Goal: Task Accomplishment & Management: Manage account settings

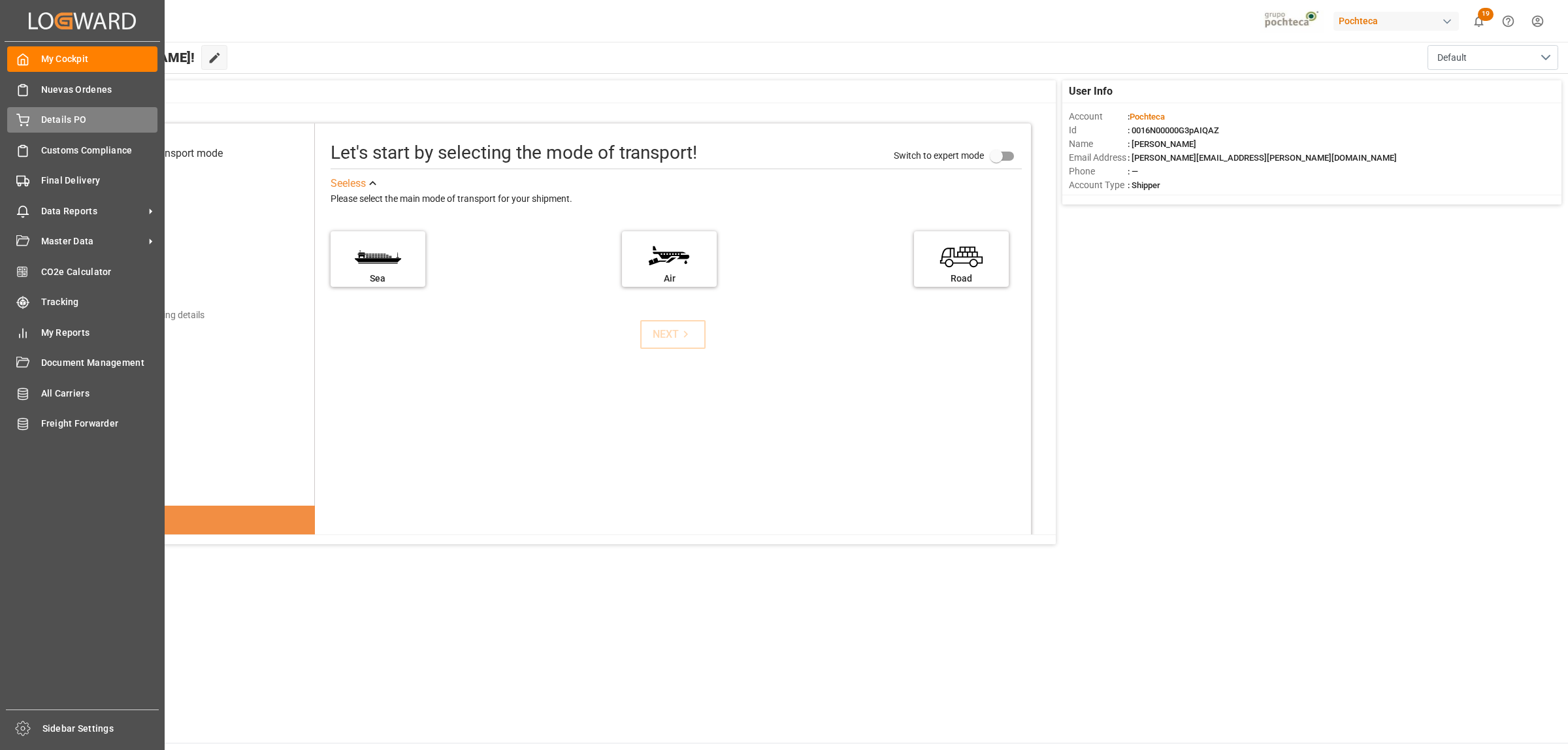
click at [50, 123] on span "Details PO" at bounding box center [99, 120] width 117 height 13
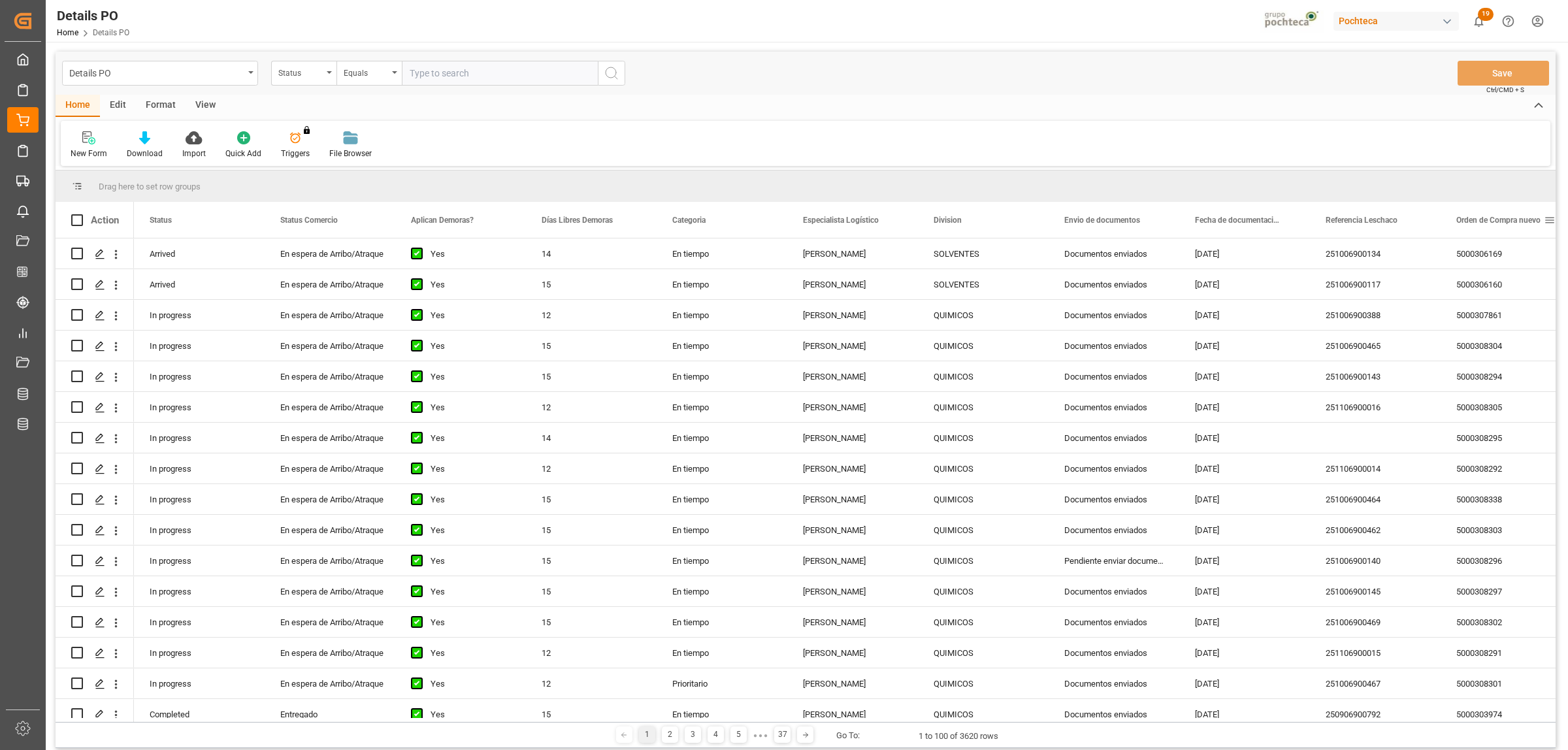
click at [1547, 217] on span at bounding box center [1550, 220] width 12 height 12
click at [1507, 222] on span "filter" at bounding box center [1506, 221] width 12 height 12
type input "5000308447"
click at [1494, 331] on button "Apply" at bounding box center [1500, 331] width 24 height 13
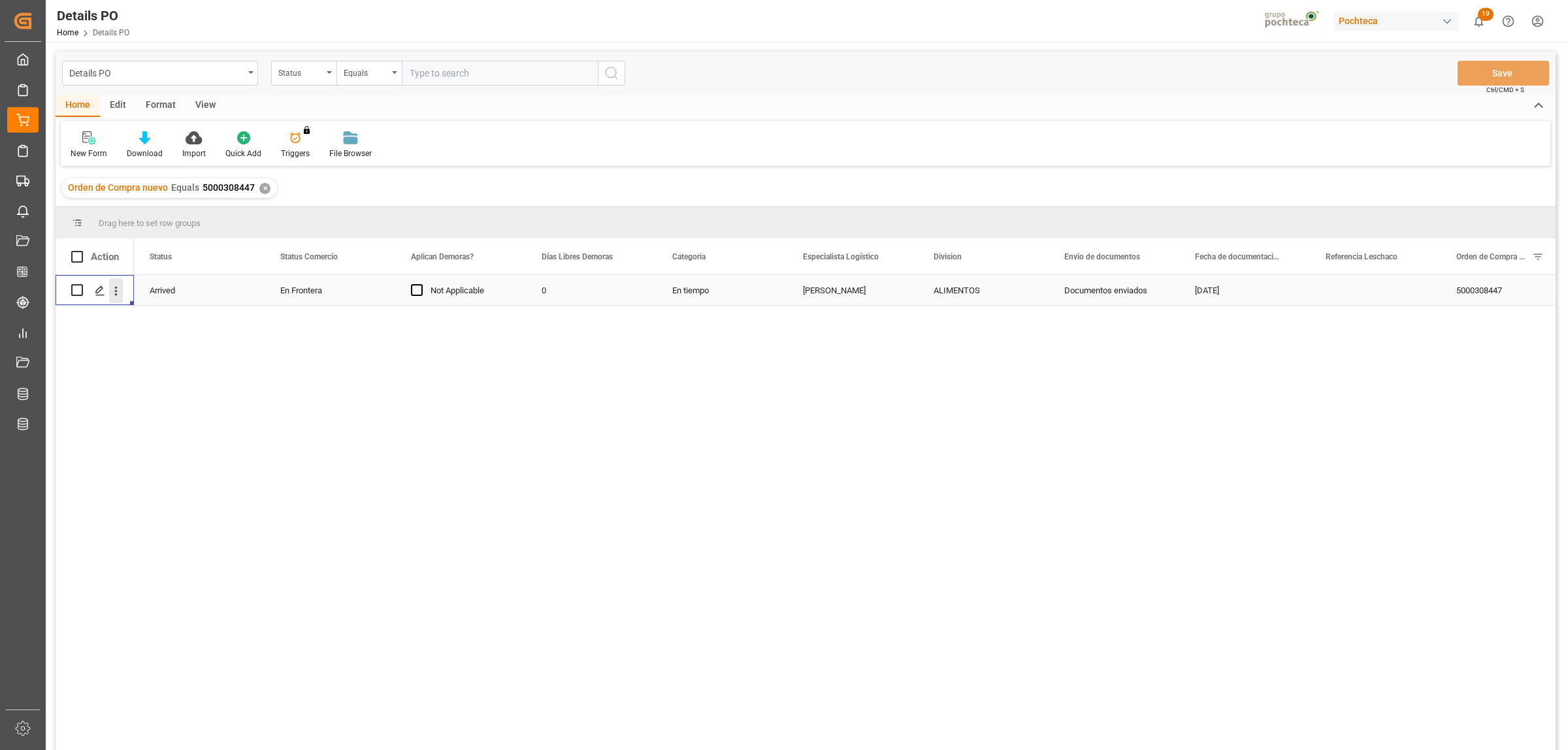
click at [119, 287] on icon "open menu" at bounding box center [115, 290] width 13 height 13
click at [214, 451] on span "Create and Link Child Object" at bounding box center [202, 451] width 119 height 13
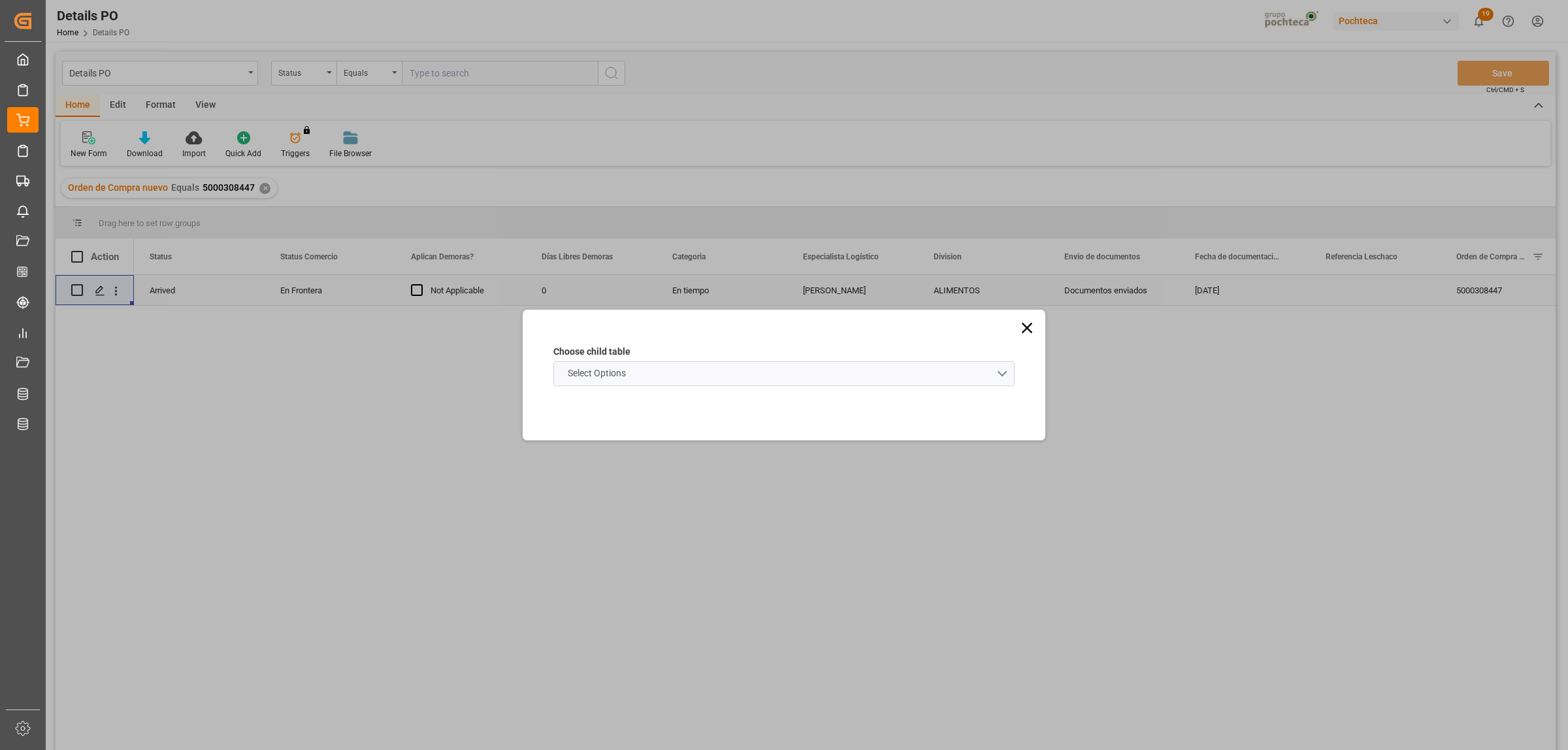
click at [1006, 377] on schema "Select Options" at bounding box center [784, 373] width 462 height 25
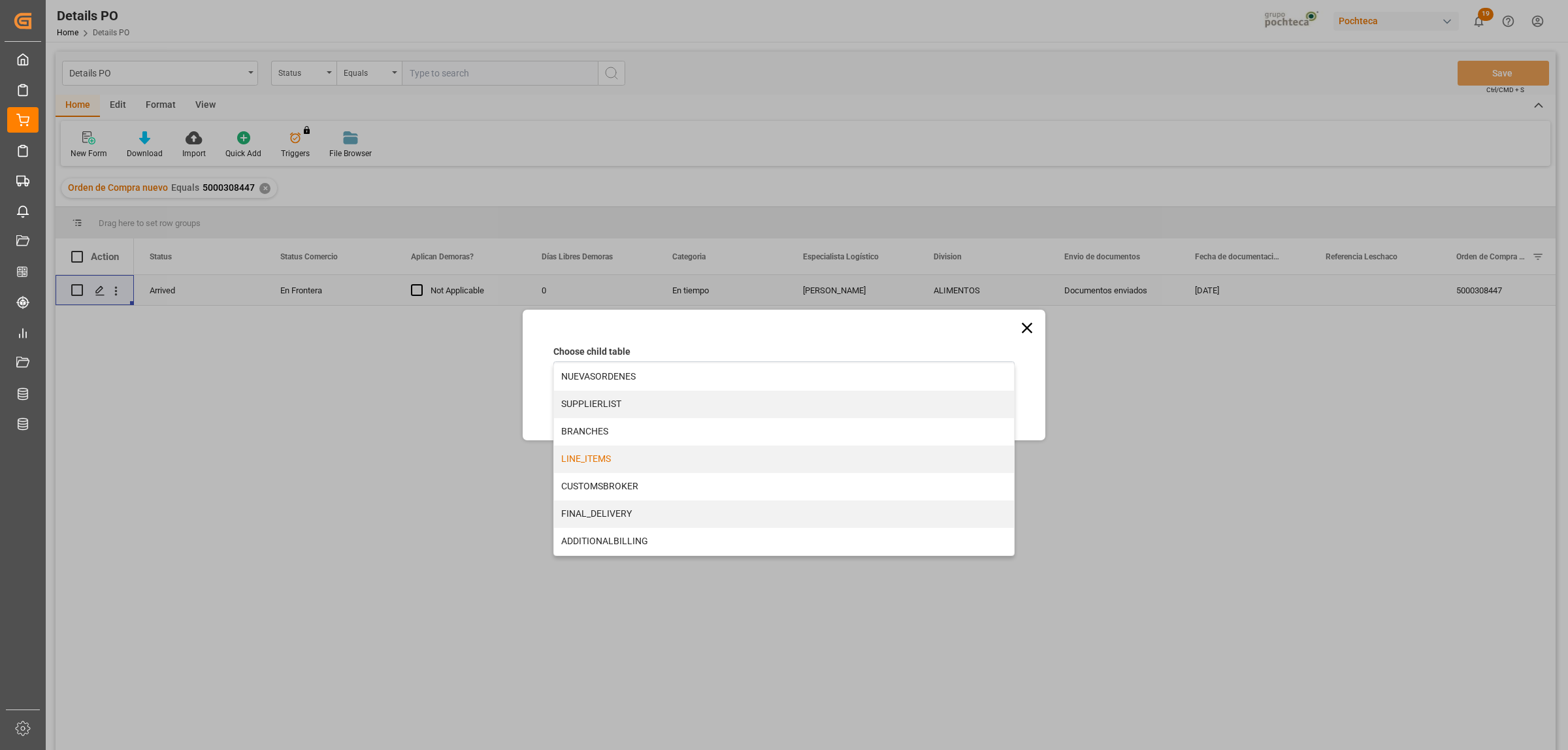
click at [580, 459] on div "LINE_ITEMS" at bounding box center [784, 458] width 460 height 28
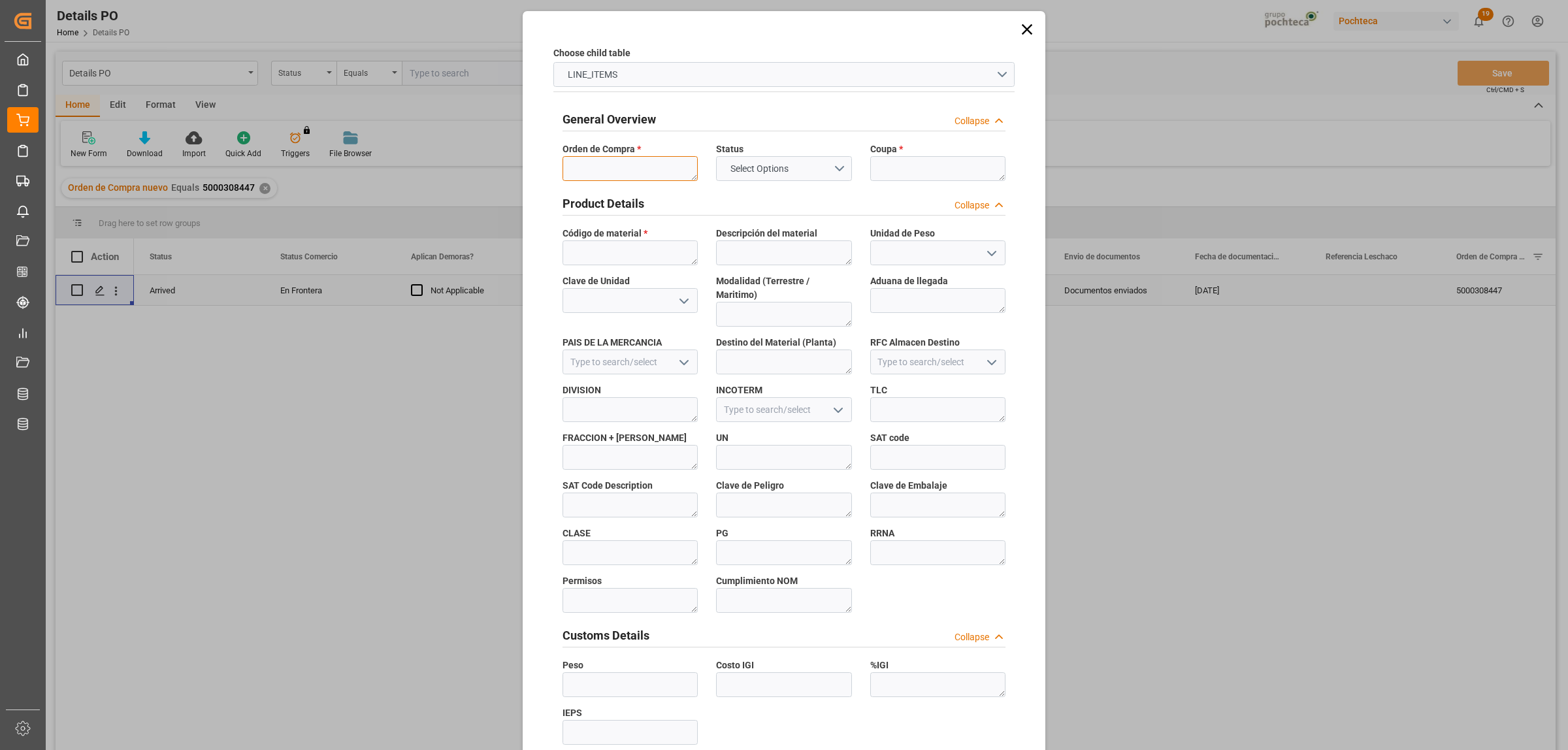
click at [618, 173] on textarea at bounding box center [630, 168] width 135 height 25
paste textarea "5000308447"
type textarea "5000308447"
click at [617, 259] on textarea at bounding box center [630, 253] width 135 height 25
paste textarea "94918"
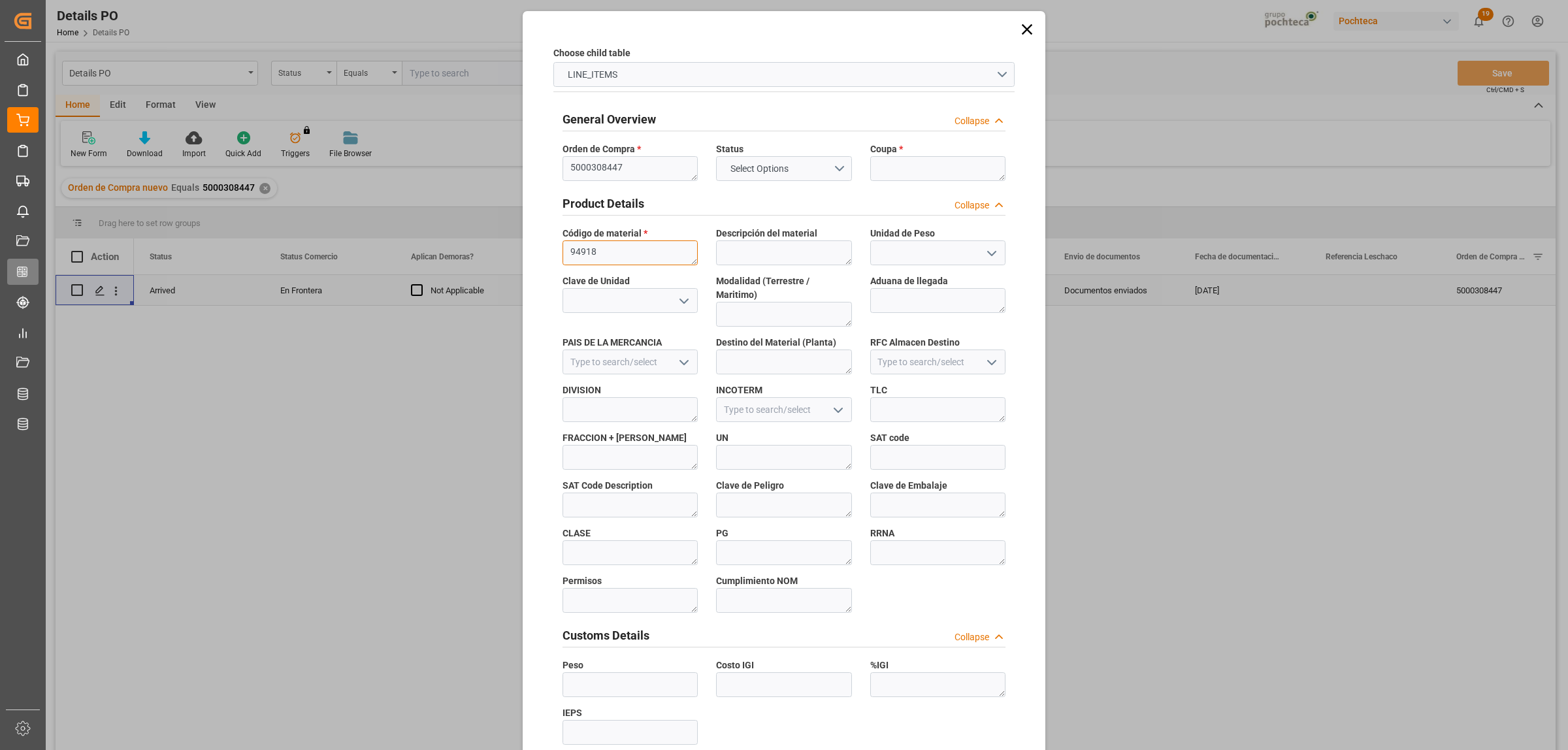
type textarea "94918"
click at [922, 171] on textarea at bounding box center [937, 168] width 135 height 25
paste textarea "199006"
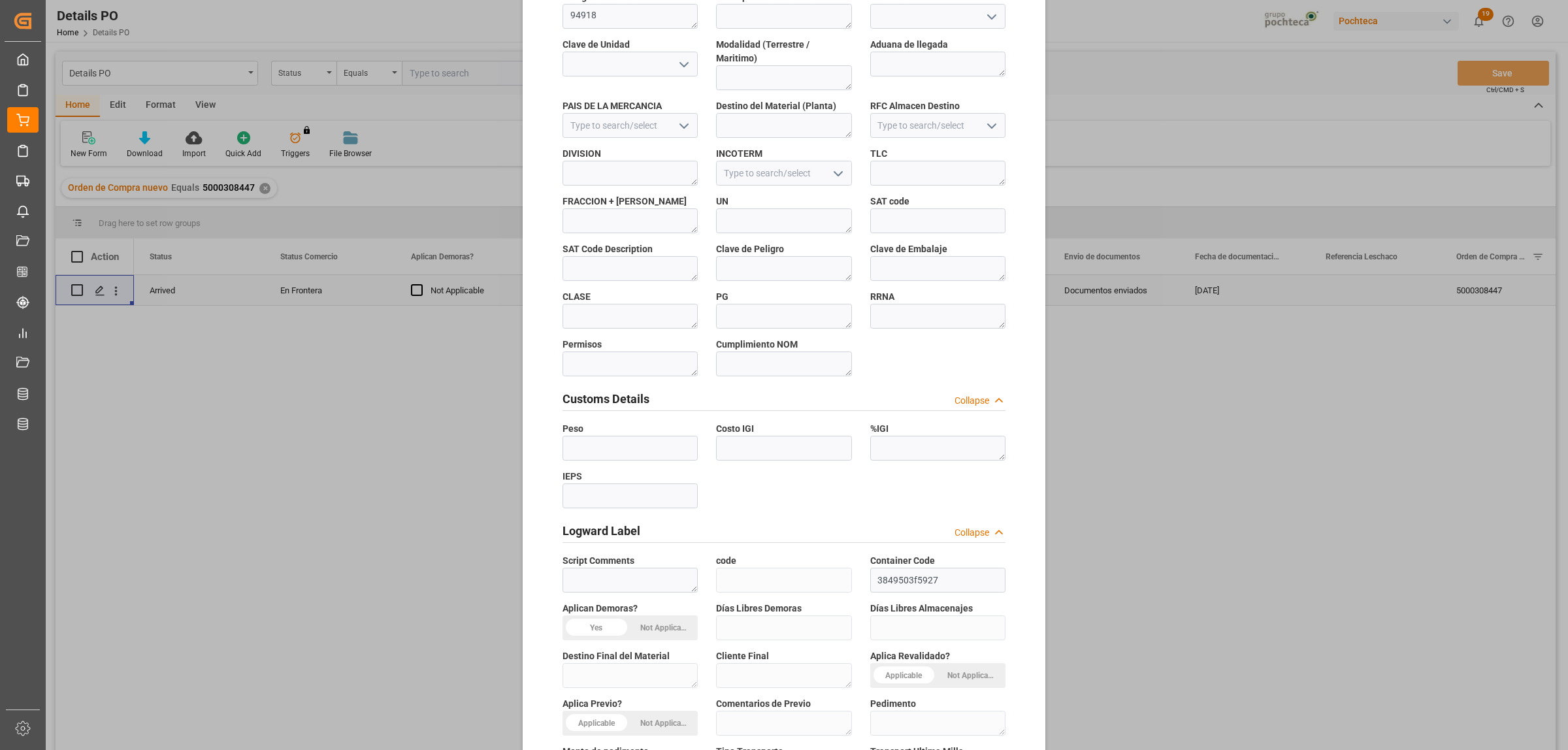
scroll to position [383, 0]
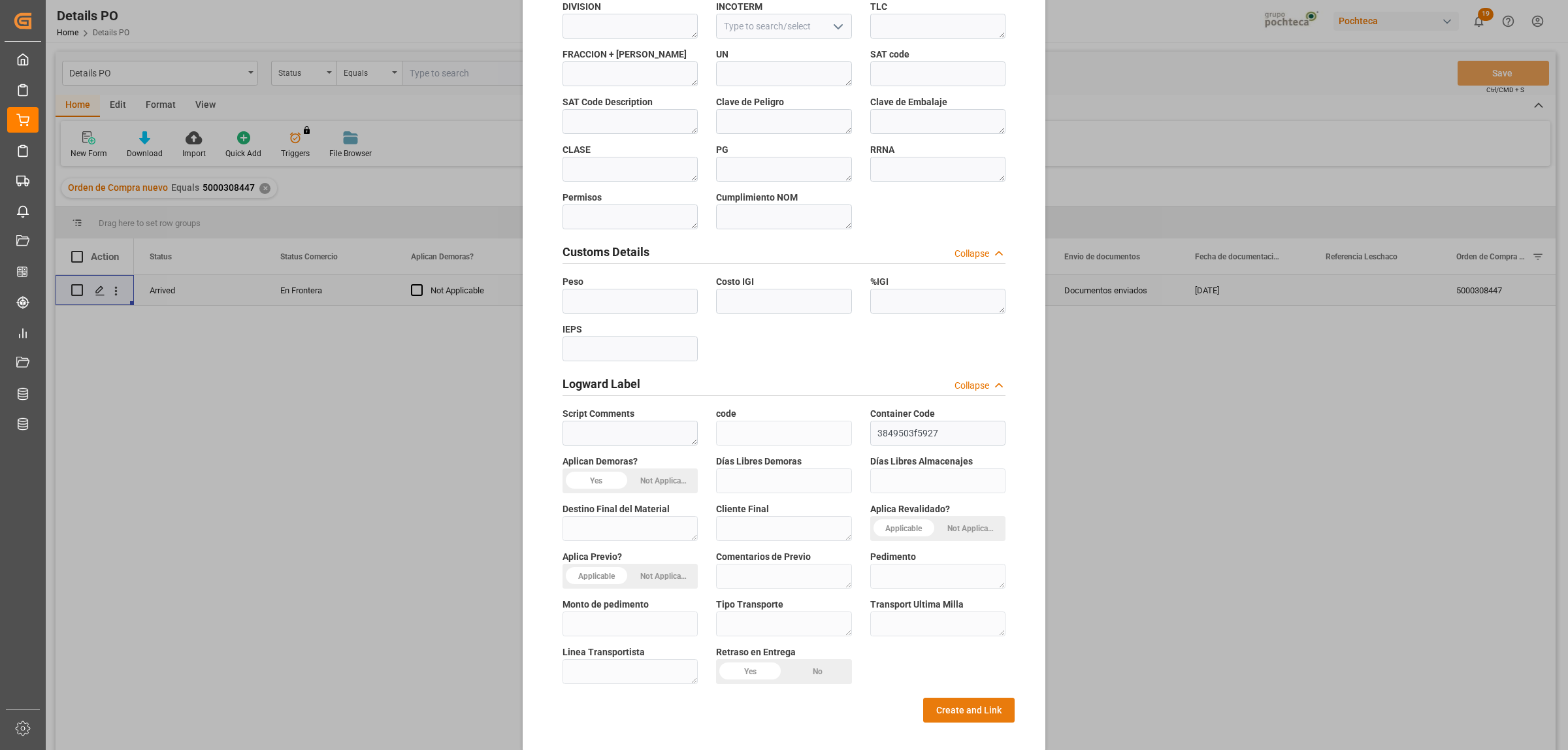
type textarea "199006"
click at [939, 706] on button "Create and Link" at bounding box center [968, 710] width 91 height 25
click at [942, 700] on button "Create and Link" at bounding box center [968, 710] width 91 height 25
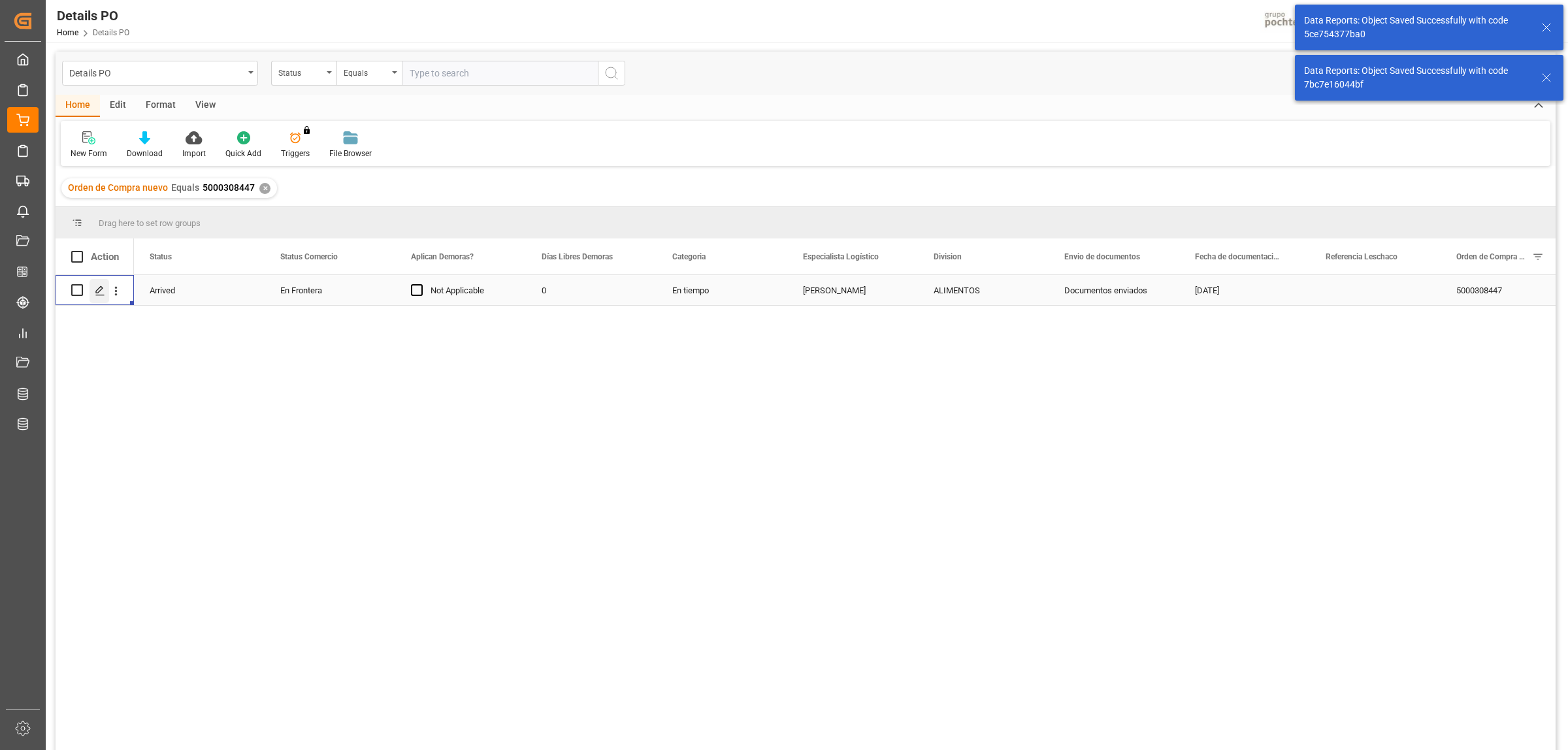
click at [100, 289] on icon "Press SPACE to select this row." at bounding box center [100, 290] width 11 height 11
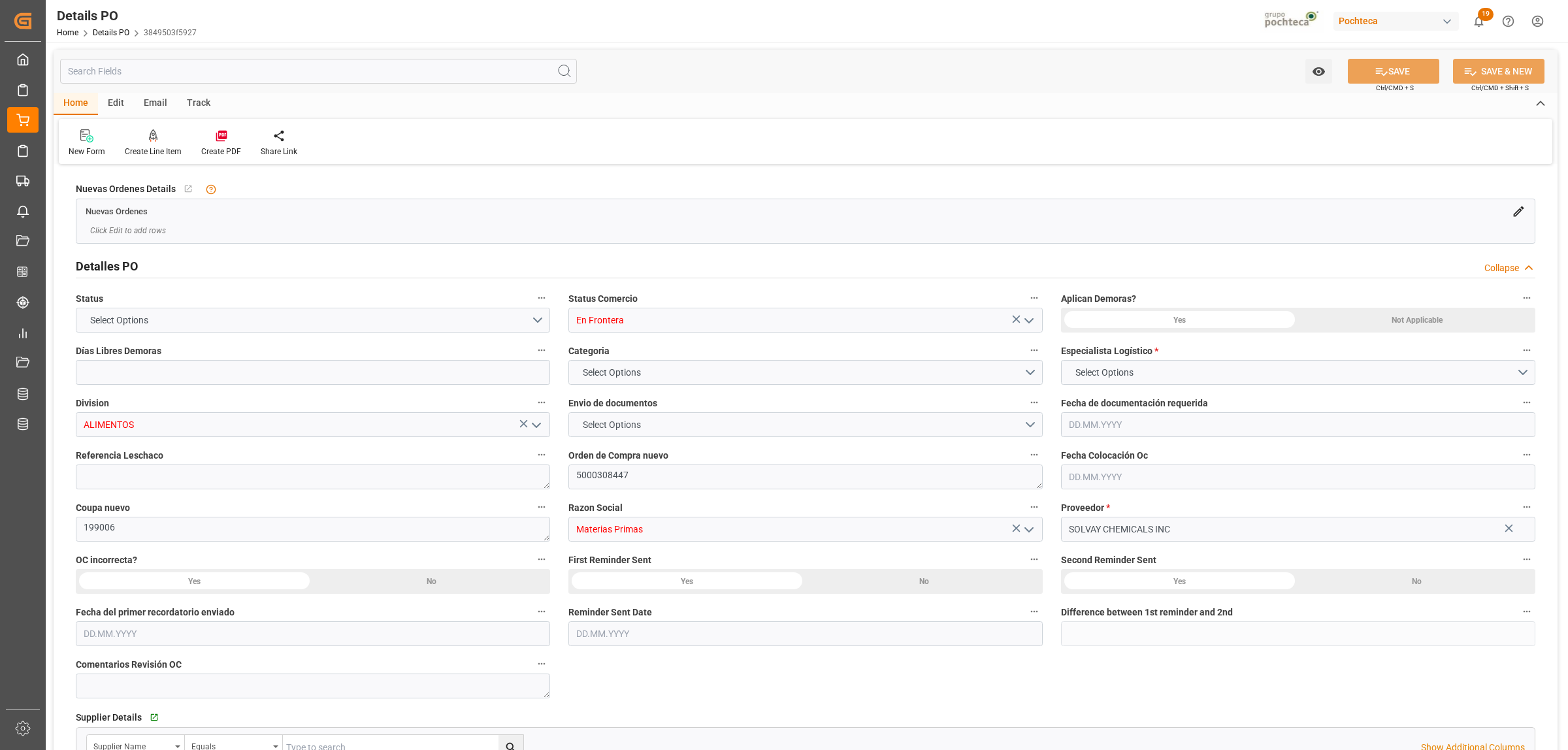
type input "0"
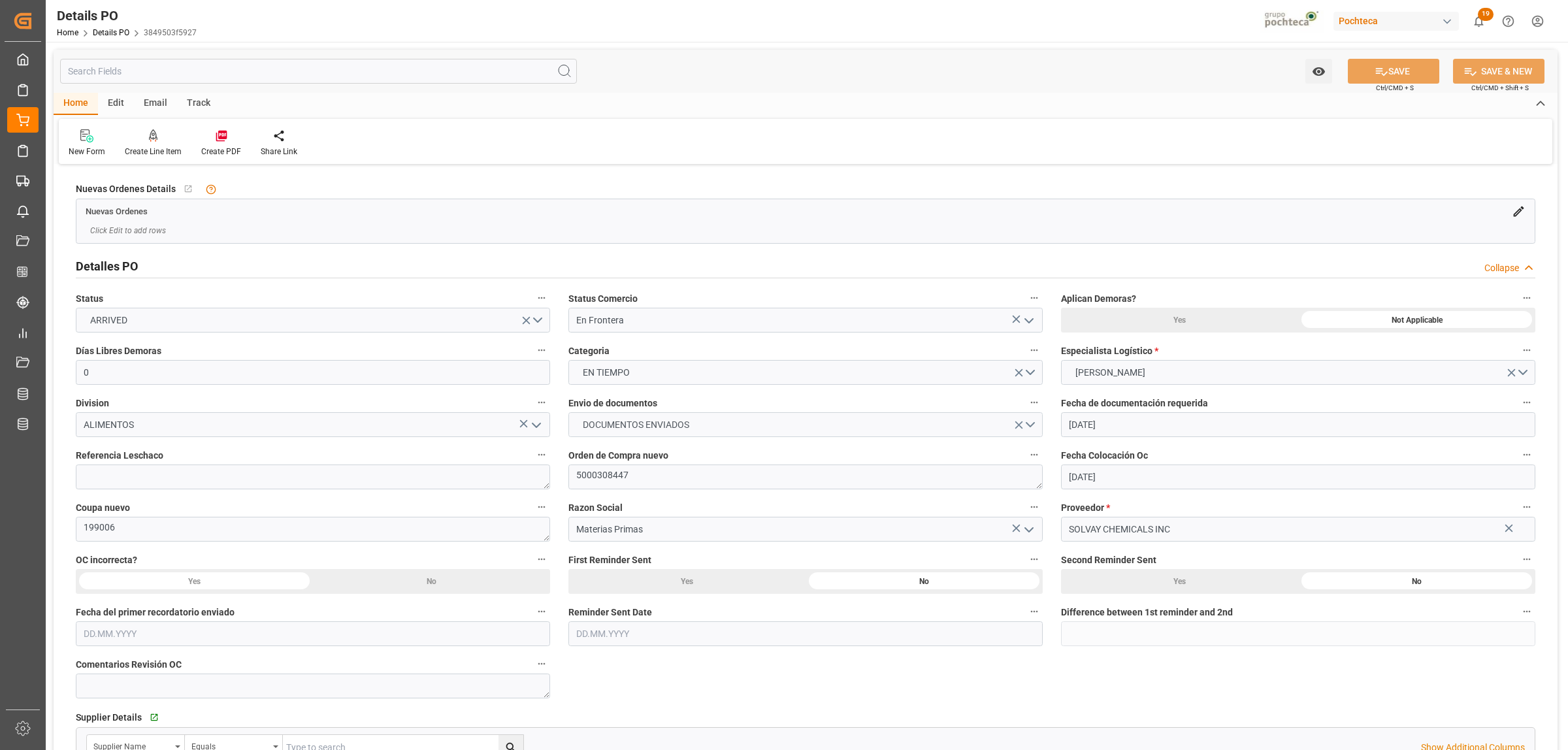
type input "[DATE]"
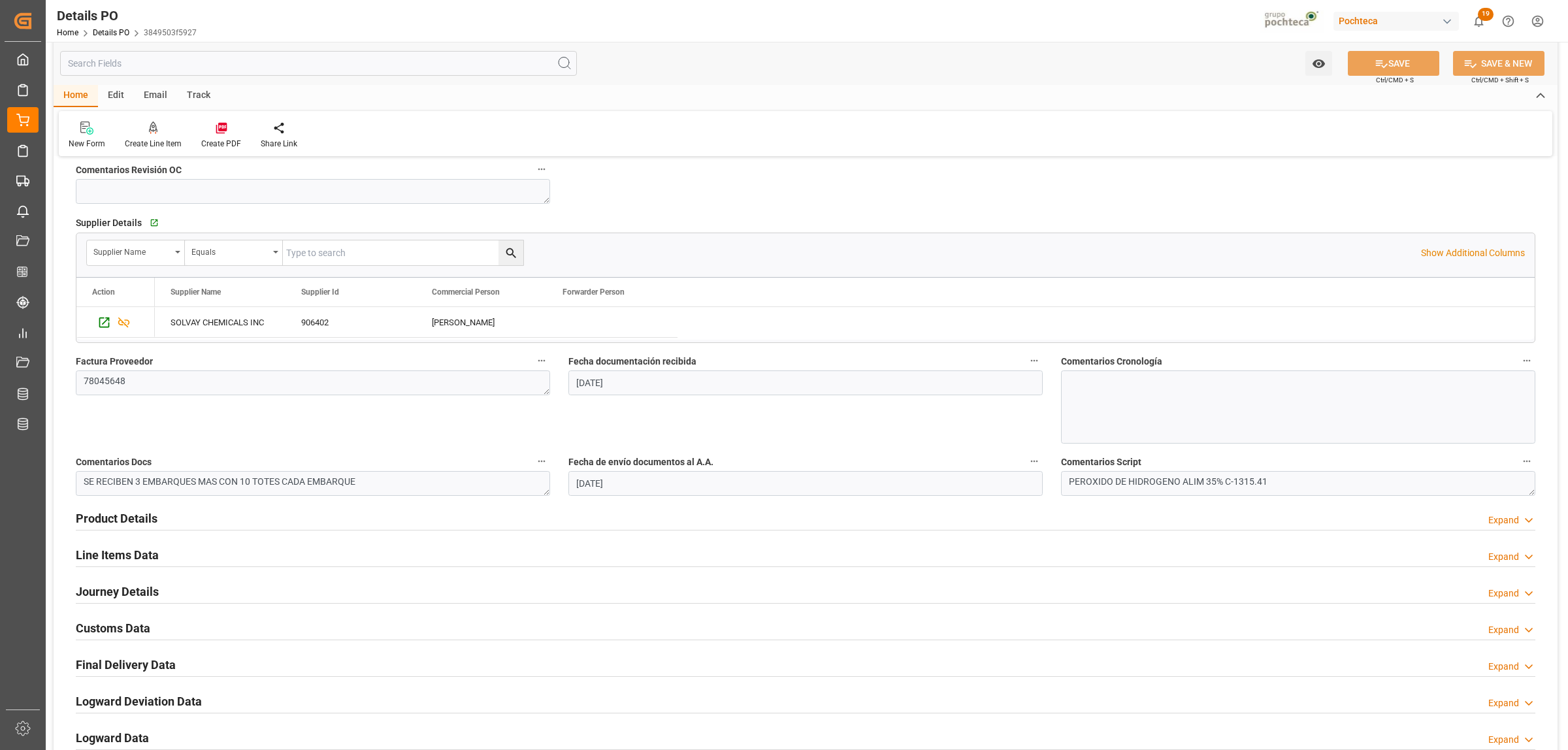
scroll to position [572, 0]
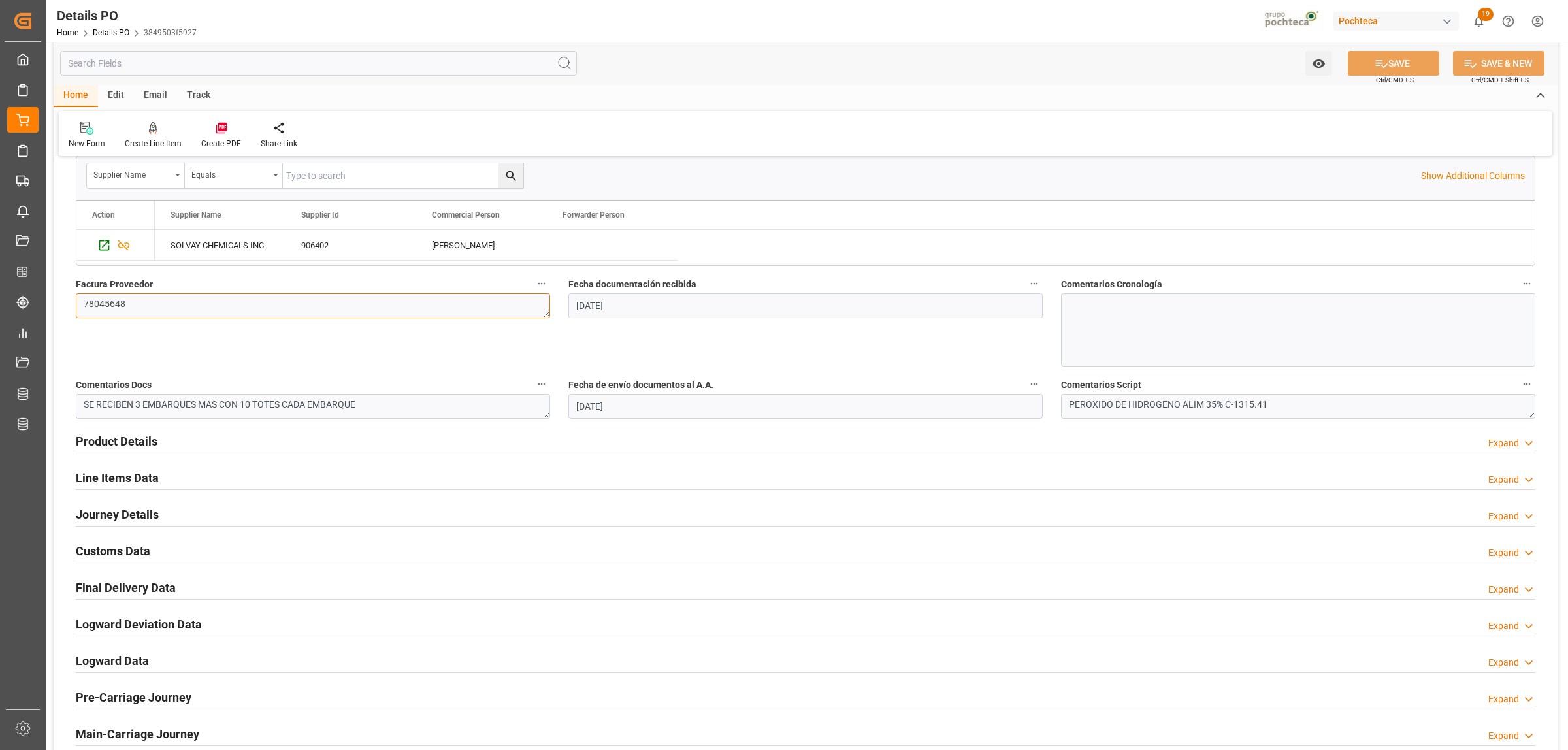
click at [193, 301] on textarea "78045648" at bounding box center [313, 305] width 474 height 25
paste textarea "78046121"
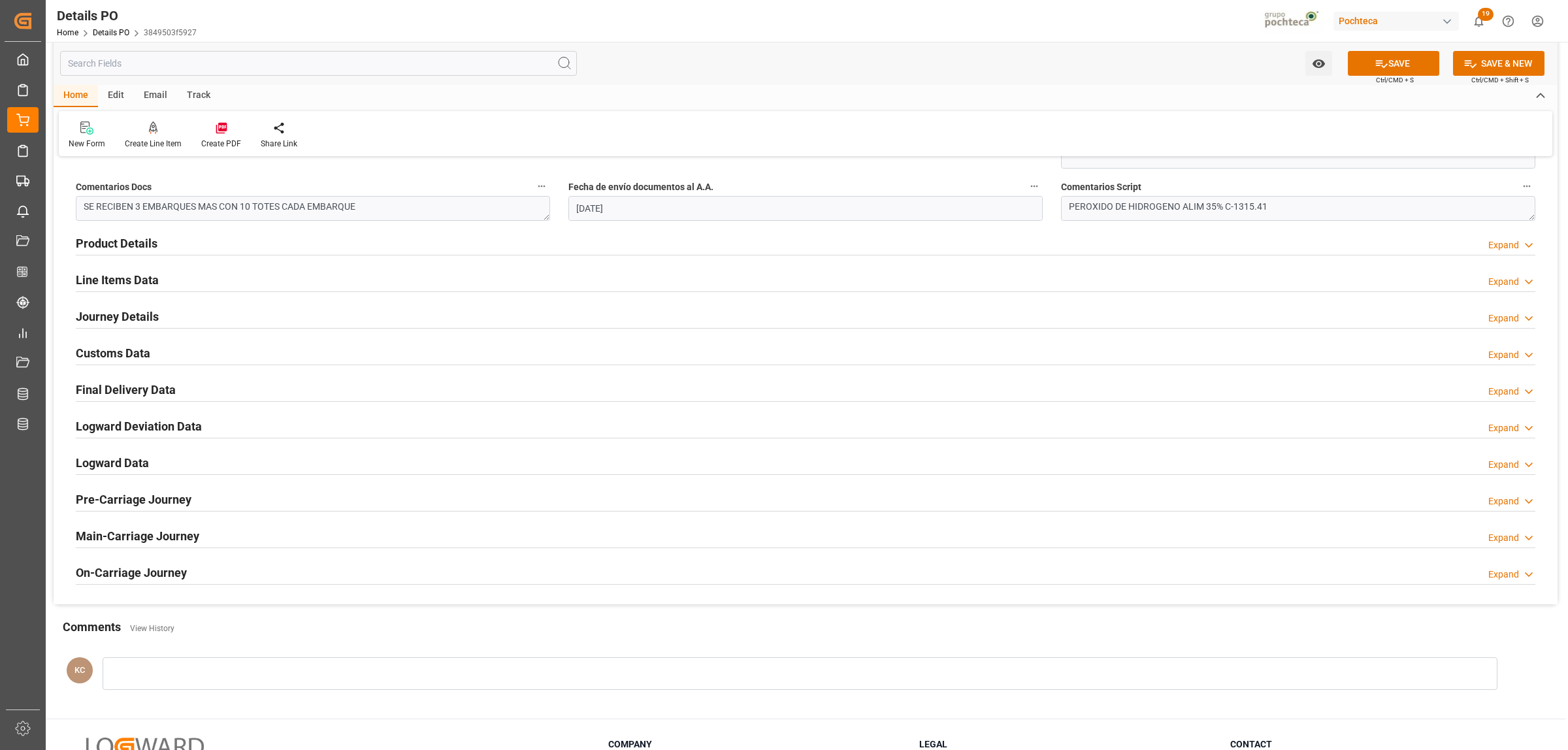
scroll to position [817, 0]
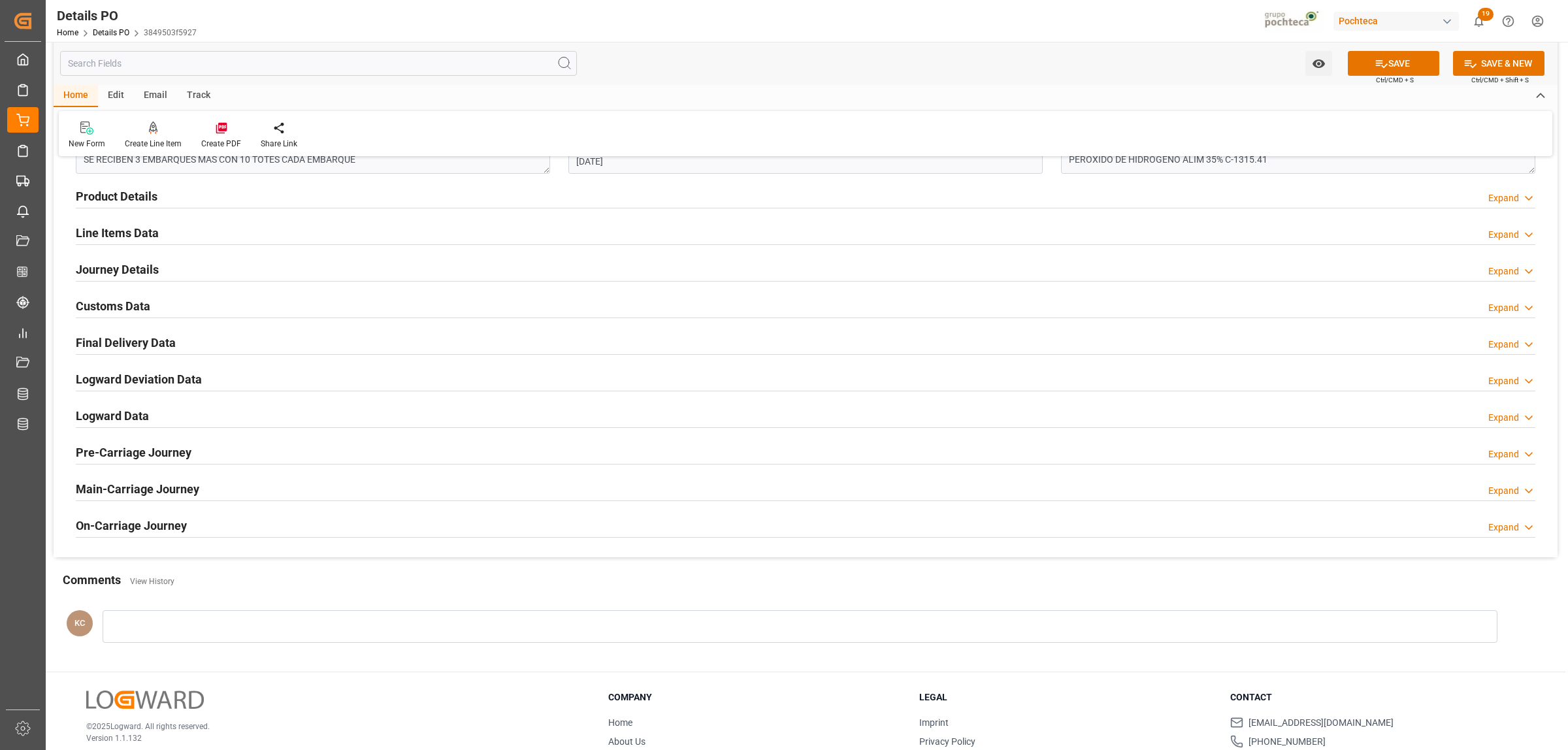
type textarea "78045648, 78046121"
click at [112, 197] on h2 "Product Details" at bounding box center [116, 196] width 81 height 18
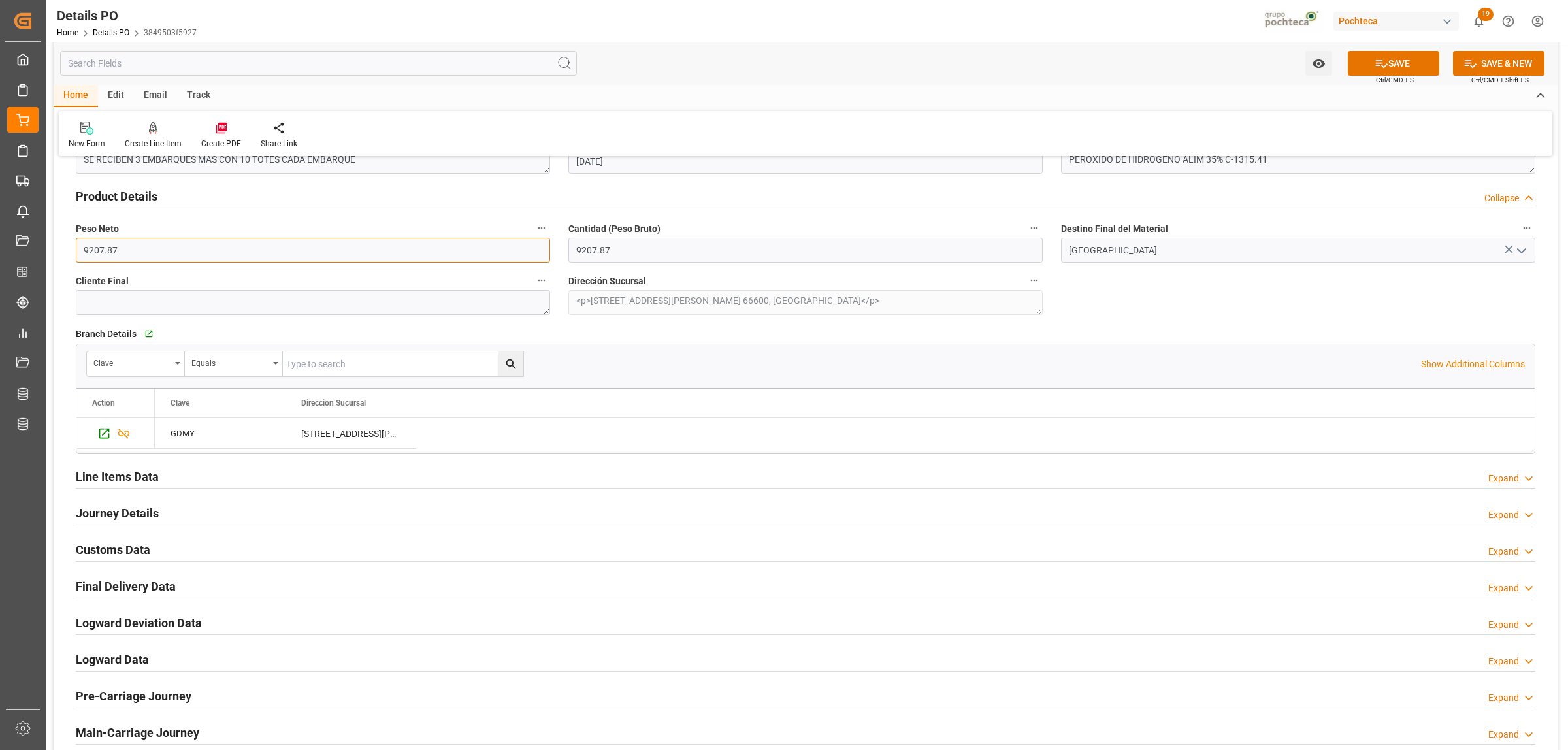
drag, startPoint x: 131, startPoint y: 245, endPoint x: 81, endPoint y: 256, distance: 51.2
click at [81, 256] on input "9207.87" at bounding box center [313, 250] width 474 height 25
type input "18500"
drag, startPoint x: 614, startPoint y: 253, endPoint x: 549, endPoint y: 253, distance: 65.0
click at [549, 253] on div "Nuevas Ordenes Details   No child Object linked Nuevas Ordenes Click Edit to ad…" at bounding box center [806, 76] width 1504 height 1449
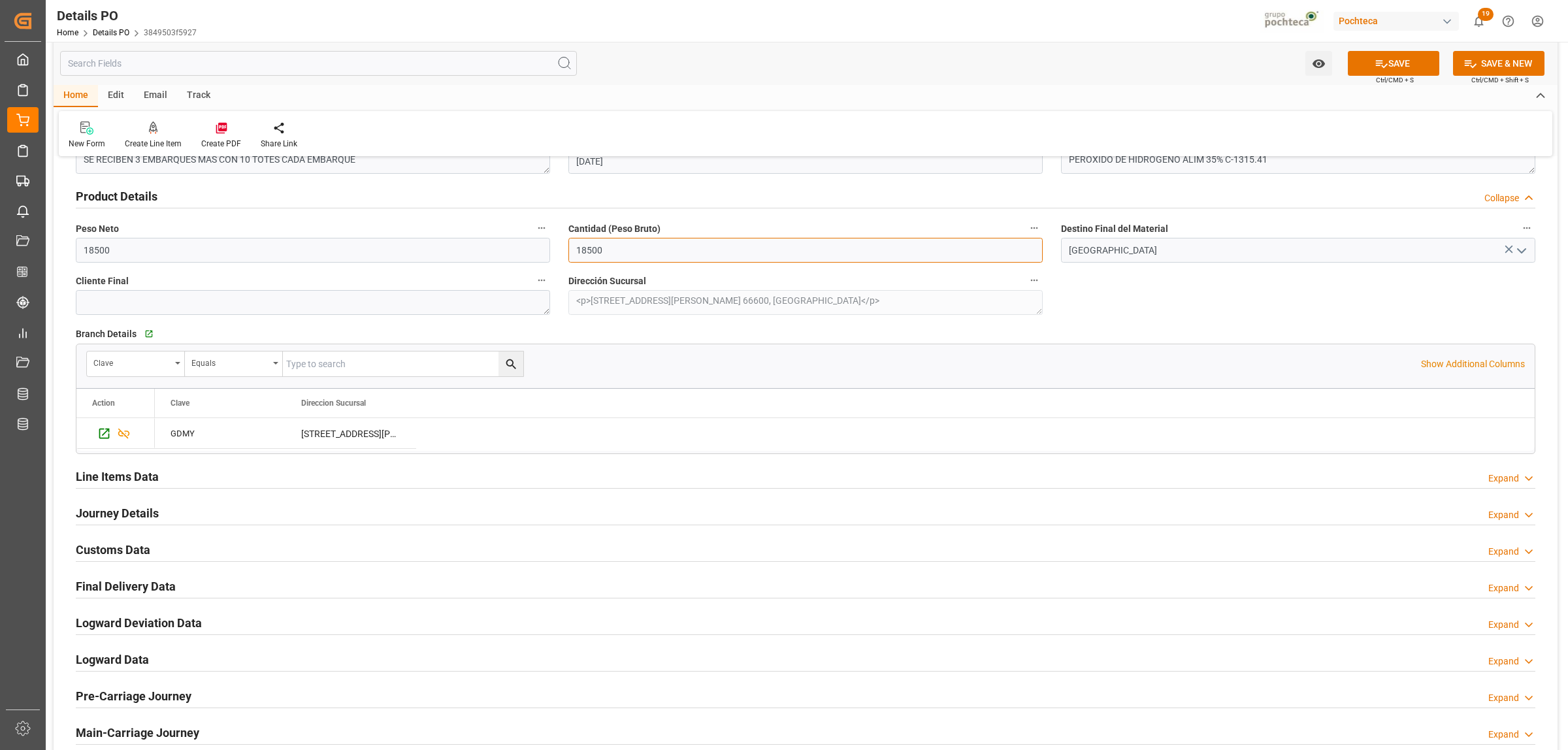
type input "18500"
click at [145, 479] on h2 "Line Items Data" at bounding box center [117, 476] width 83 height 18
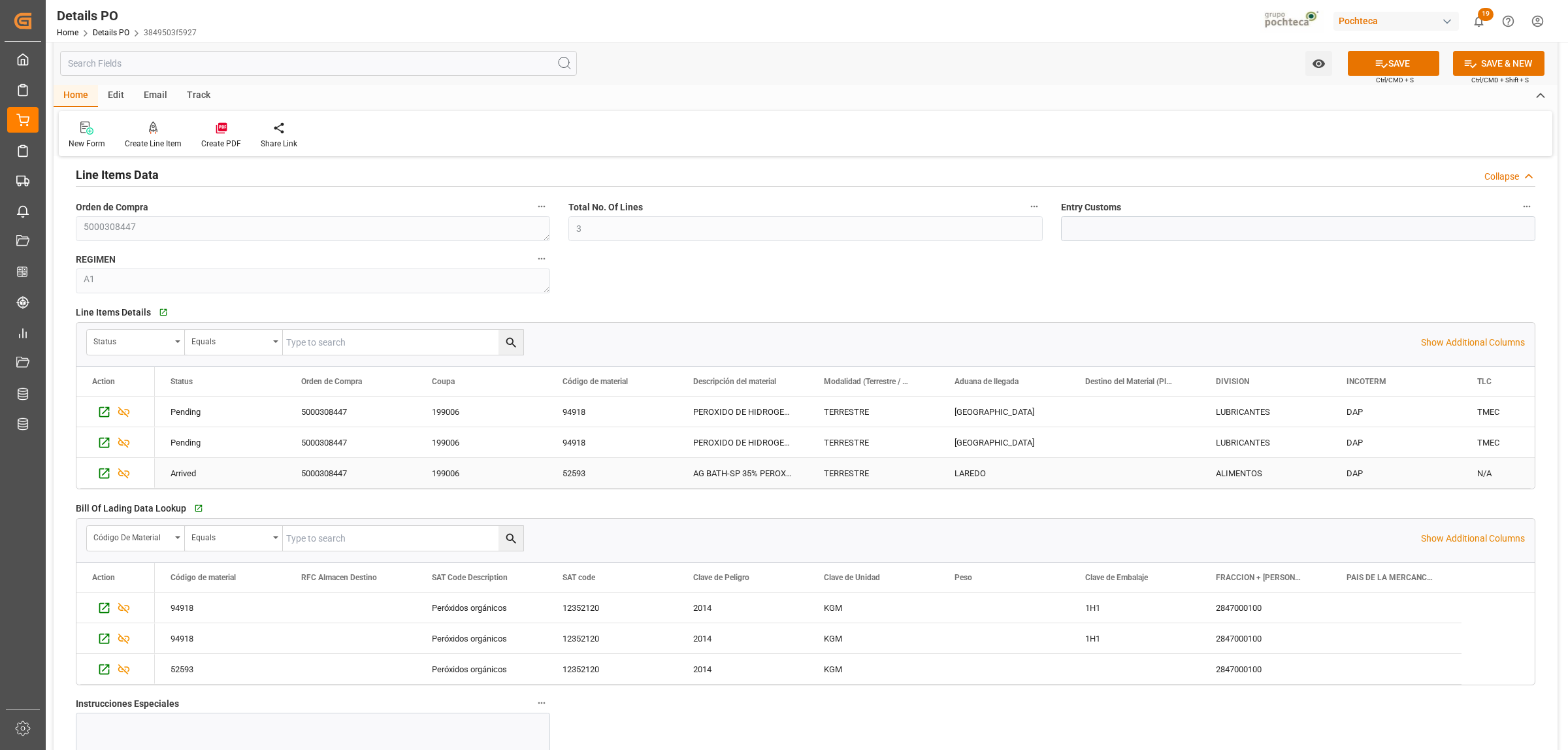
scroll to position [1143, 0]
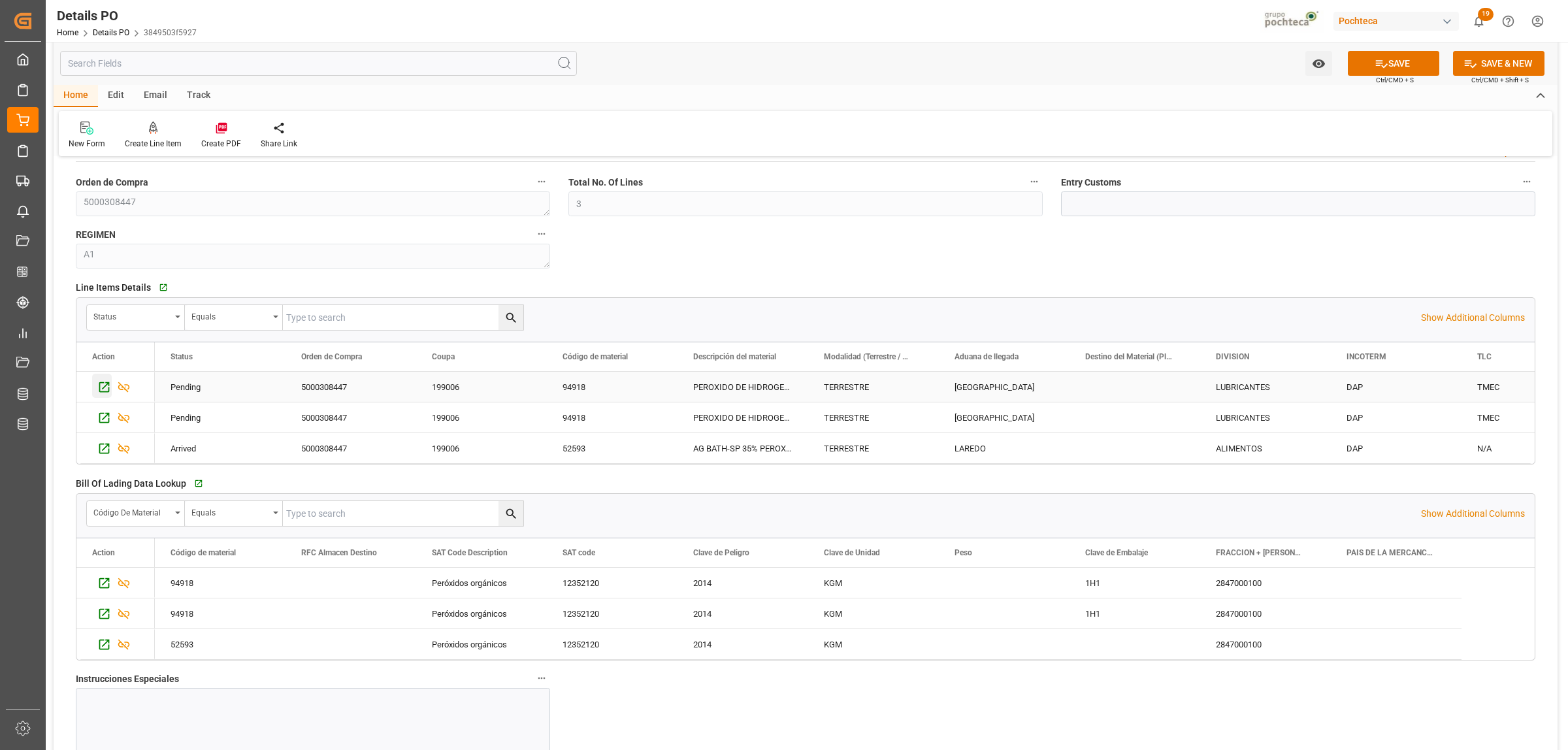
click at [105, 390] on icon "Press SPACE to select this row." at bounding box center [104, 386] width 13 height 13
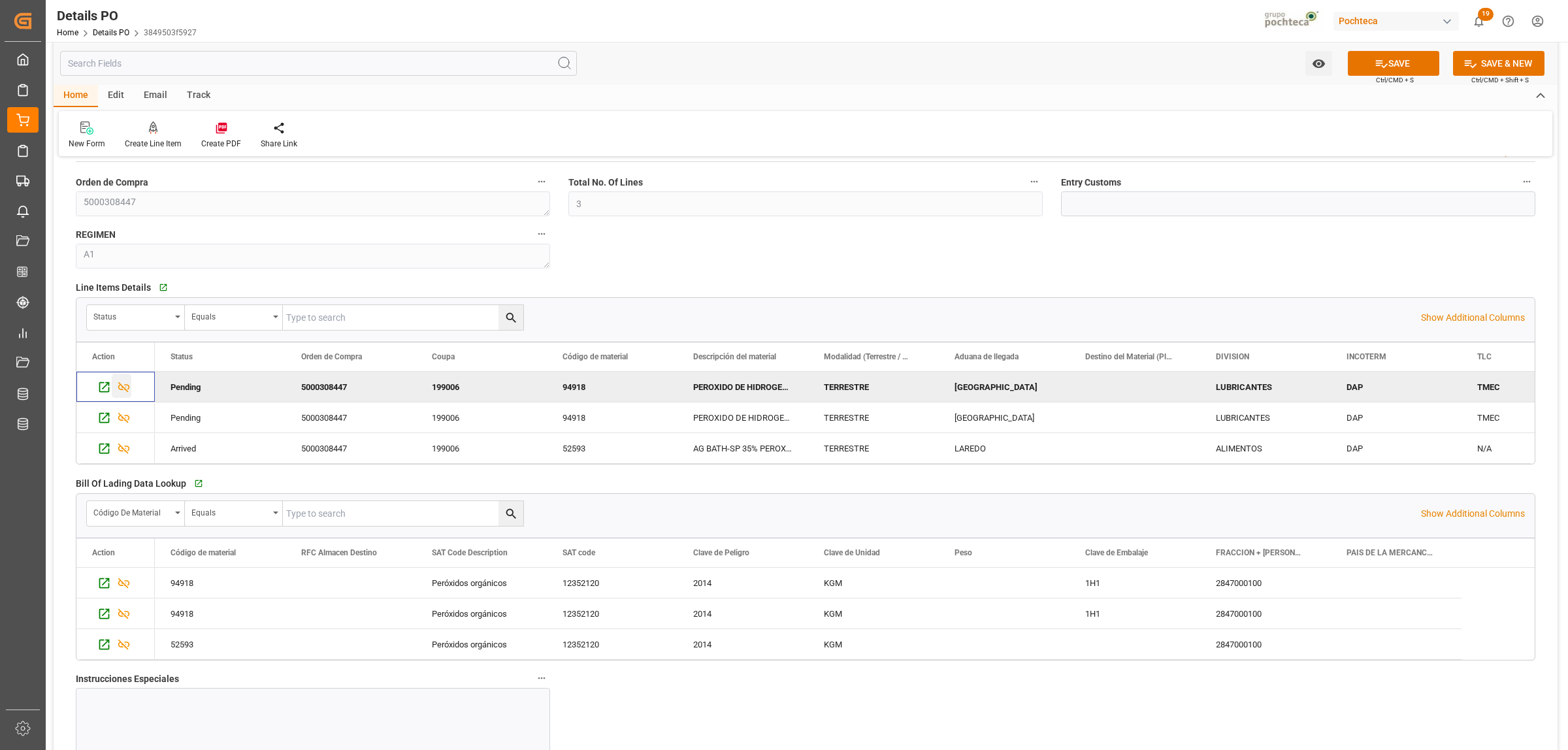
click at [125, 387] on icon "Press SPACE to deselect this row." at bounding box center [123, 386] width 13 height 13
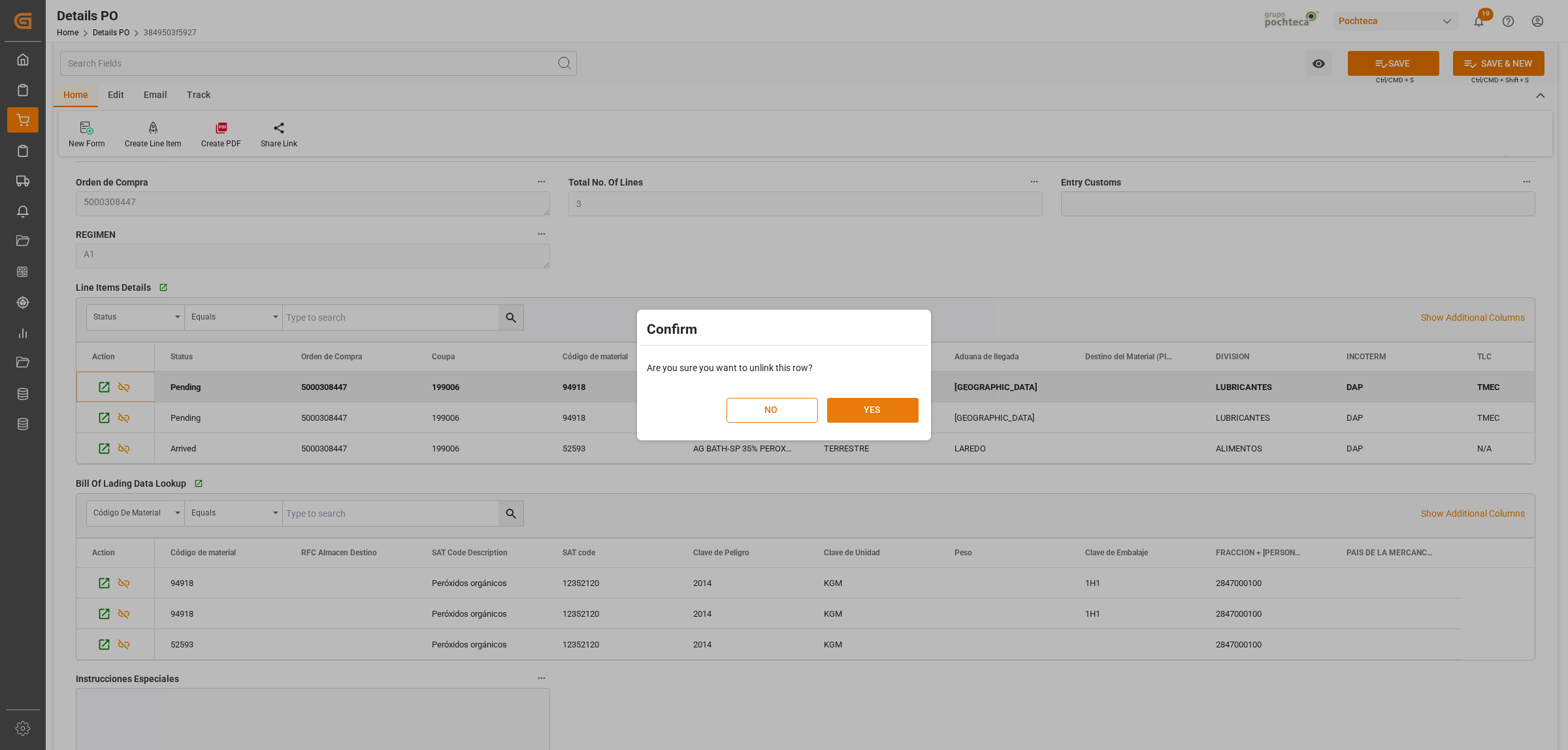
click at [849, 407] on button "YES" at bounding box center [872, 410] width 91 height 25
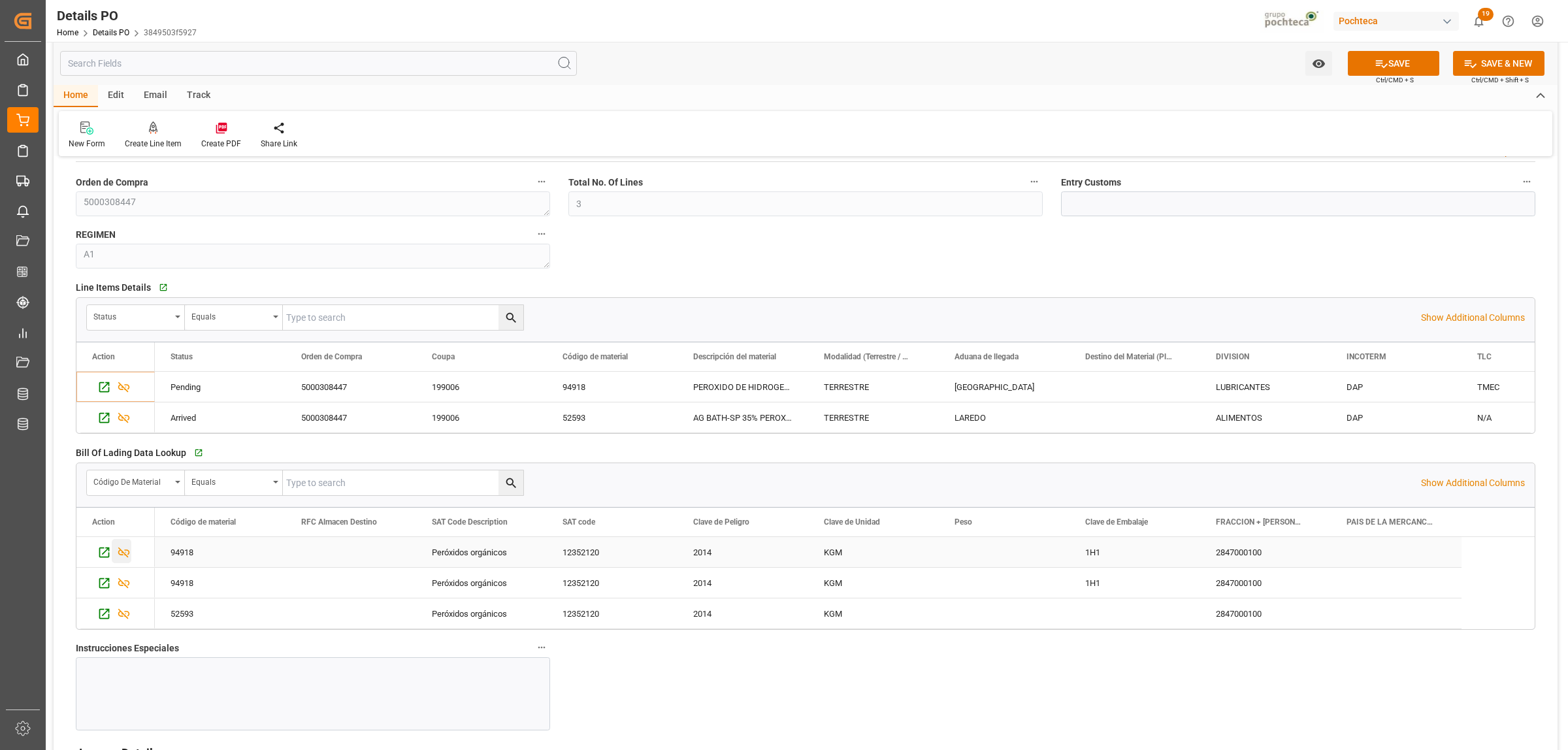
click at [122, 557] on icon "Press SPACE to select this row." at bounding box center [124, 552] width 12 height 11
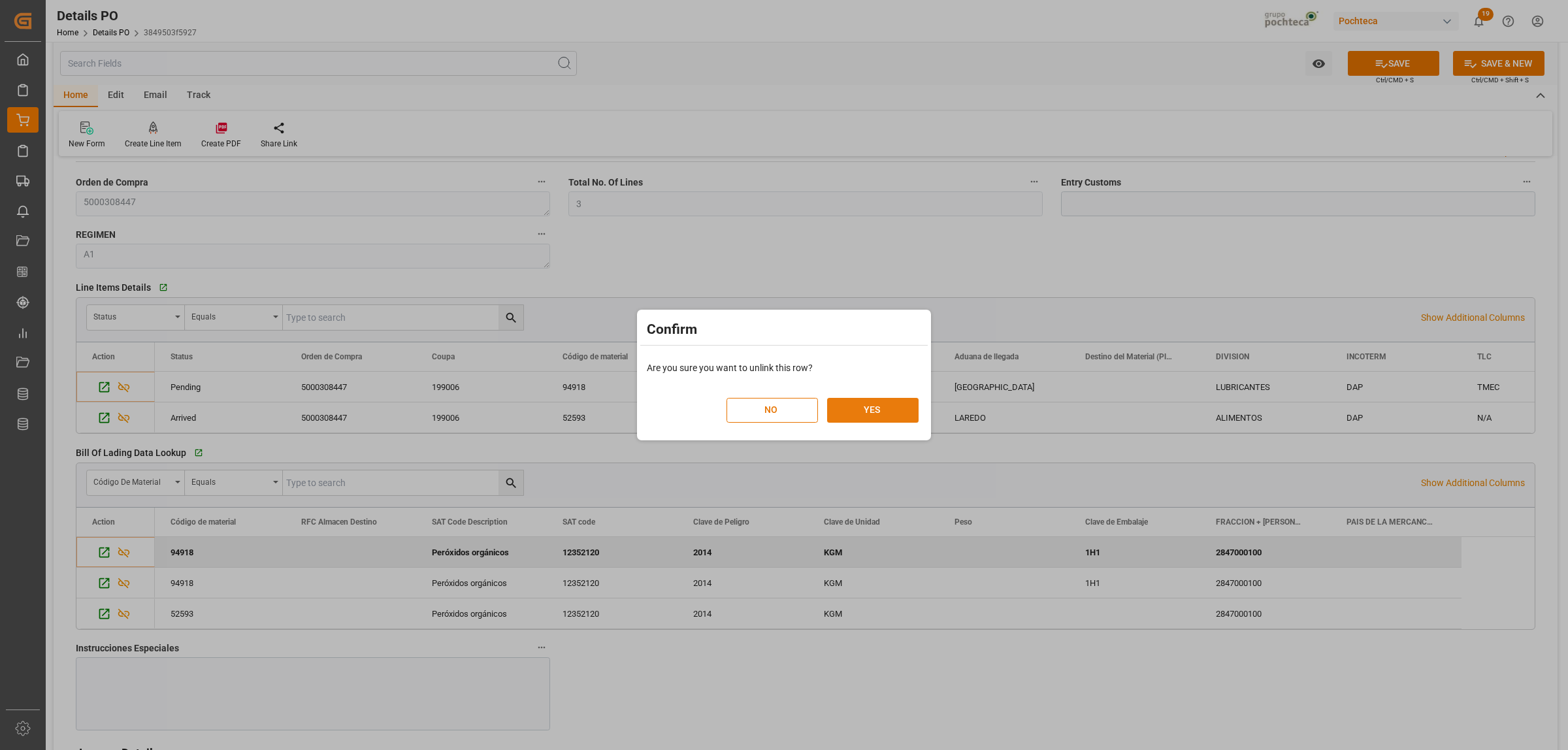
click at [848, 420] on button "YES" at bounding box center [872, 410] width 91 height 25
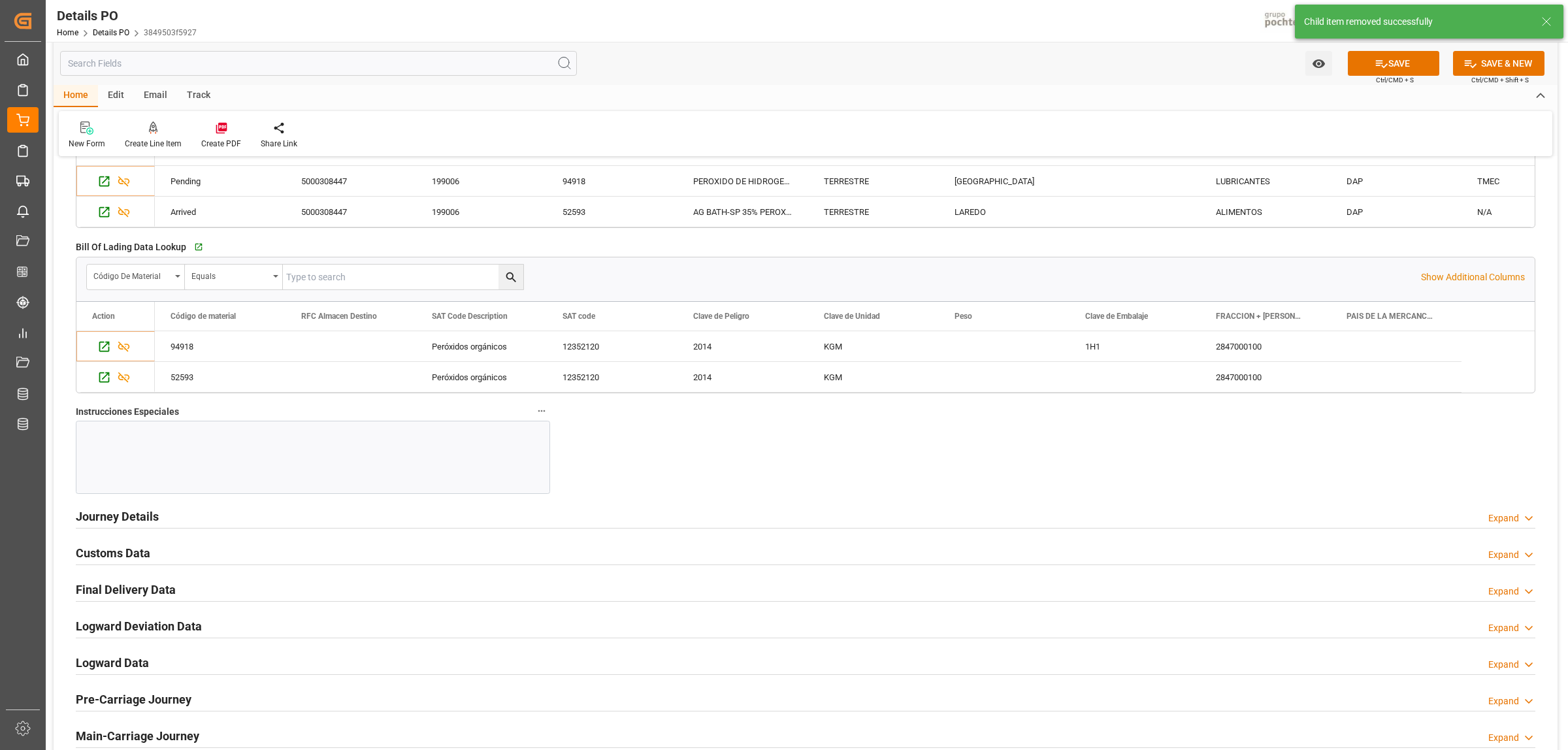
scroll to position [1388, 0]
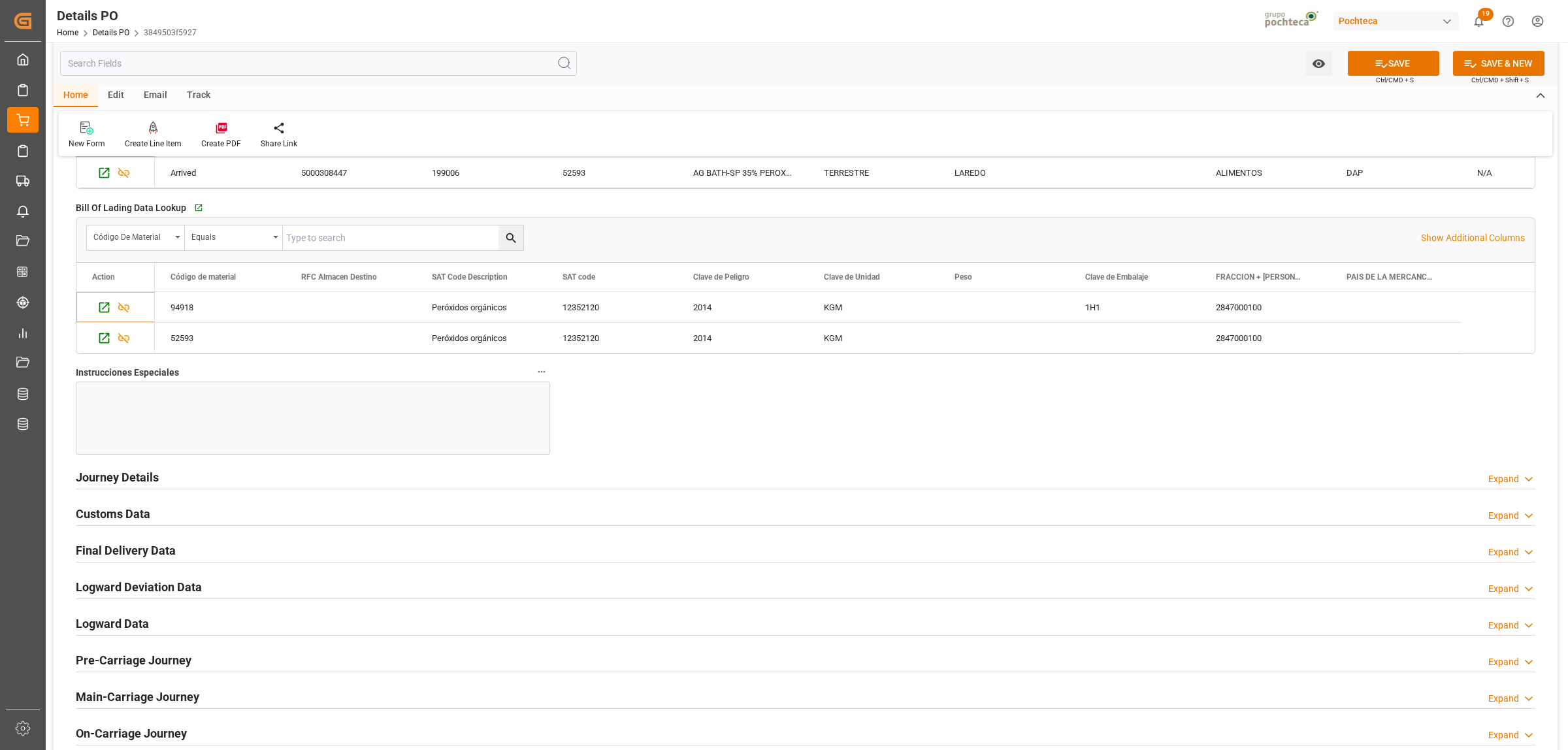
click at [126, 480] on h2 "Journey Details" at bounding box center [117, 477] width 83 height 18
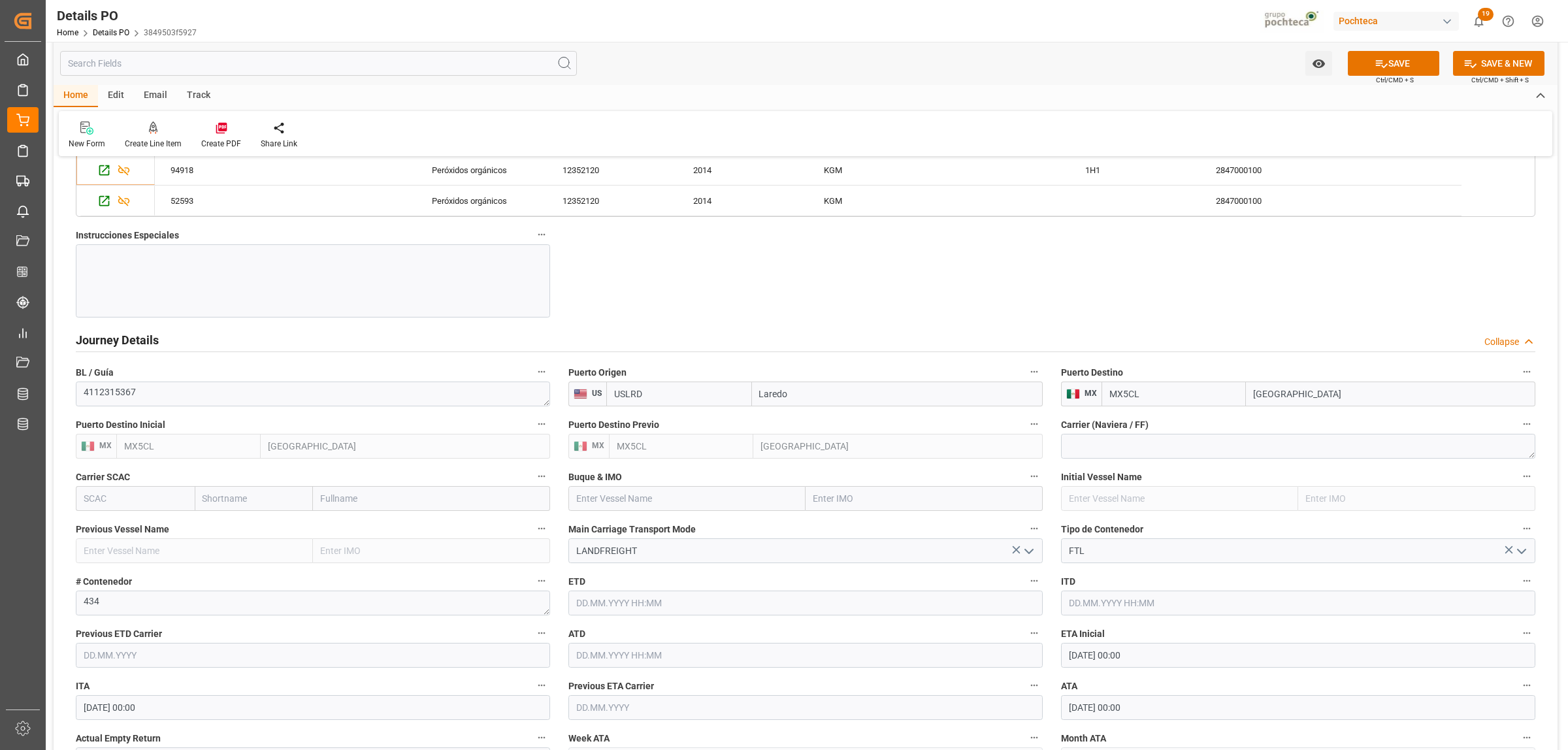
scroll to position [1551, 0]
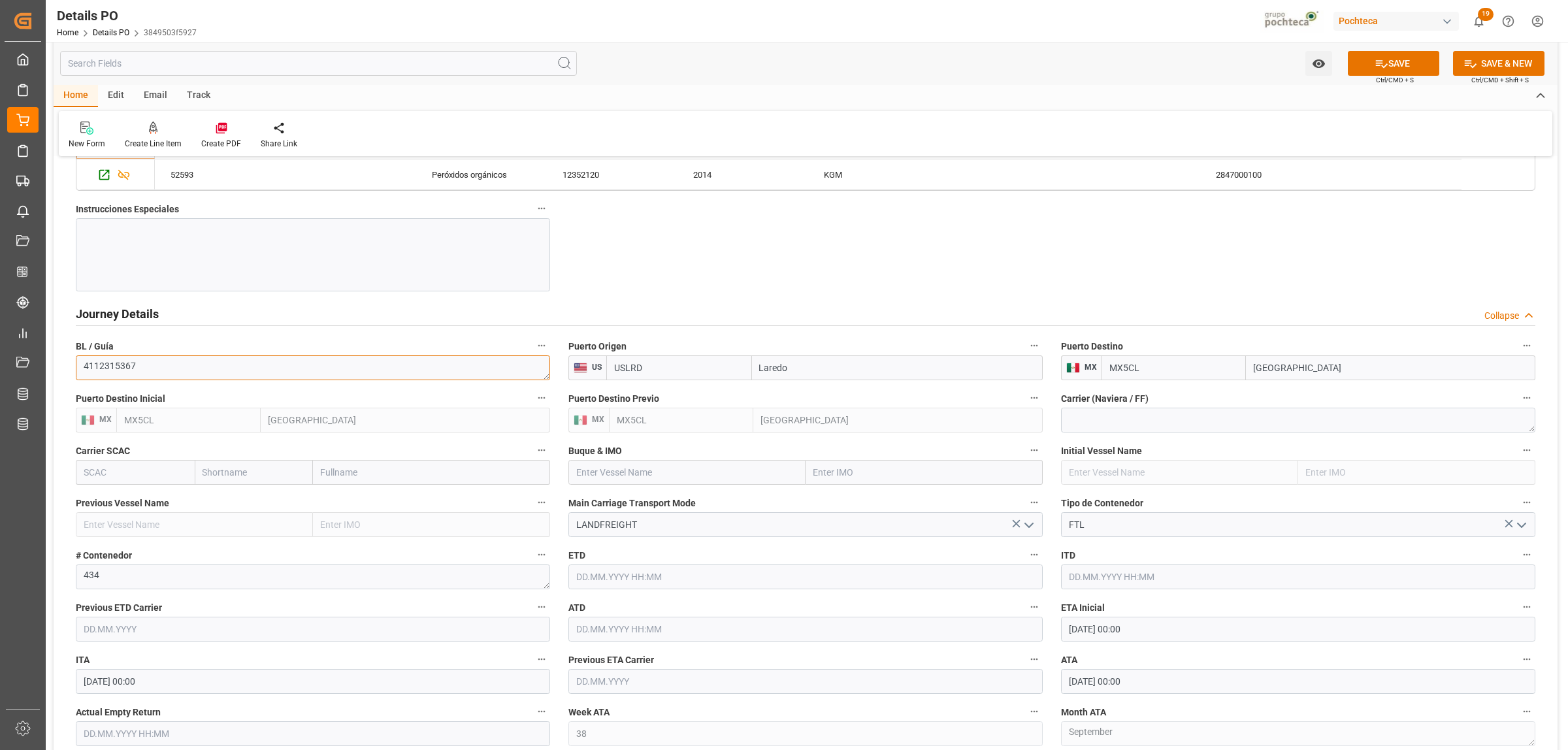
click at [155, 379] on textarea "4112315367" at bounding box center [313, 367] width 474 height 25
paste textarea "4112319305"
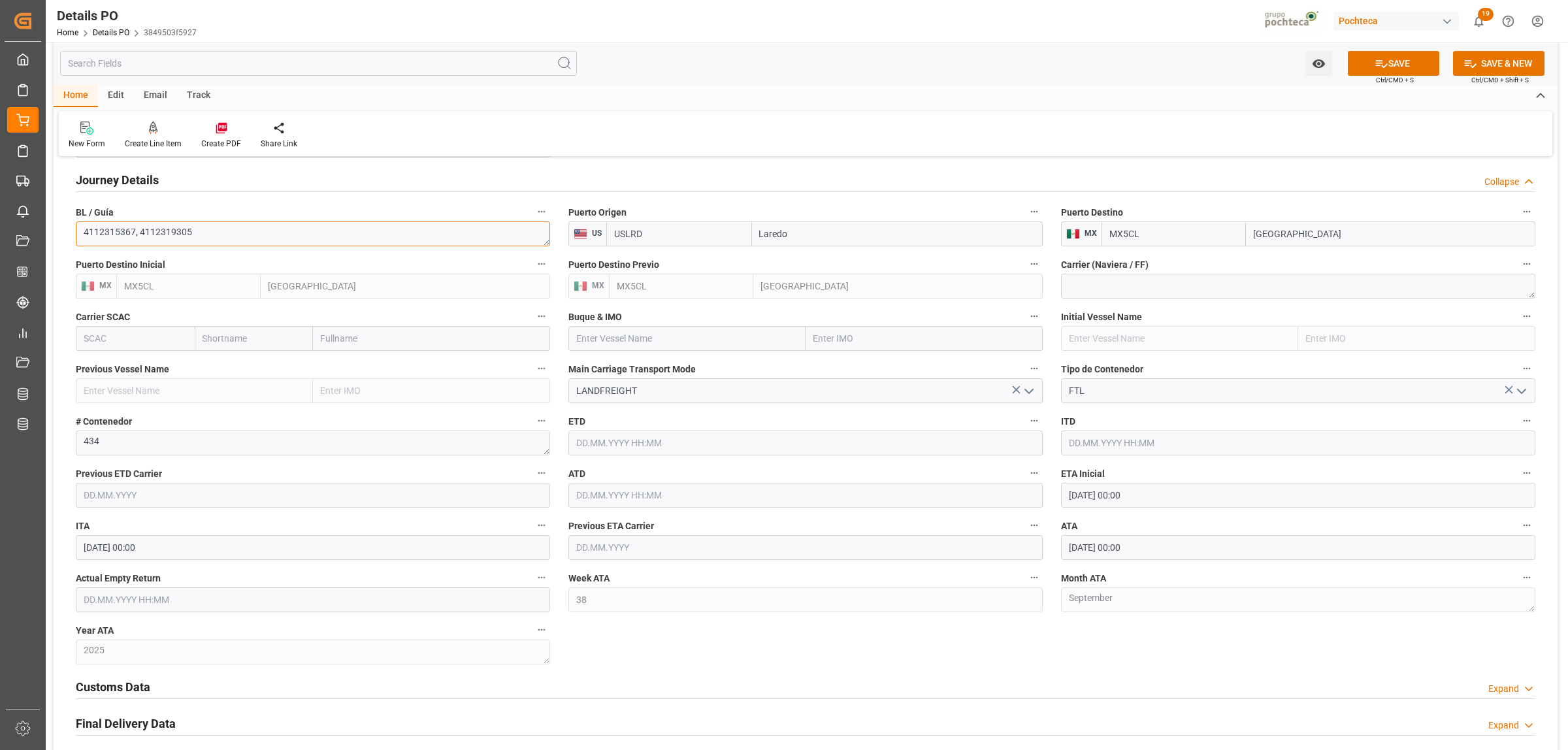
scroll to position [1714, 0]
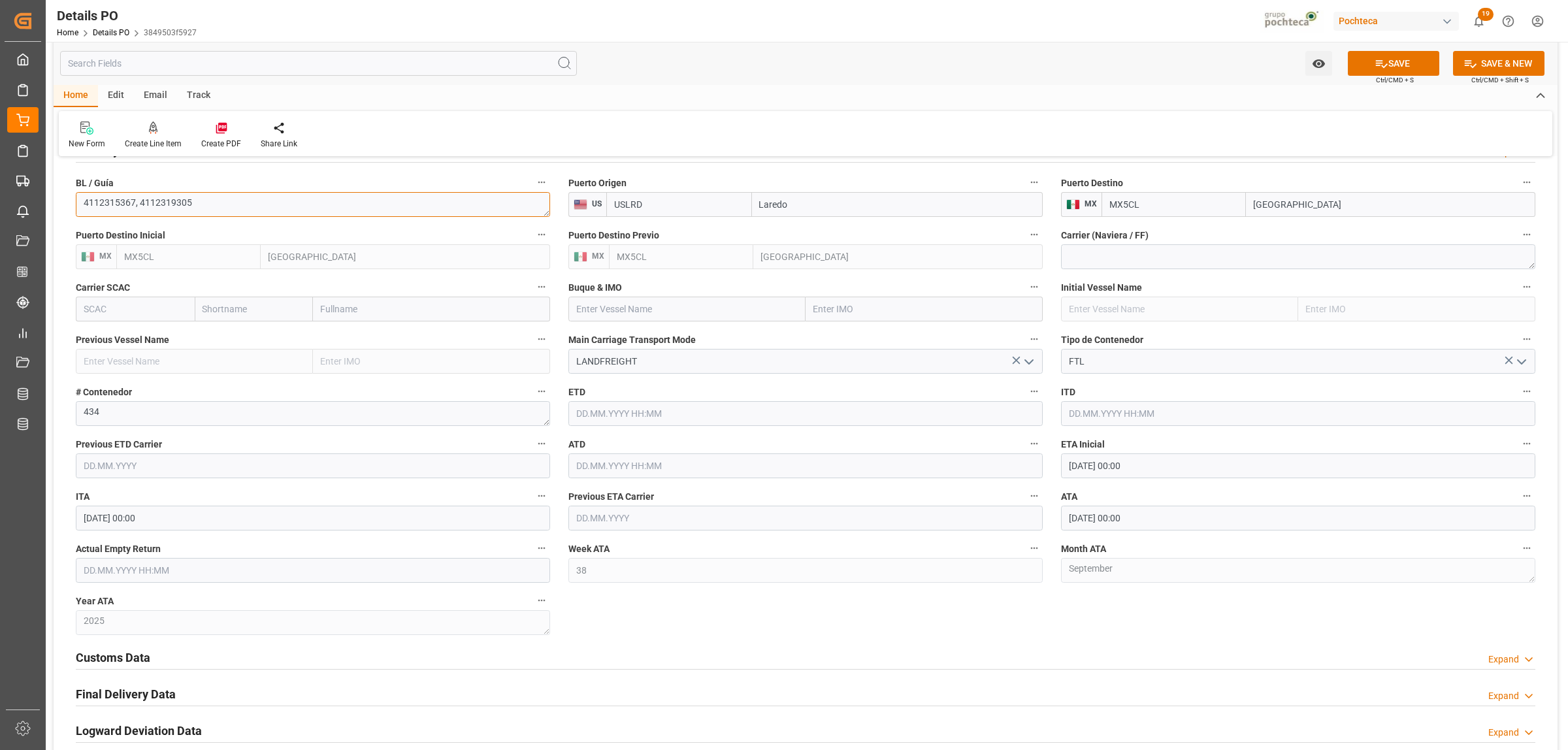
type textarea "4112315367, 4112319305"
click at [136, 657] on h2 "Customs Data" at bounding box center [113, 657] width 74 height 18
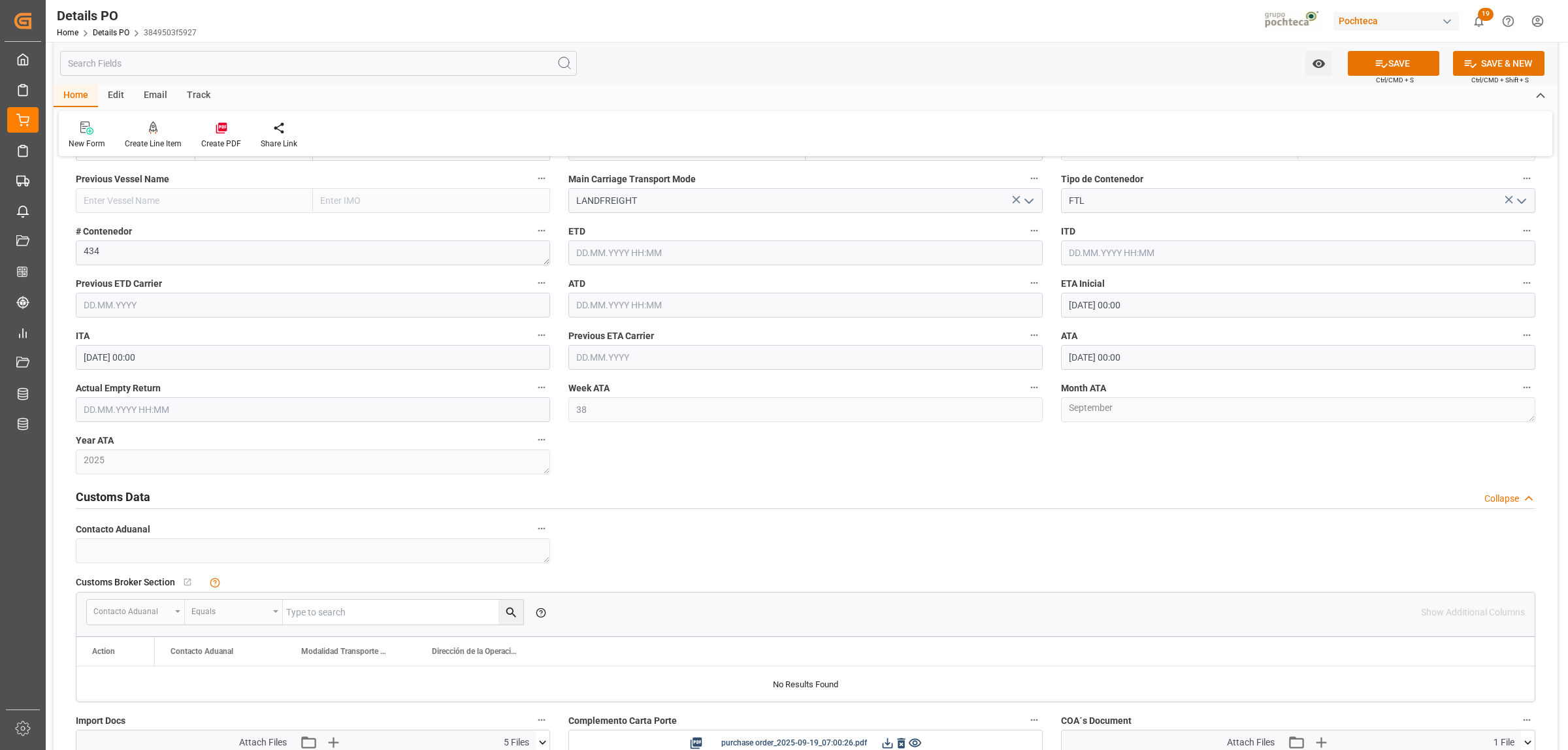
scroll to position [2041, 0]
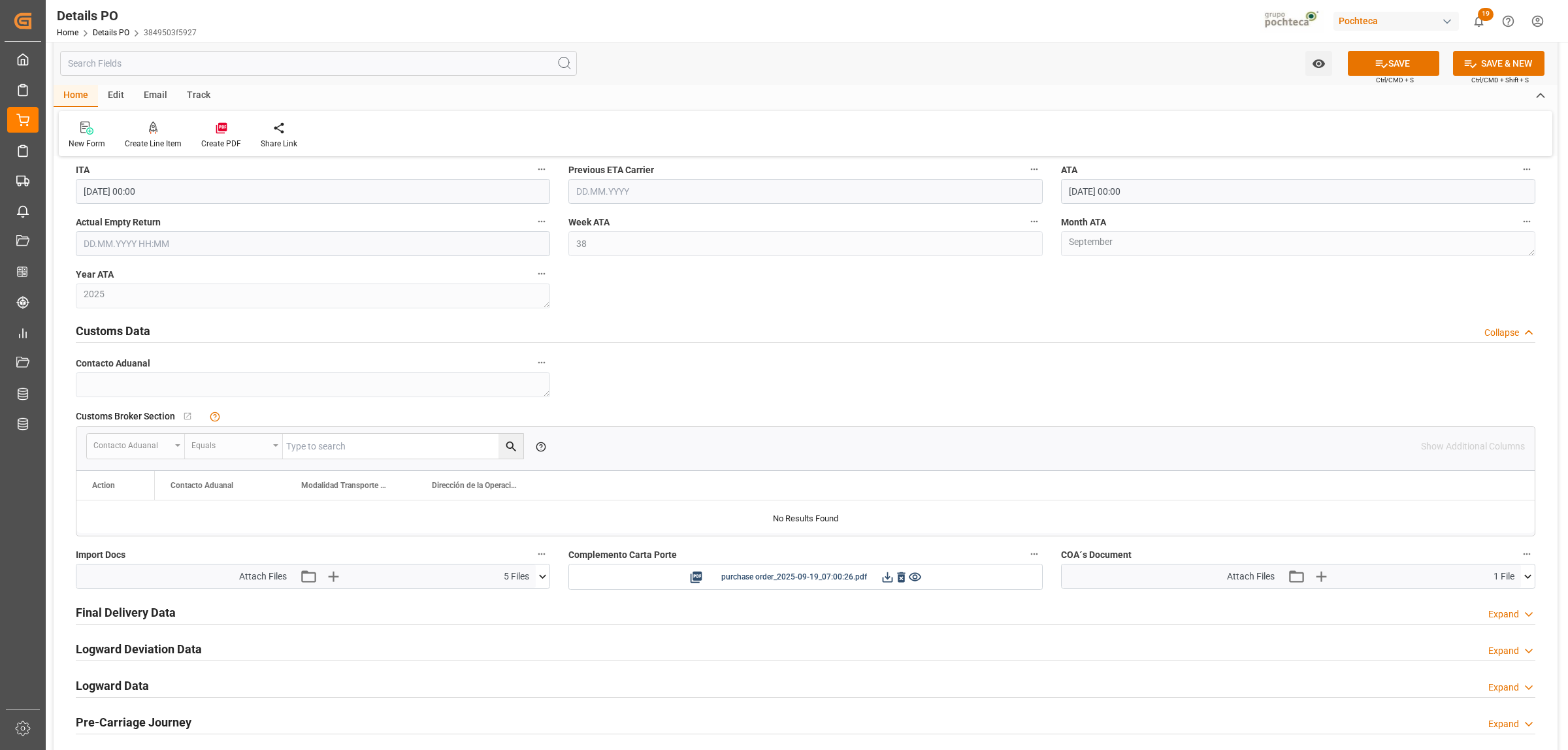
click at [544, 578] on icon at bounding box center [542, 576] width 7 height 4
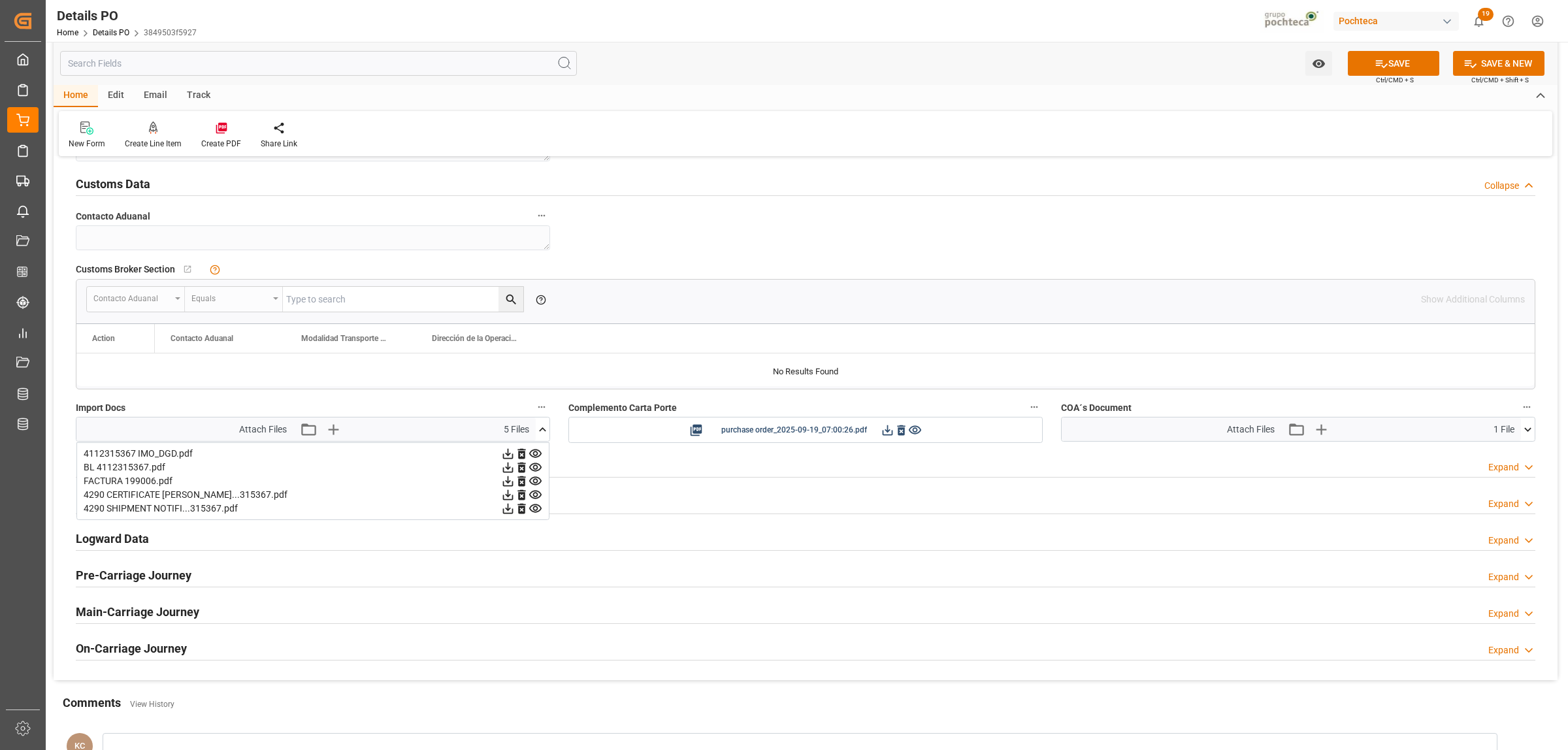
scroll to position [2204, 0]
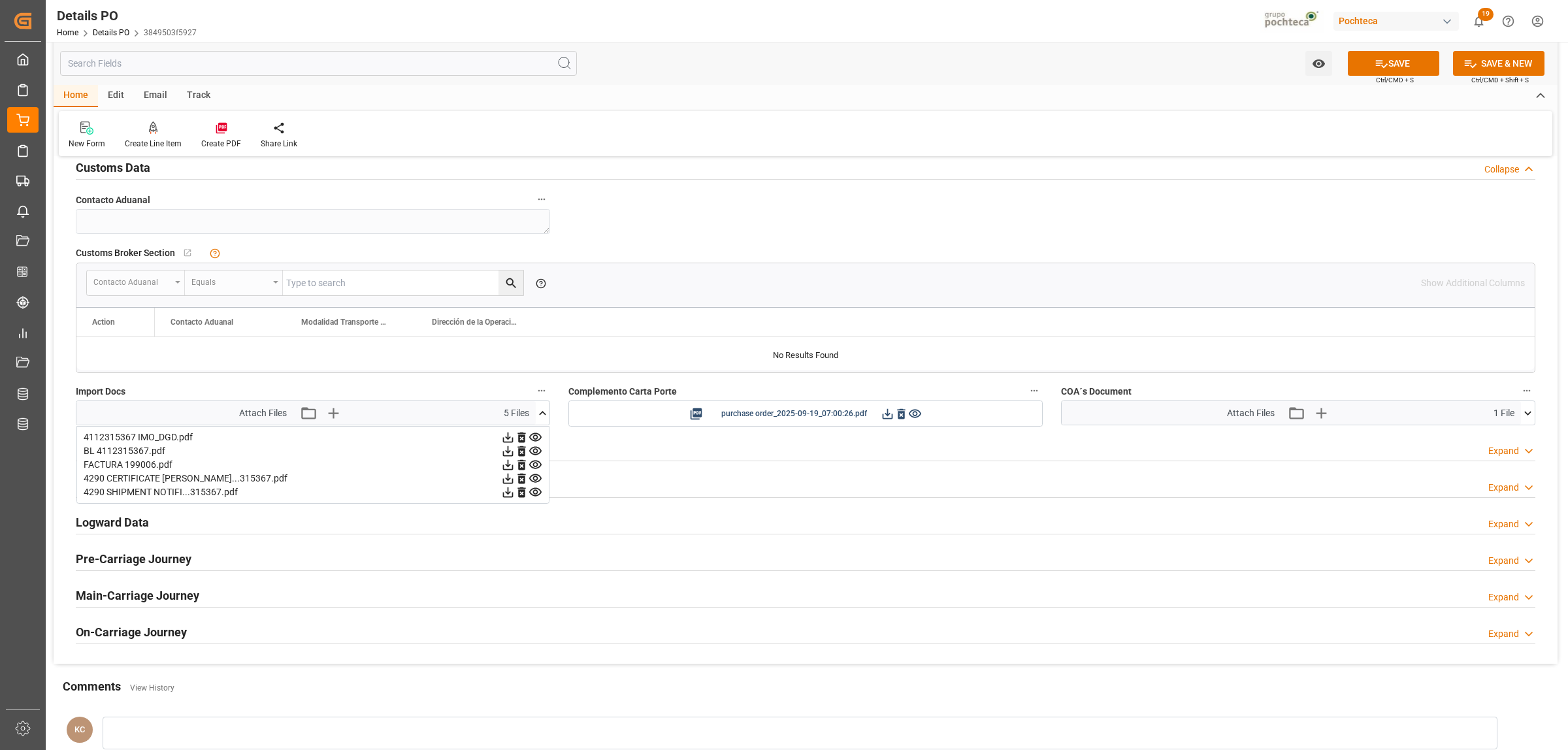
click at [523, 482] on icon at bounding box center [521, 478] width 8 height 11
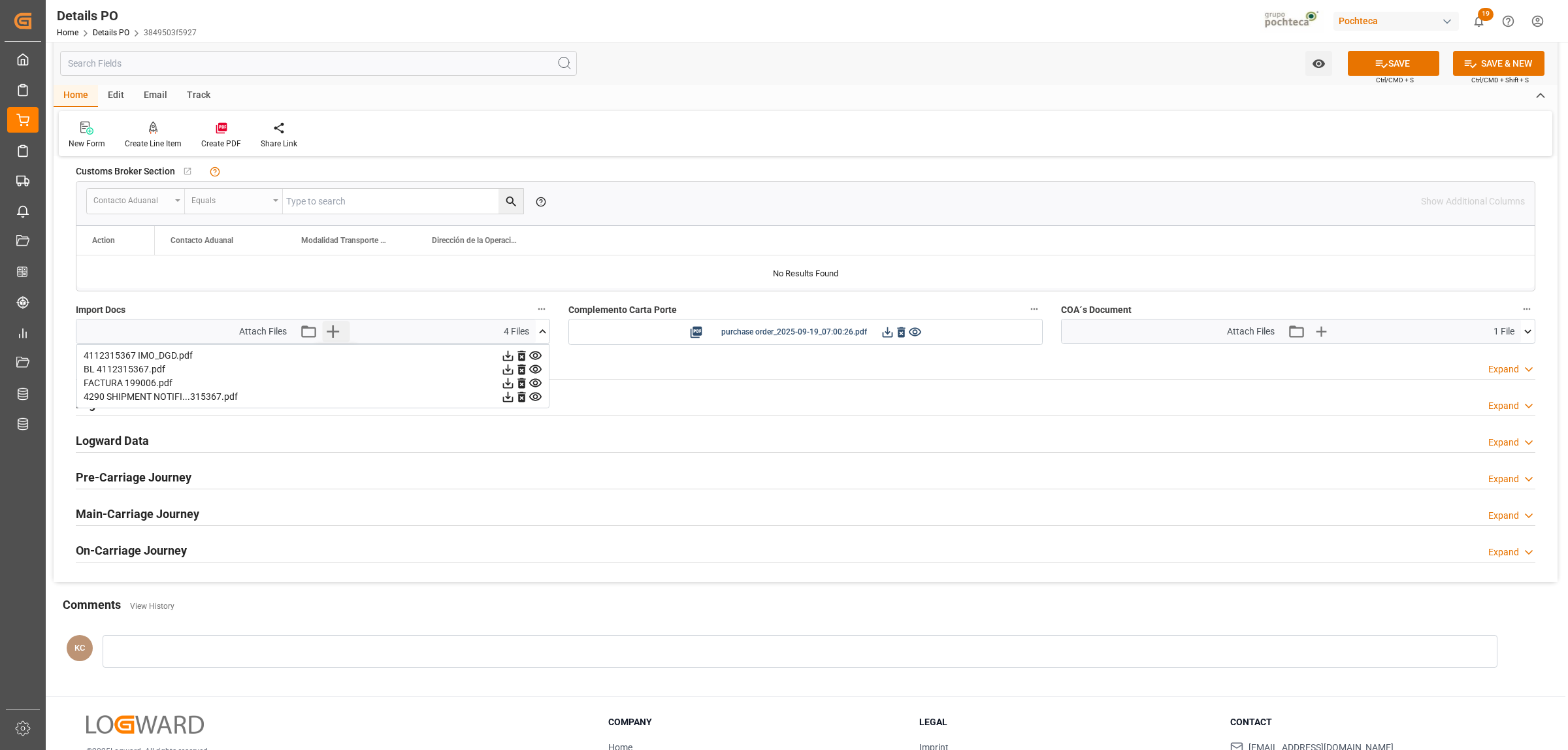
click at [330, 333] on icon "button" at bounding box center [333, 331] width 21 height 21
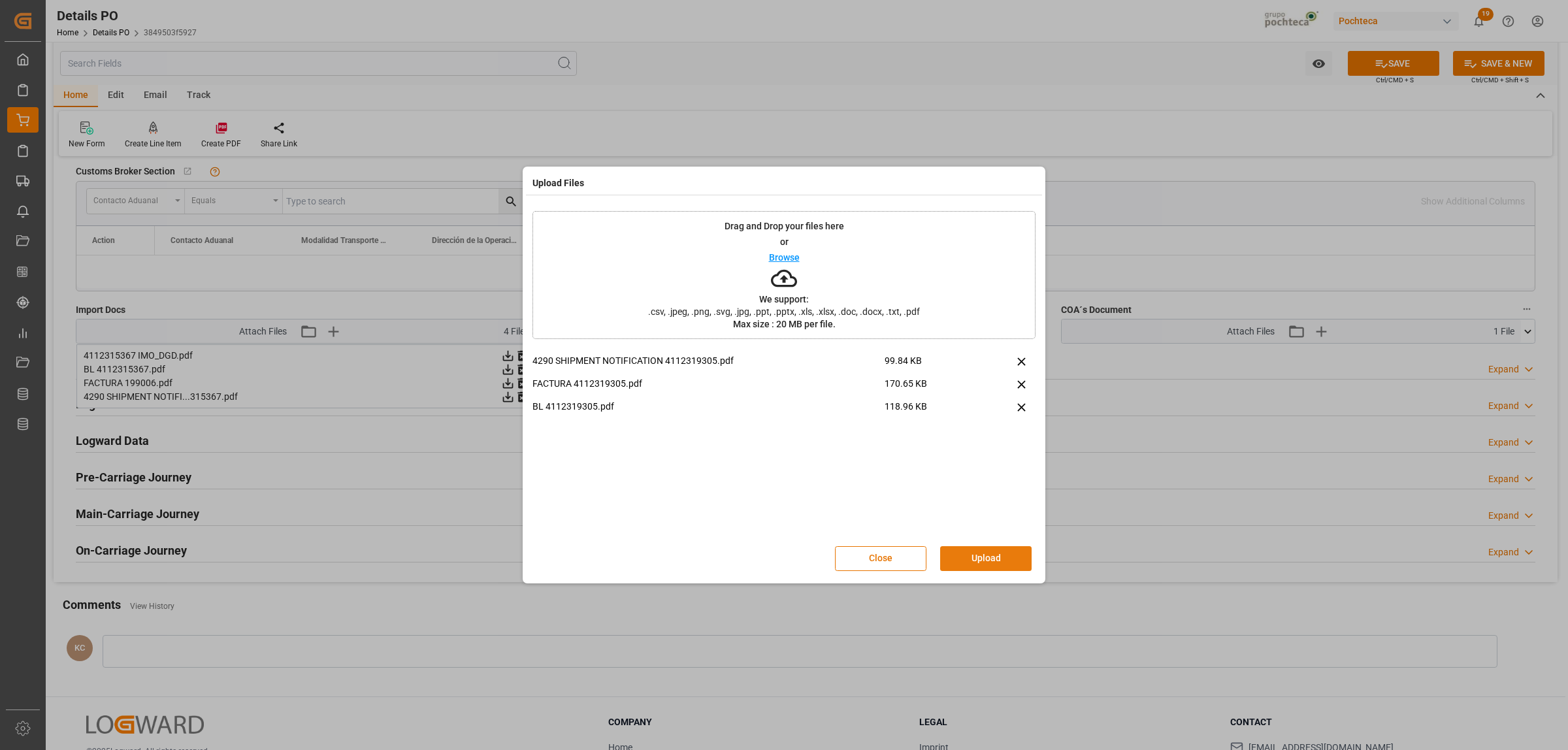
click at [995, 556] on button "Upload" at bounding box center [985, 558] width 91 height 25
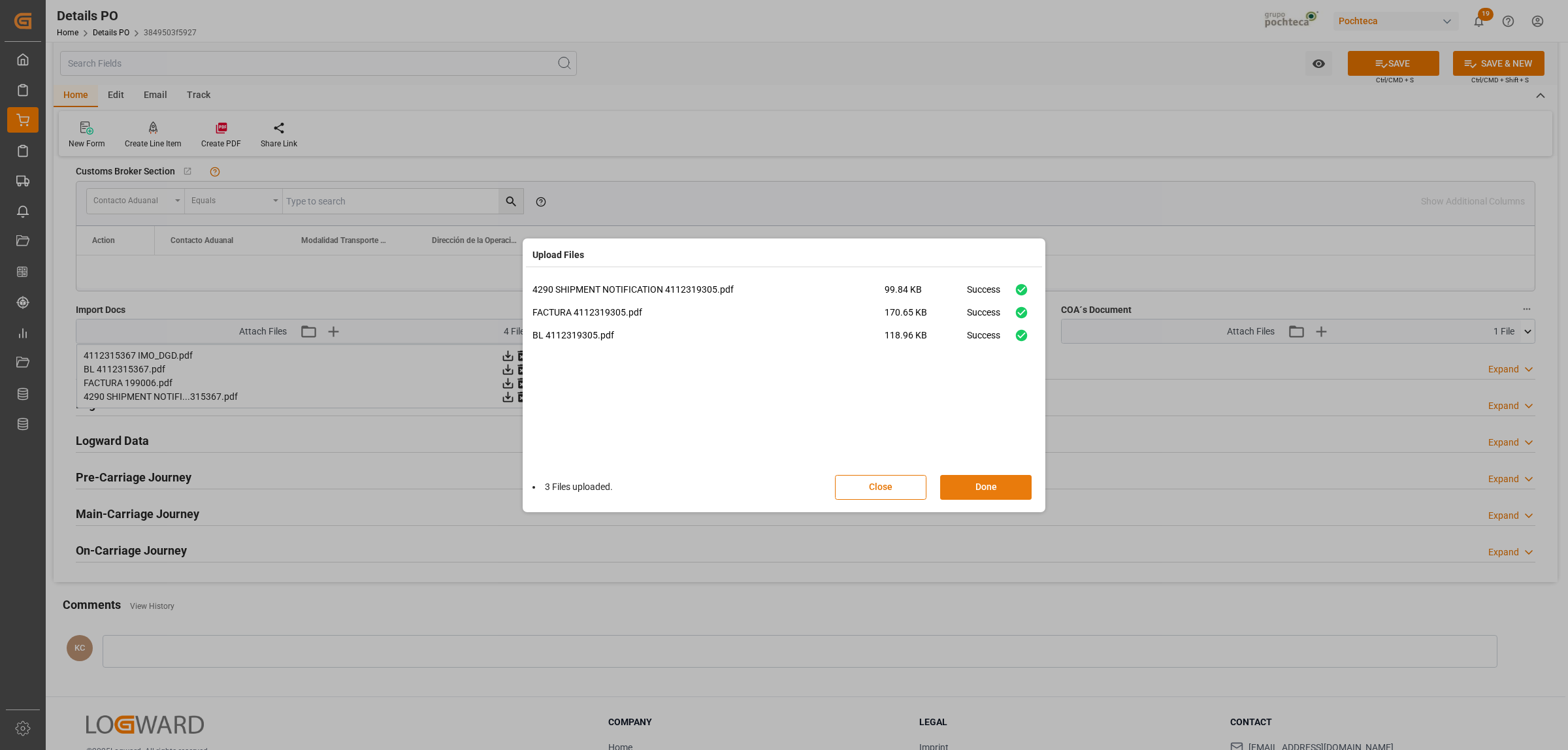
click at [1011, 487] on button "Done" at bounding box center [985, 487] width 91 height 25
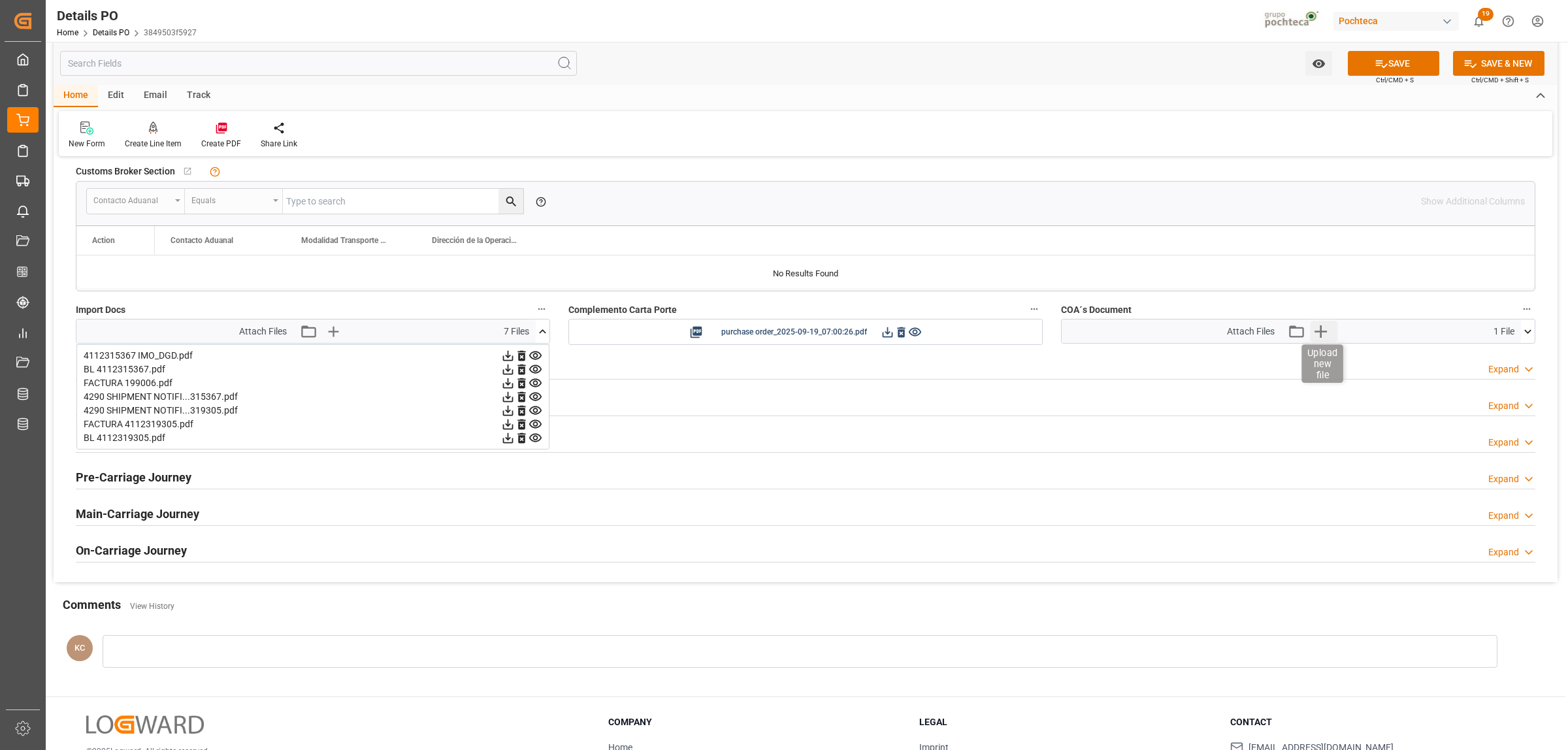
click at [1320, 335] on icon "button" at bounding box center [1321, 332] width 13 height 13
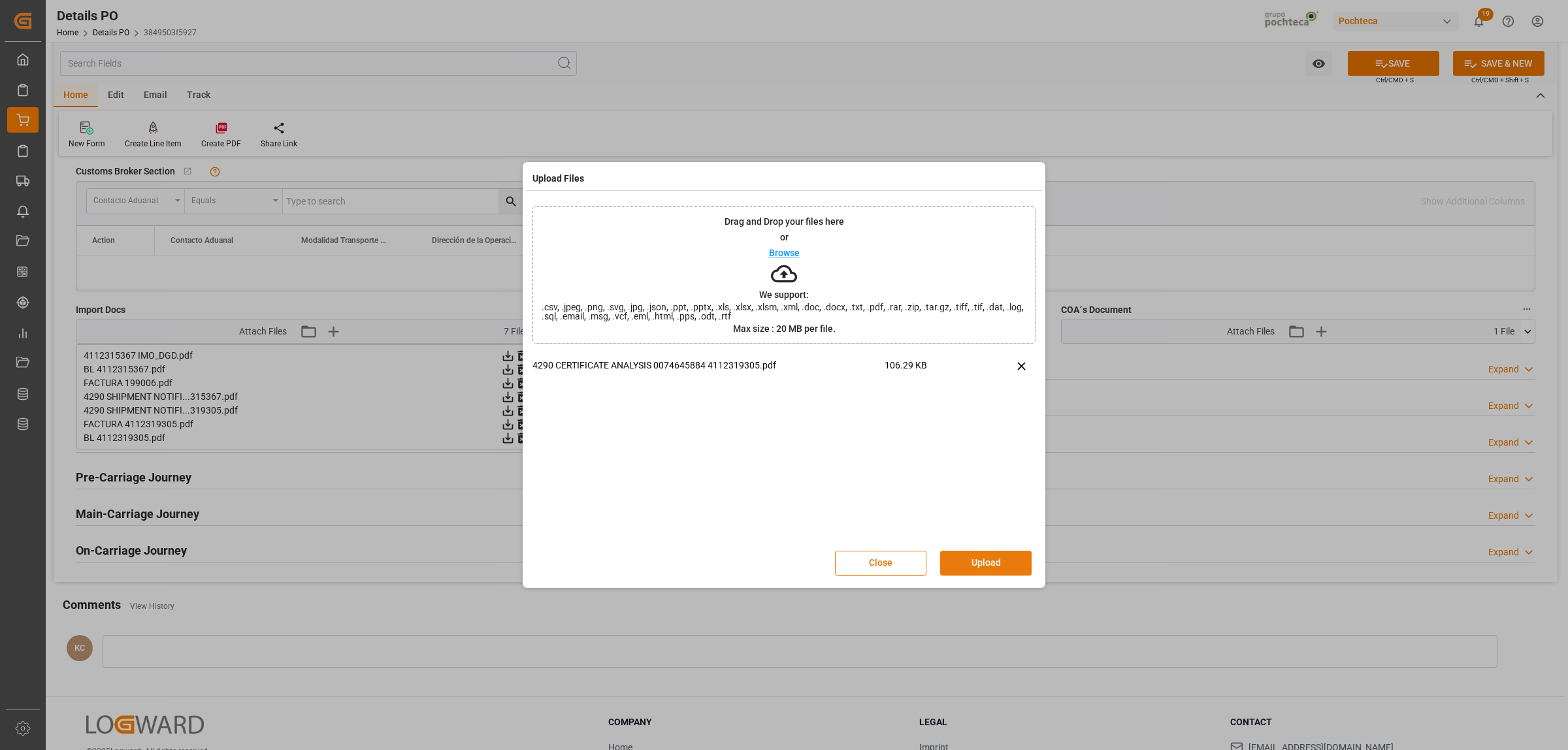
click at [983, 572] on button "Upload" at bounding box center [985, 562] width 91 height 25
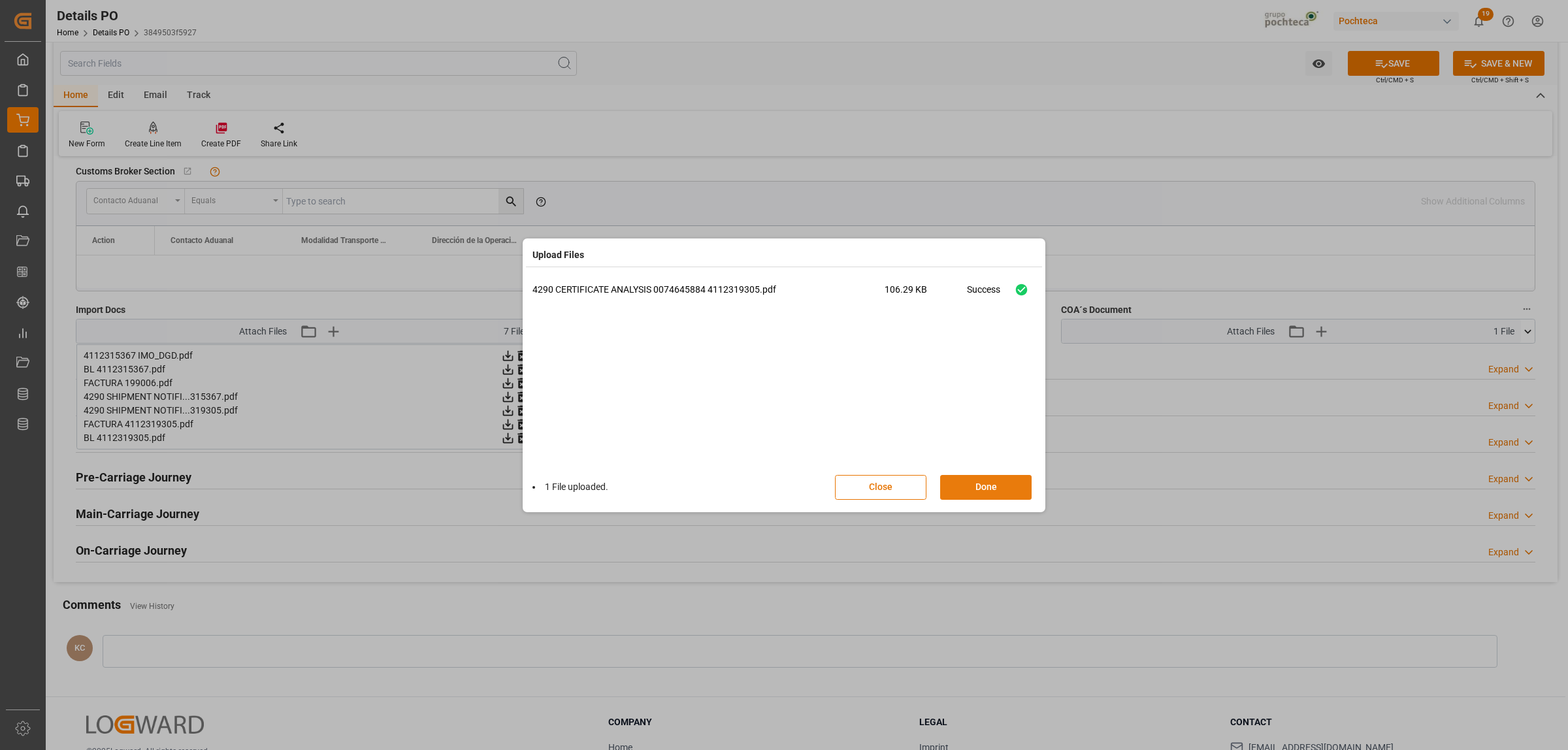
click at [995, 494] on button "Done" at bounding box center [985, 487] width 91 height 25
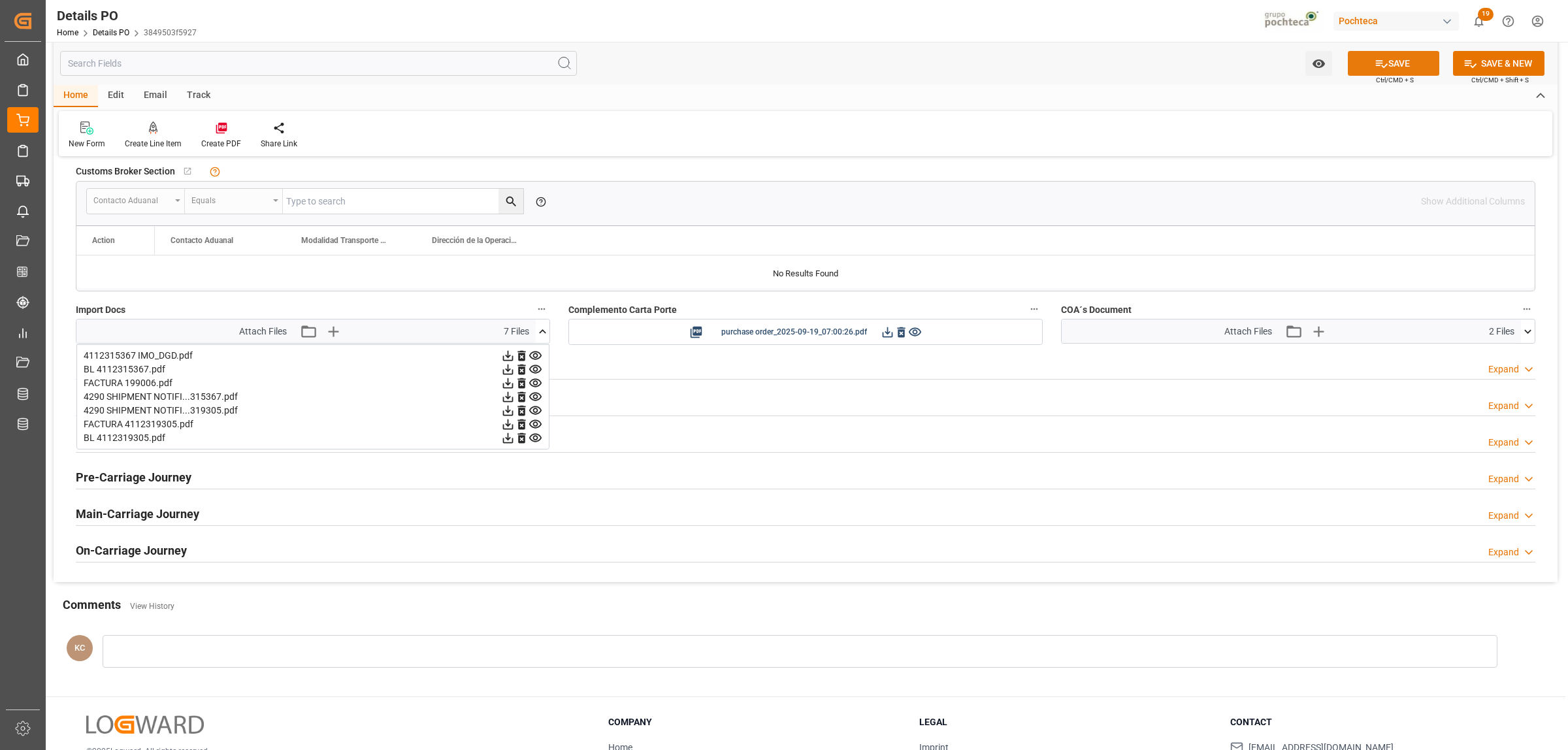
click at [1398, 61] on button "SAVE" at bounding box center [1393, 63] width 91 height 25
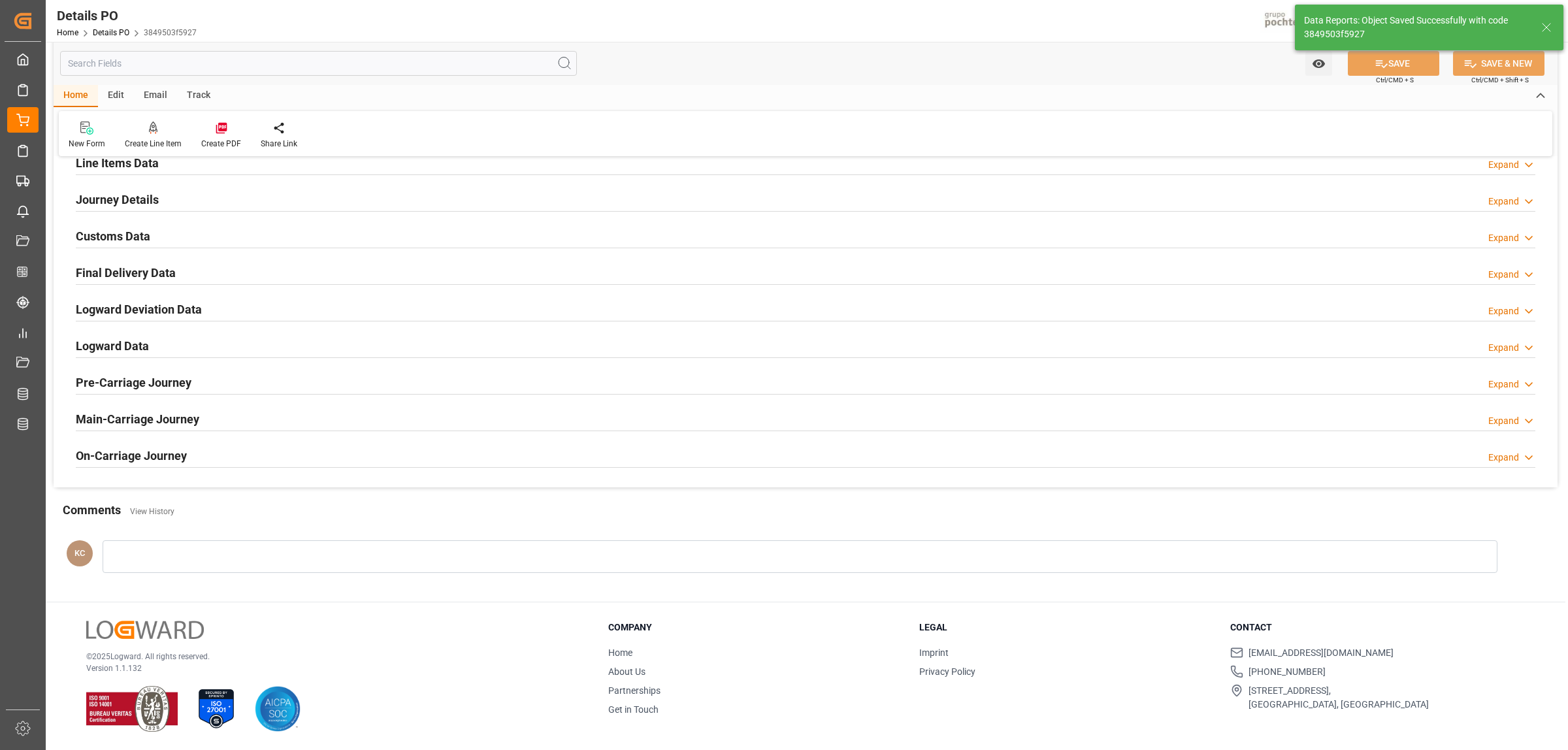
scroll to position [888, 0]
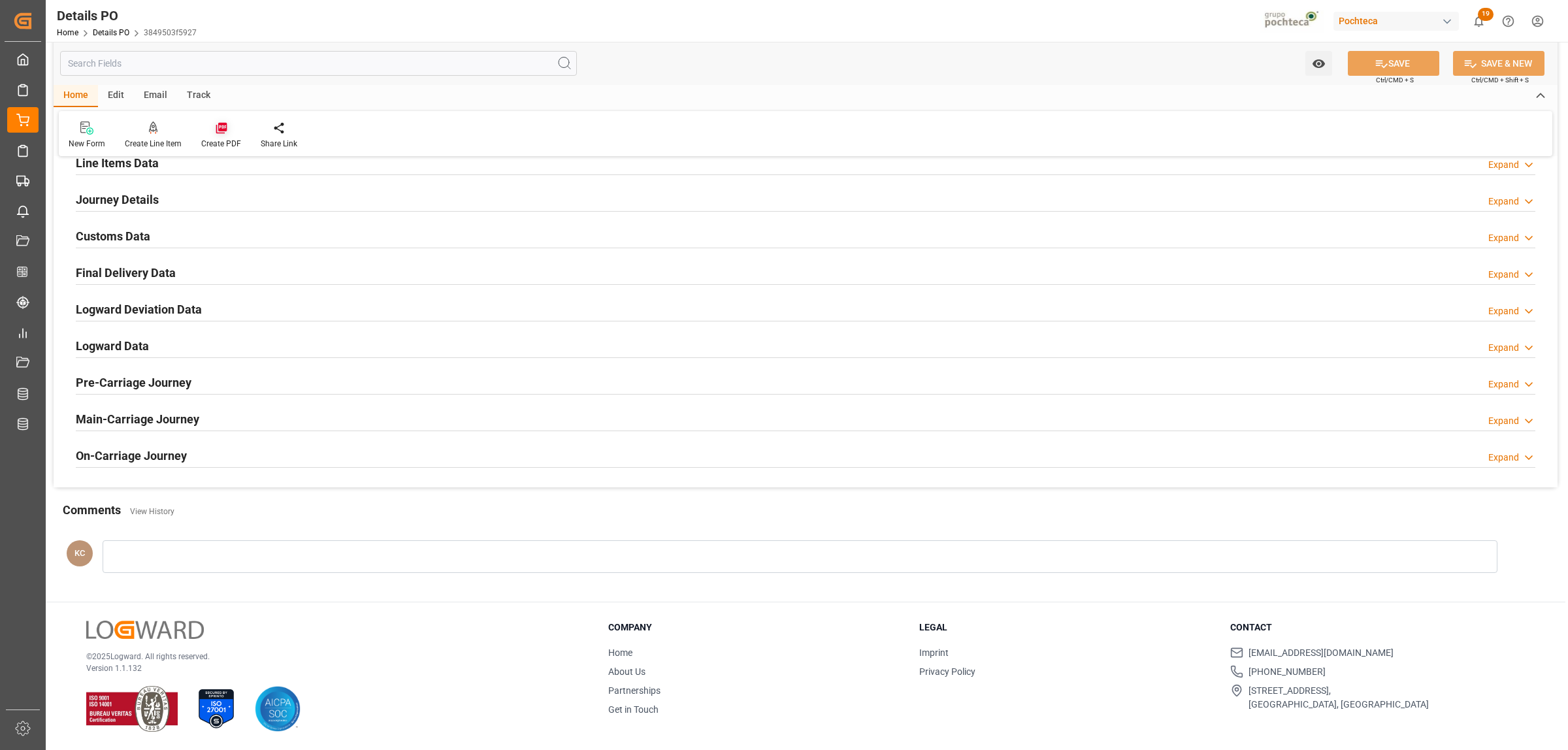
click at [215, 129] on icon at bounding box center [222, 128] width 13 height 13
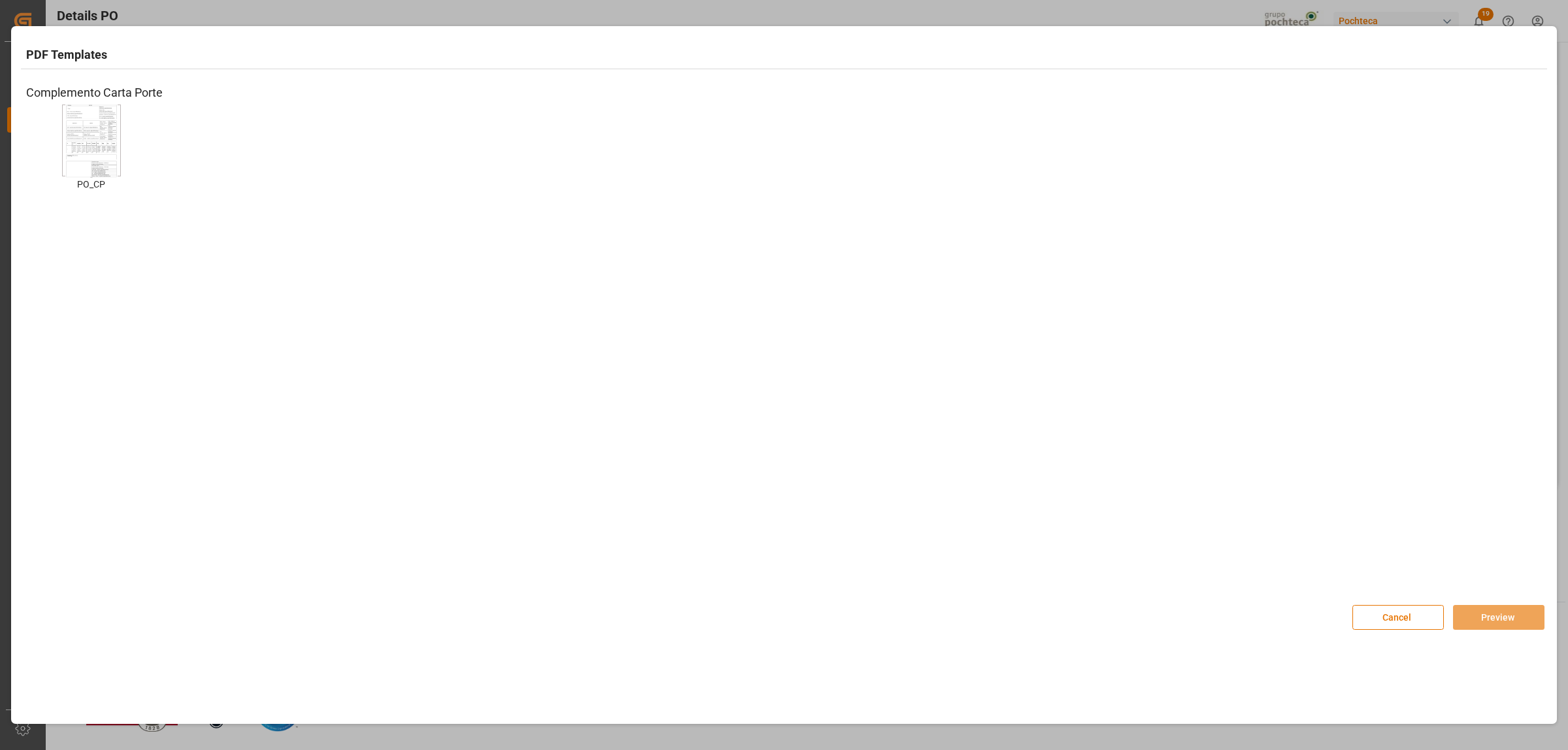
click at [79, 142] on img at bounding box center [91, 141] width 52 height 74
click at [1484, 612] on button "Preview" at bounding box center [1499, 617] width 91 height 25
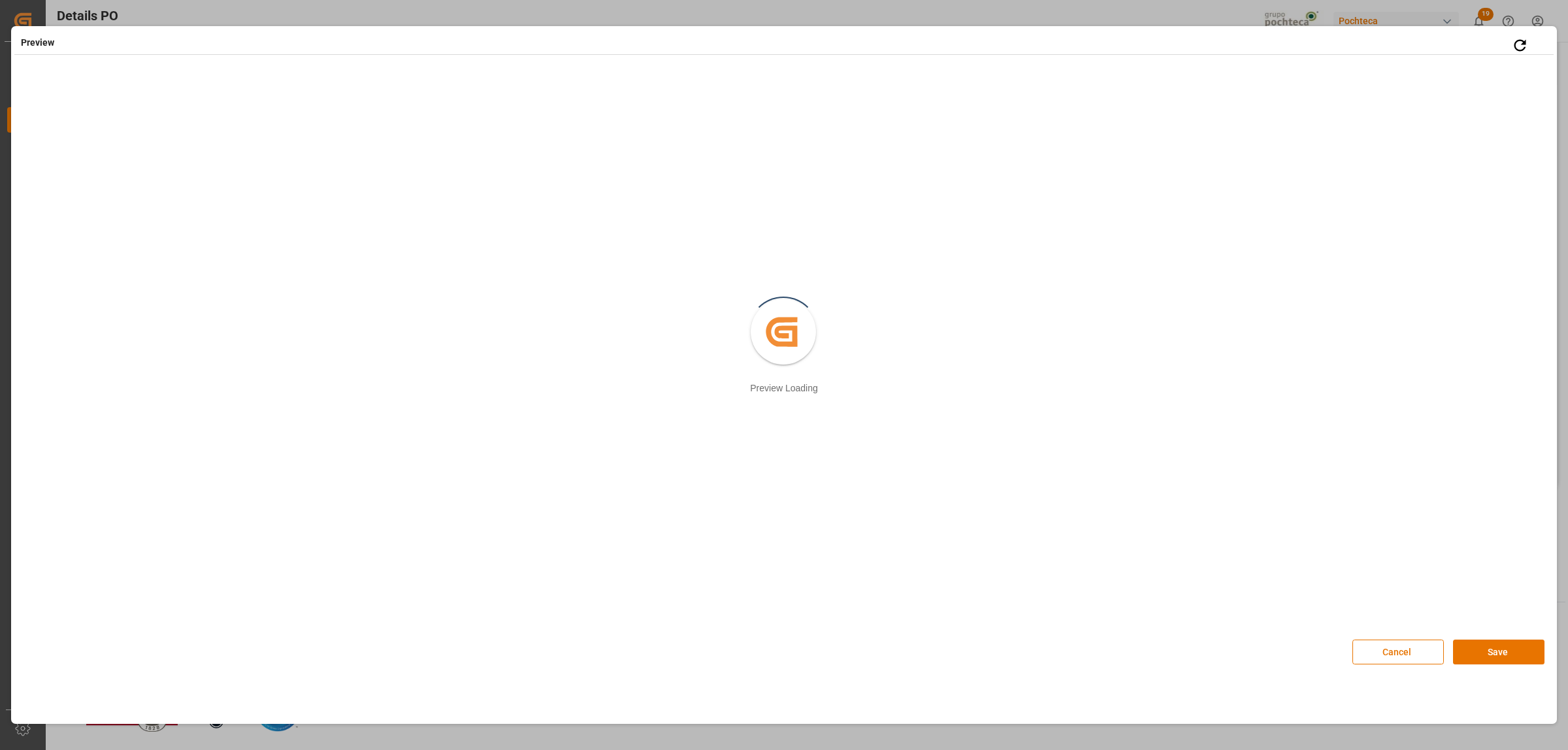
click at [1480, 658] on button "Save" at bounding box center [1499, 652] width 91 height 25
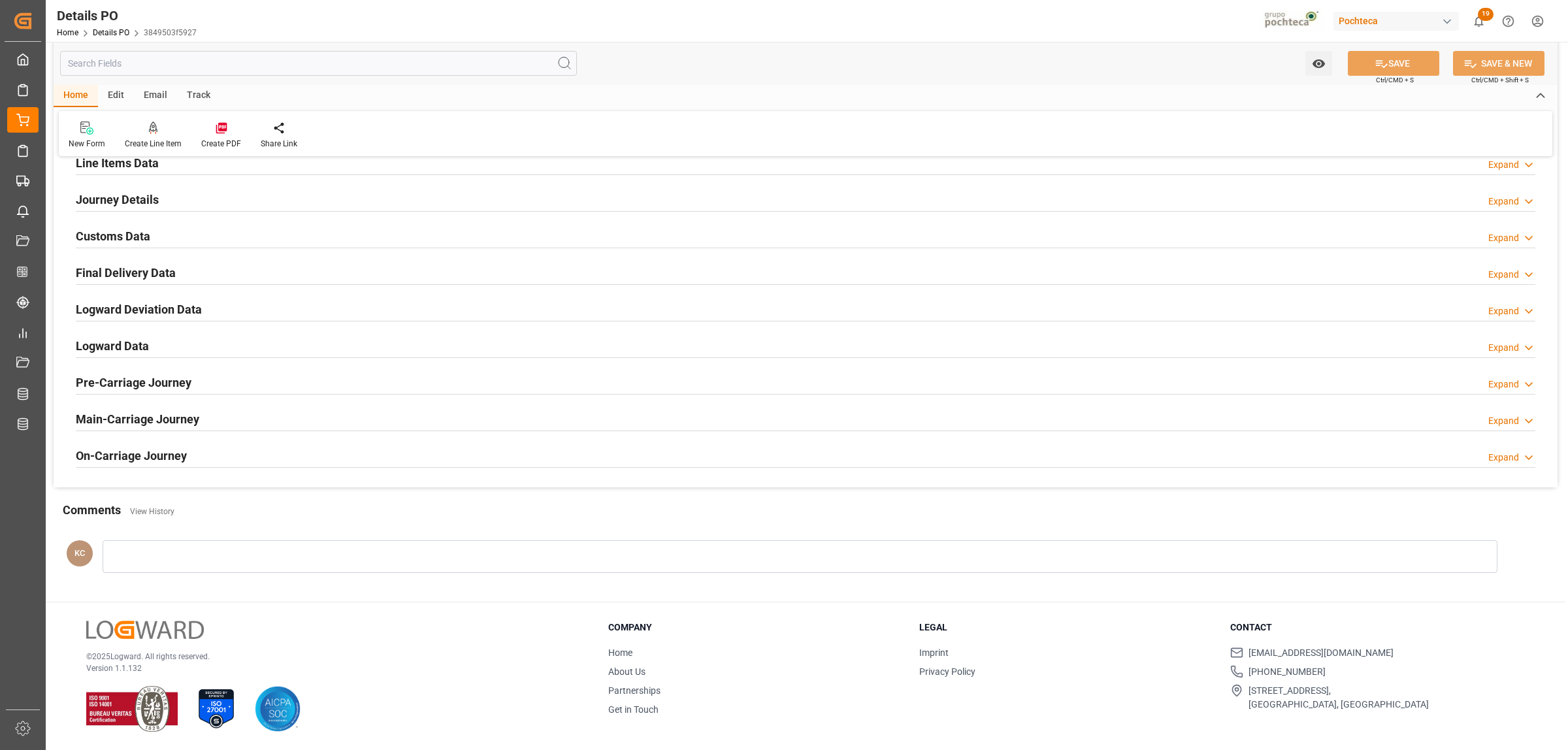
click at [98, 239] on h2 "Customs Data" at bounding box center [113, 236] width 74 height 18
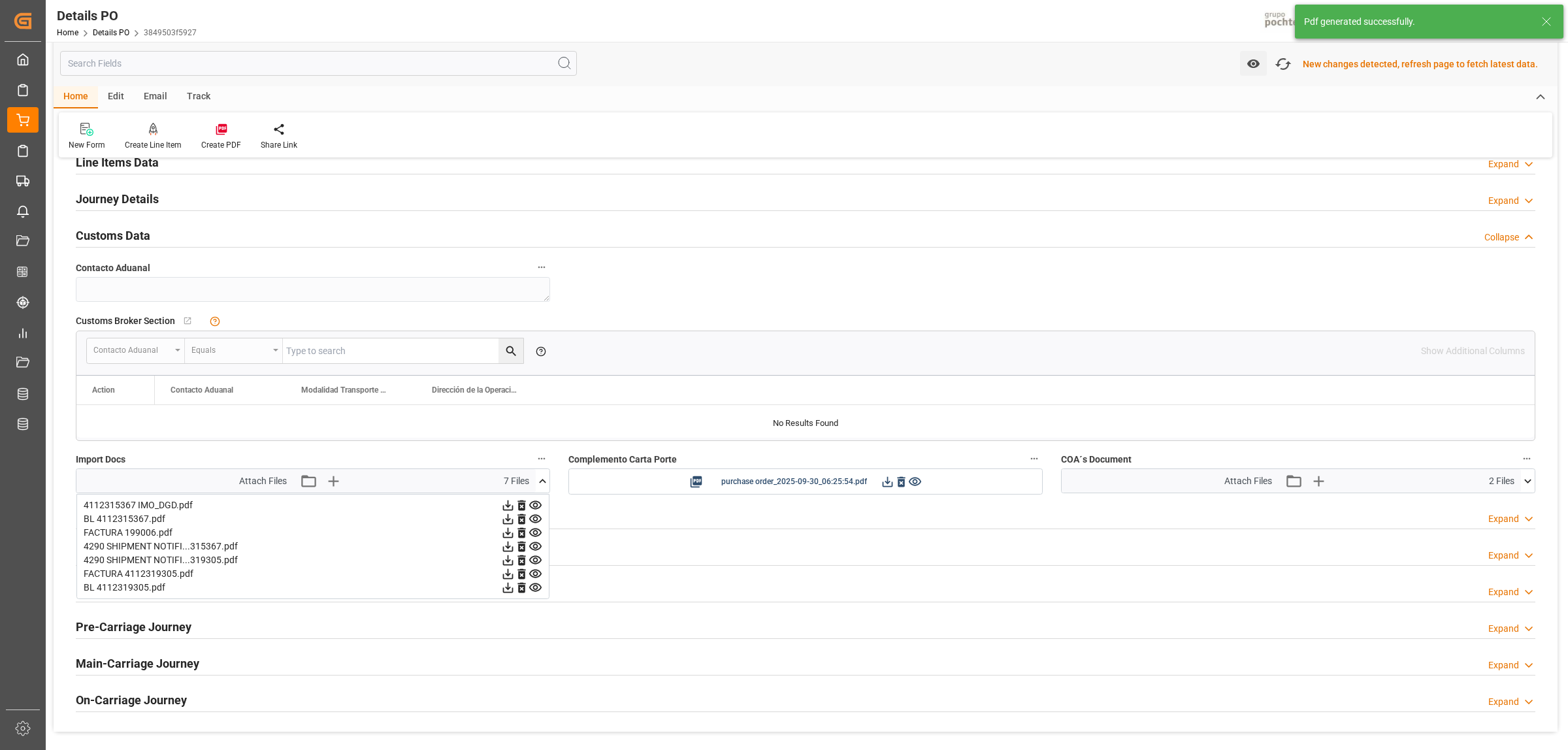
scroll to position [1036, 0]
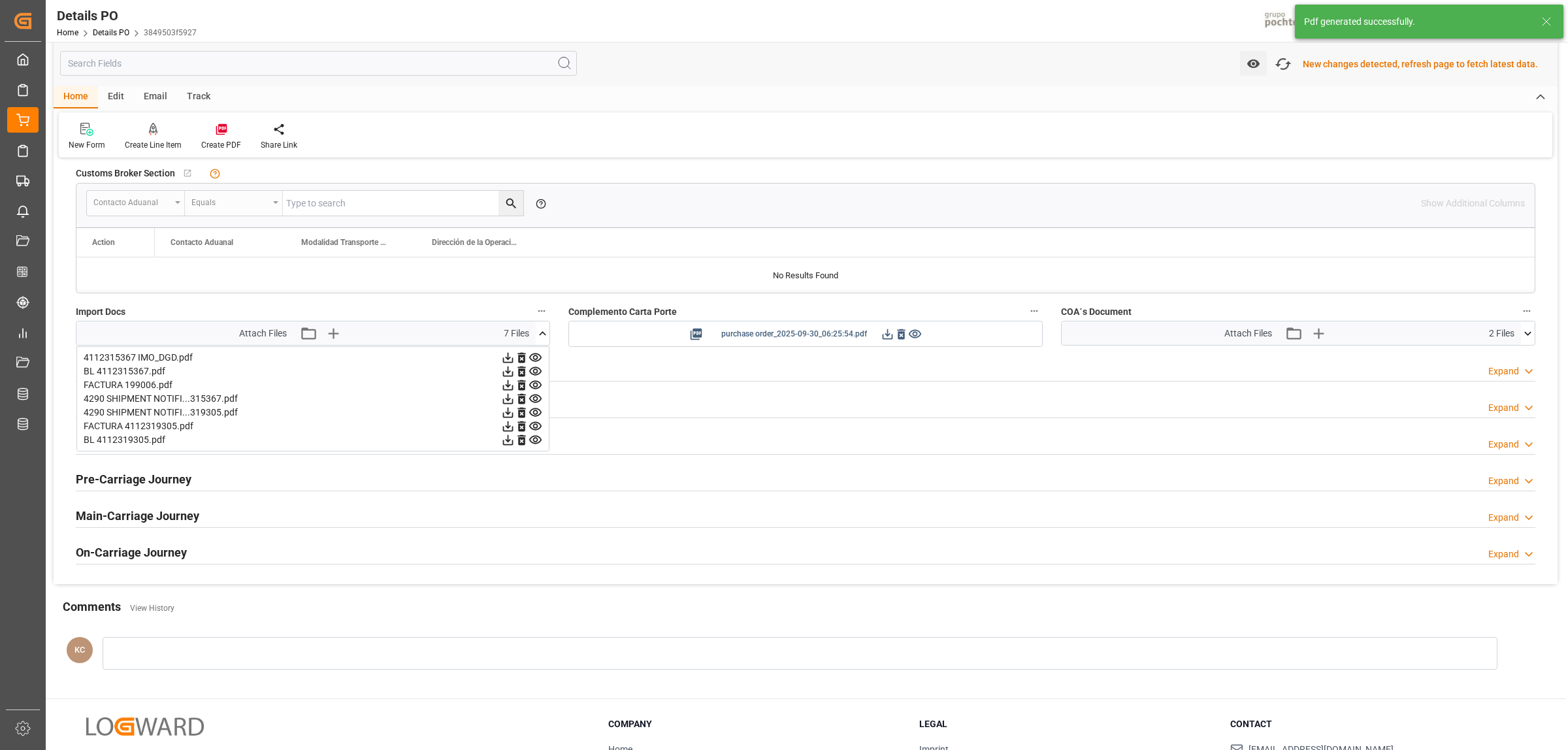
click at [886, 337] on icon at bounding box center [888, 333] width 11 height 11
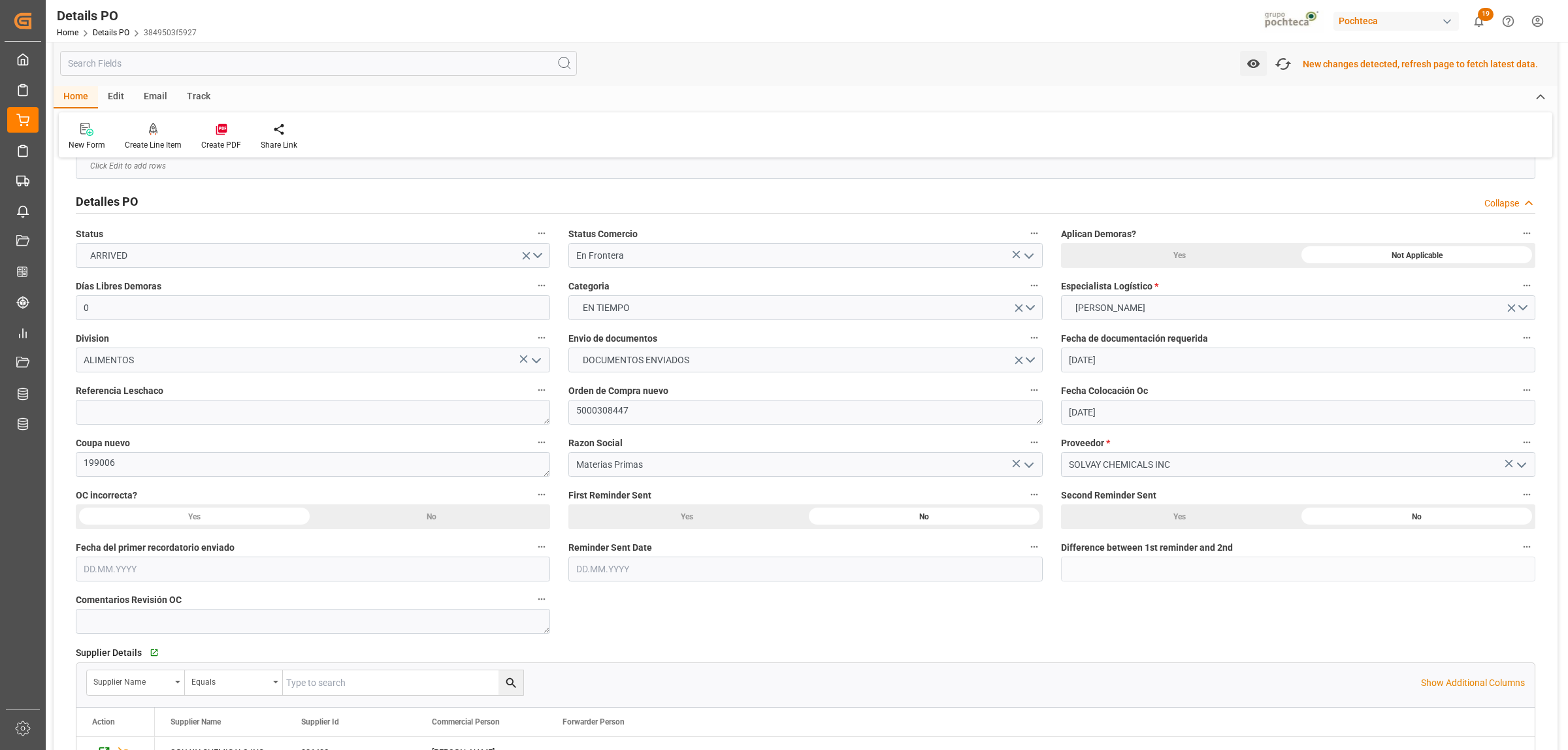
scroll to position [56, 0]
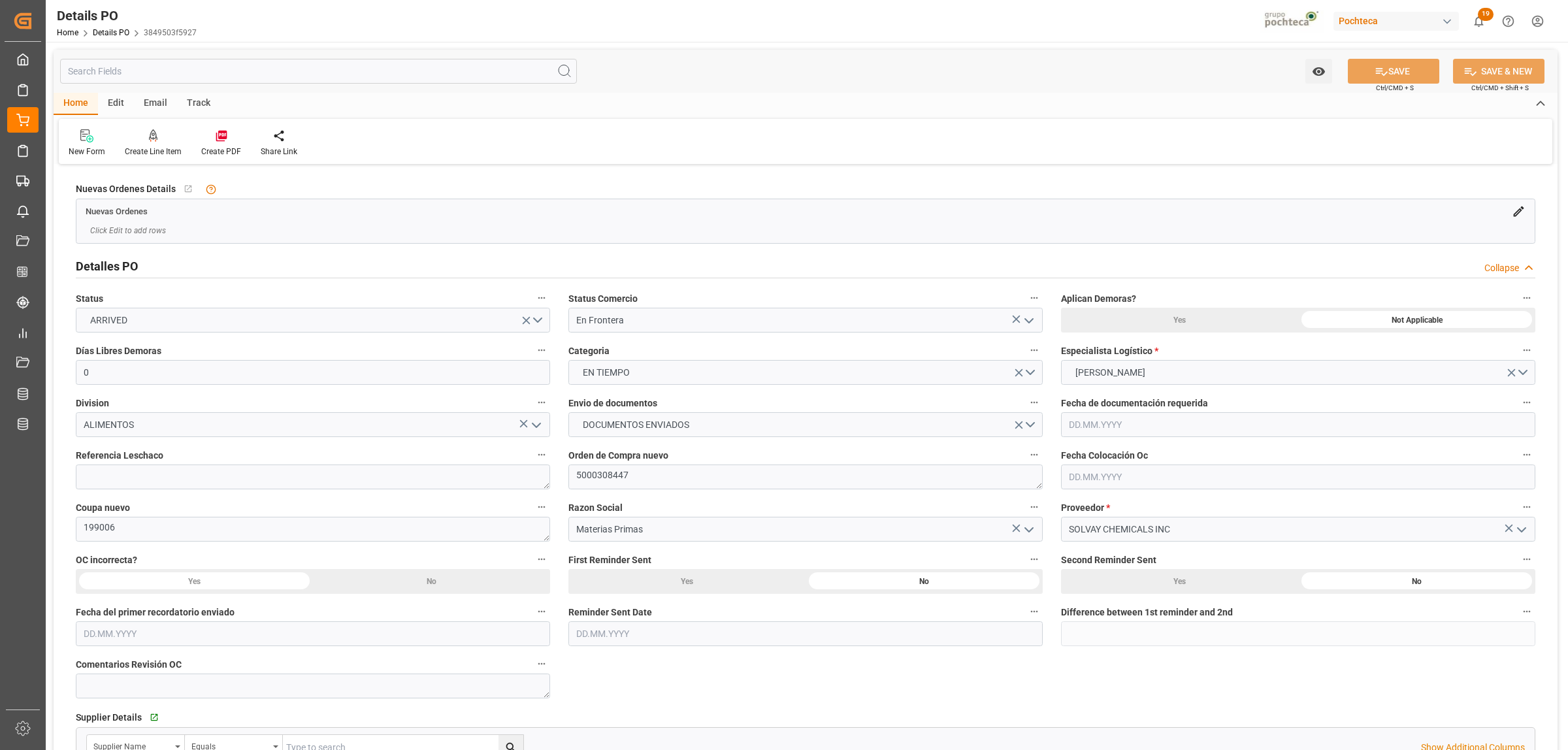
type input "0"
type input "[DATE]"
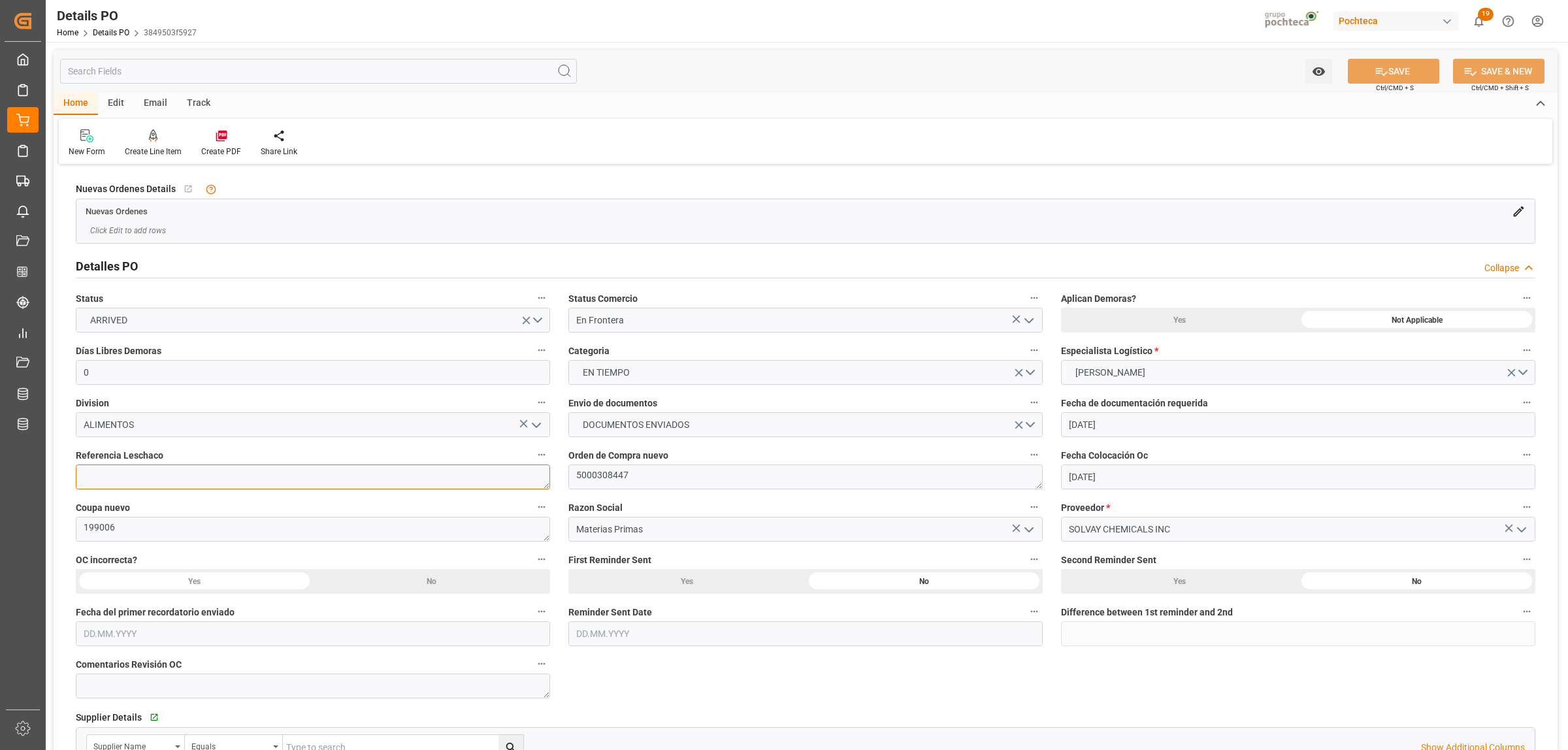
click at [166, 472] on textarea at bounding box center [313, 476] width 474 height 25
paste textarea "251006990058"
type textarea "251006990058"
click at [1418, 71] on button "SAVE" at bounding box center [1393, 71] width 91 height 25
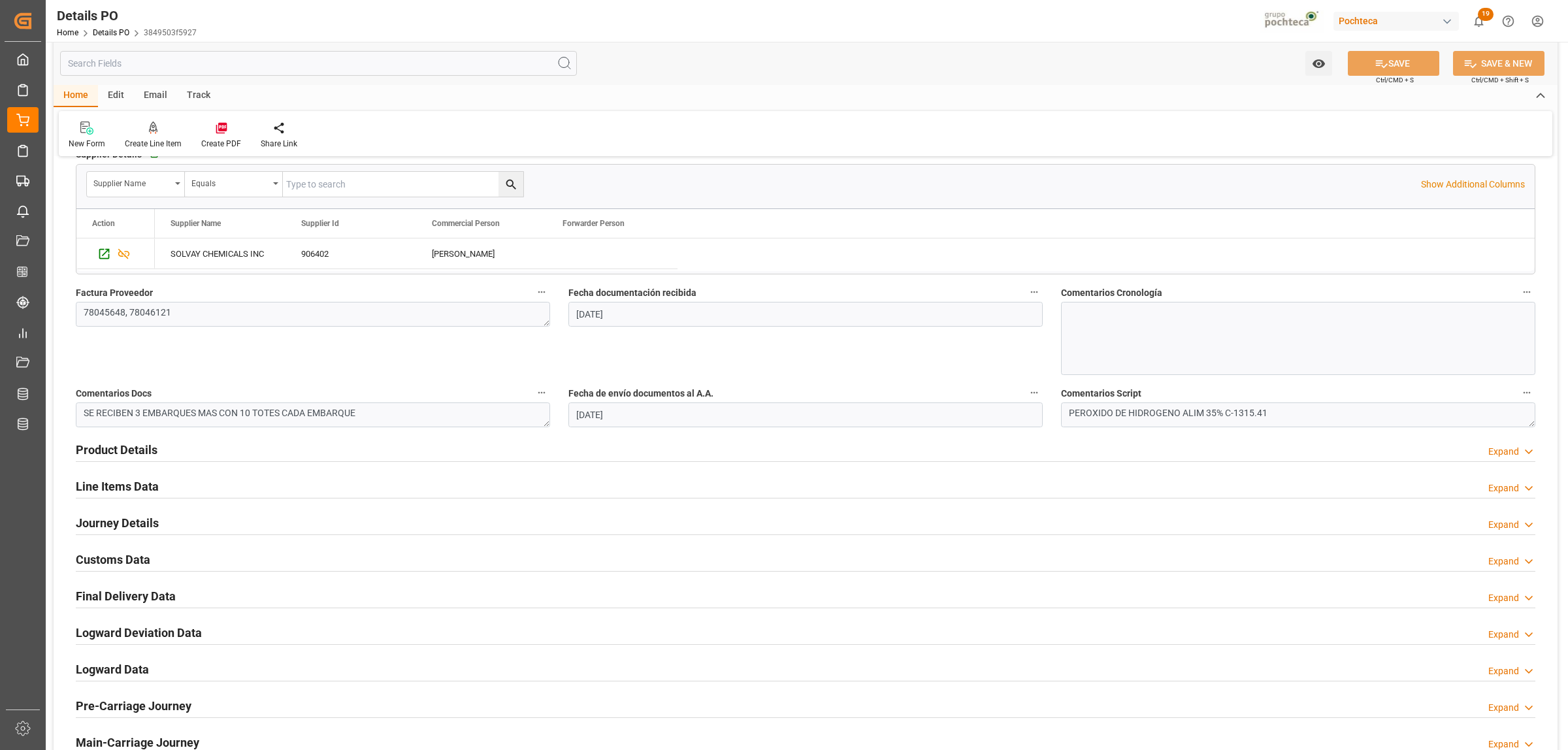
scroll to position [562, 0]
click at [138, 521] on h2 "Journey Details" at bounding box center [117, 524] width 83 height 18
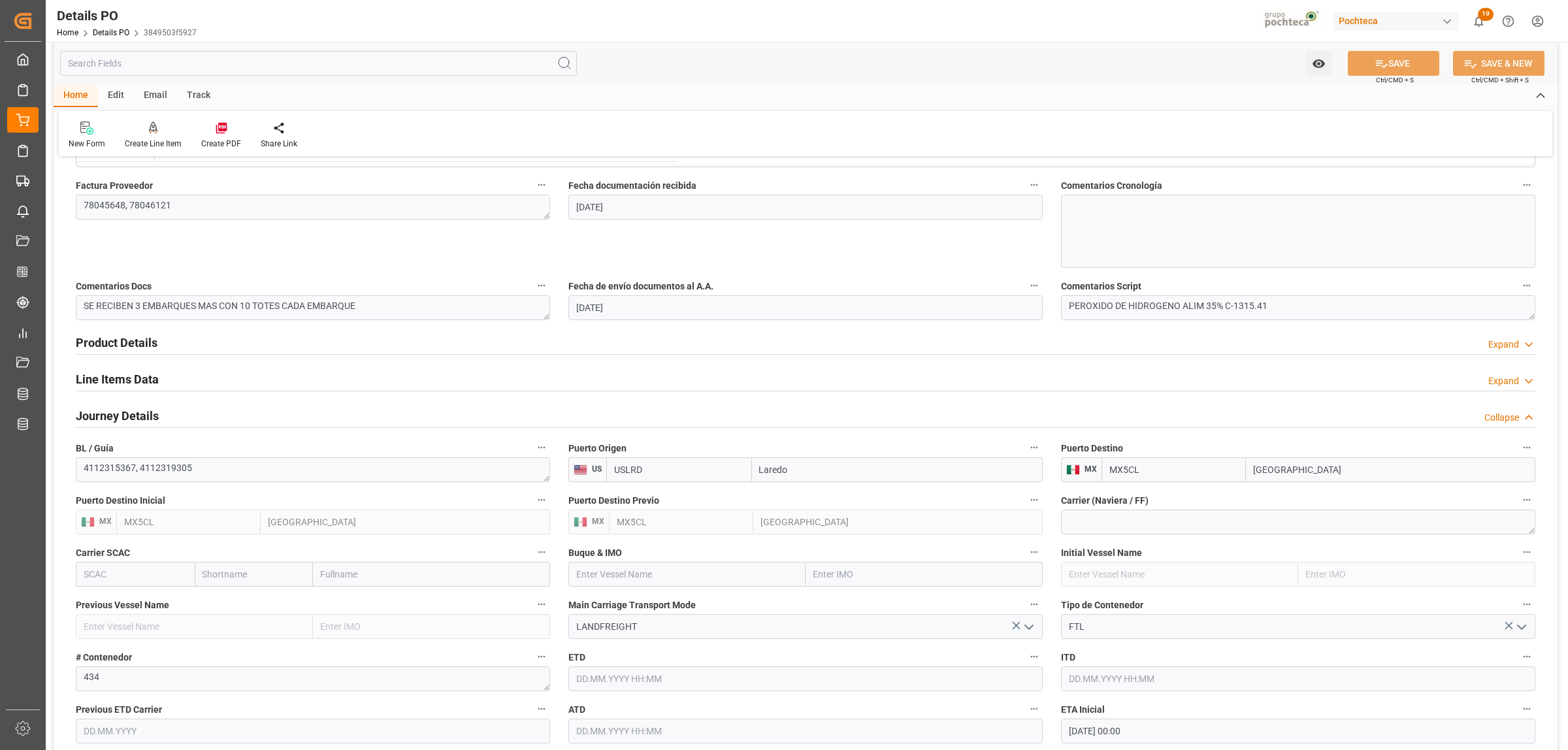
scroll to position [643, 0]
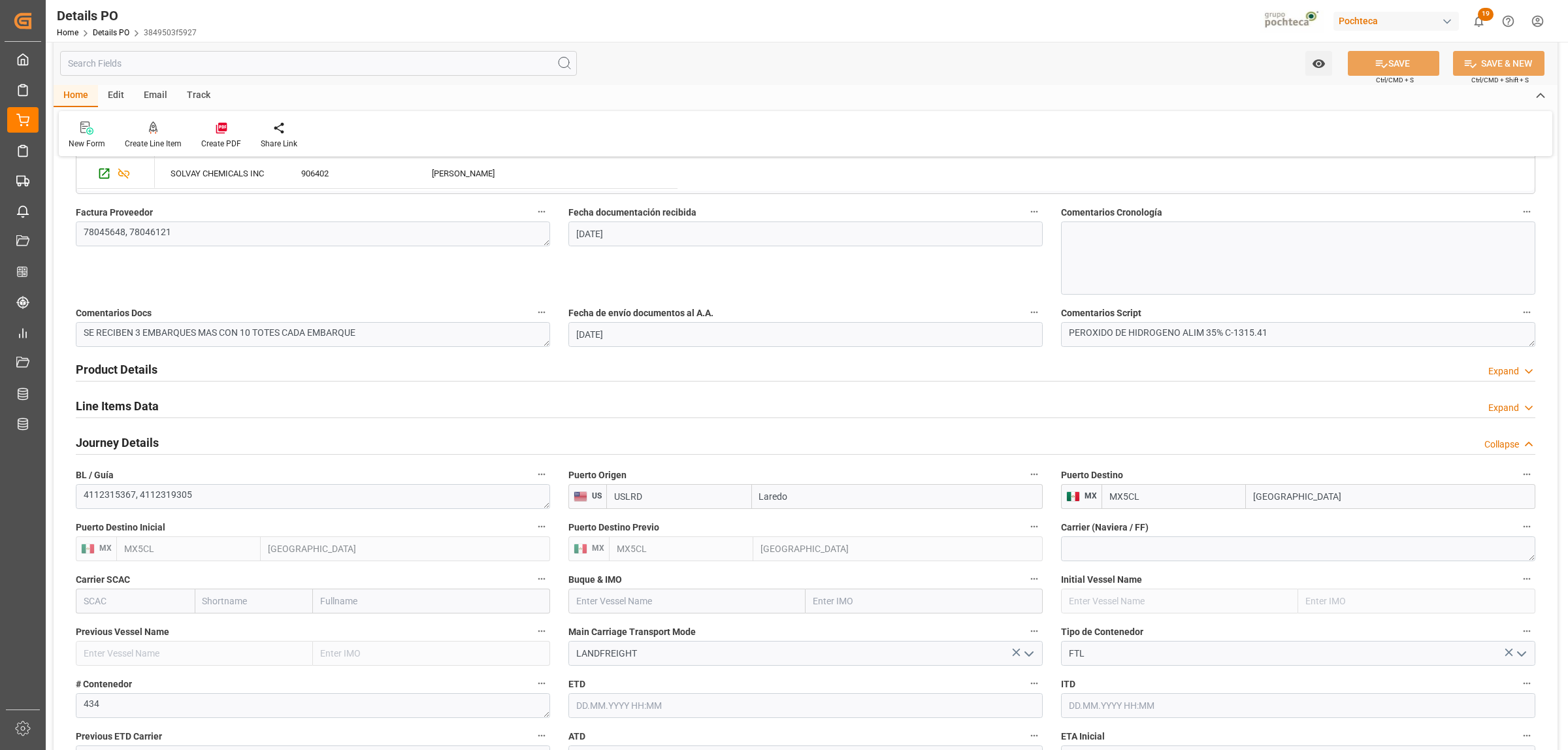
click at [144, 405] on h2 "Line Items Data" at bounding box center [117, 405] width 83 height 18
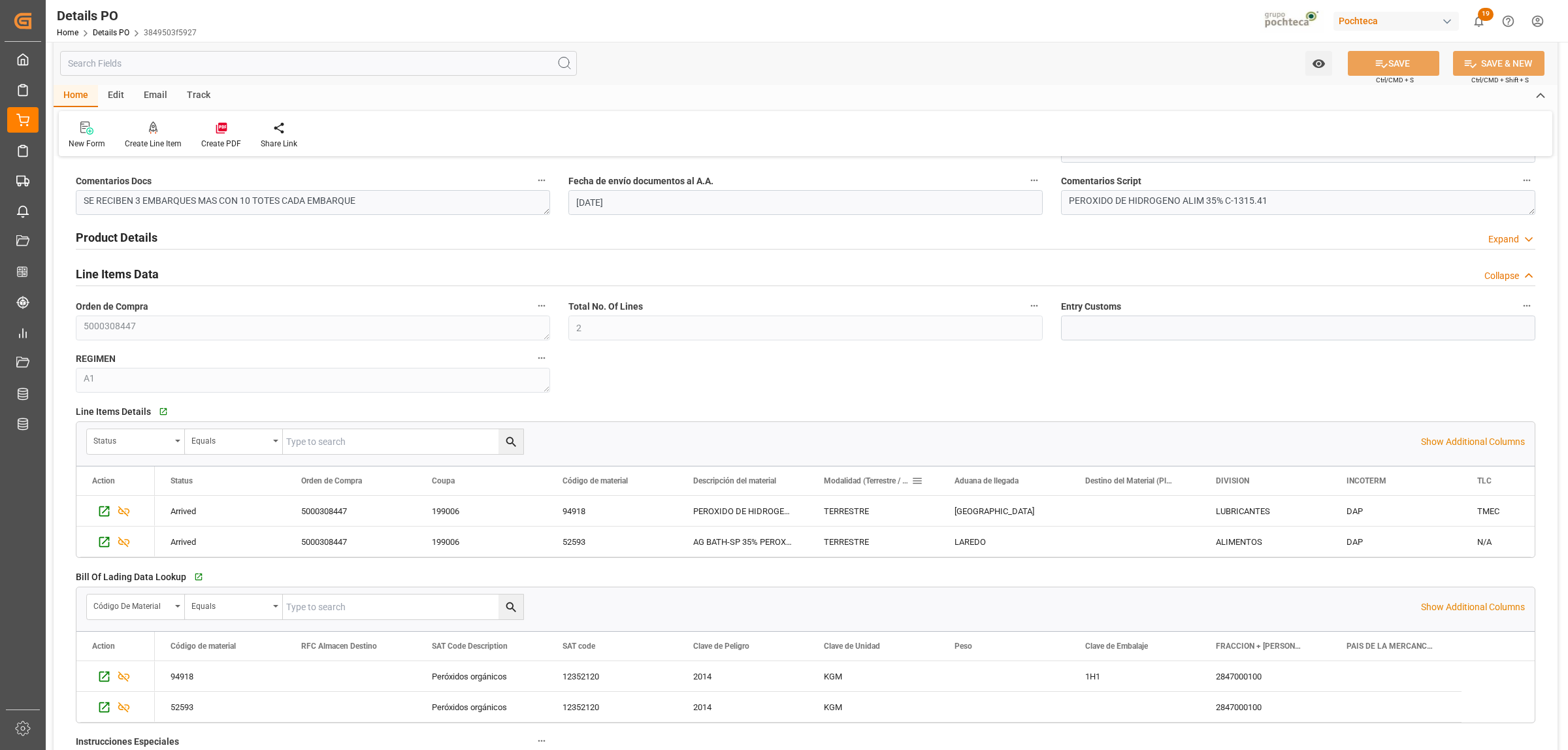
scroll to position [807, 0]
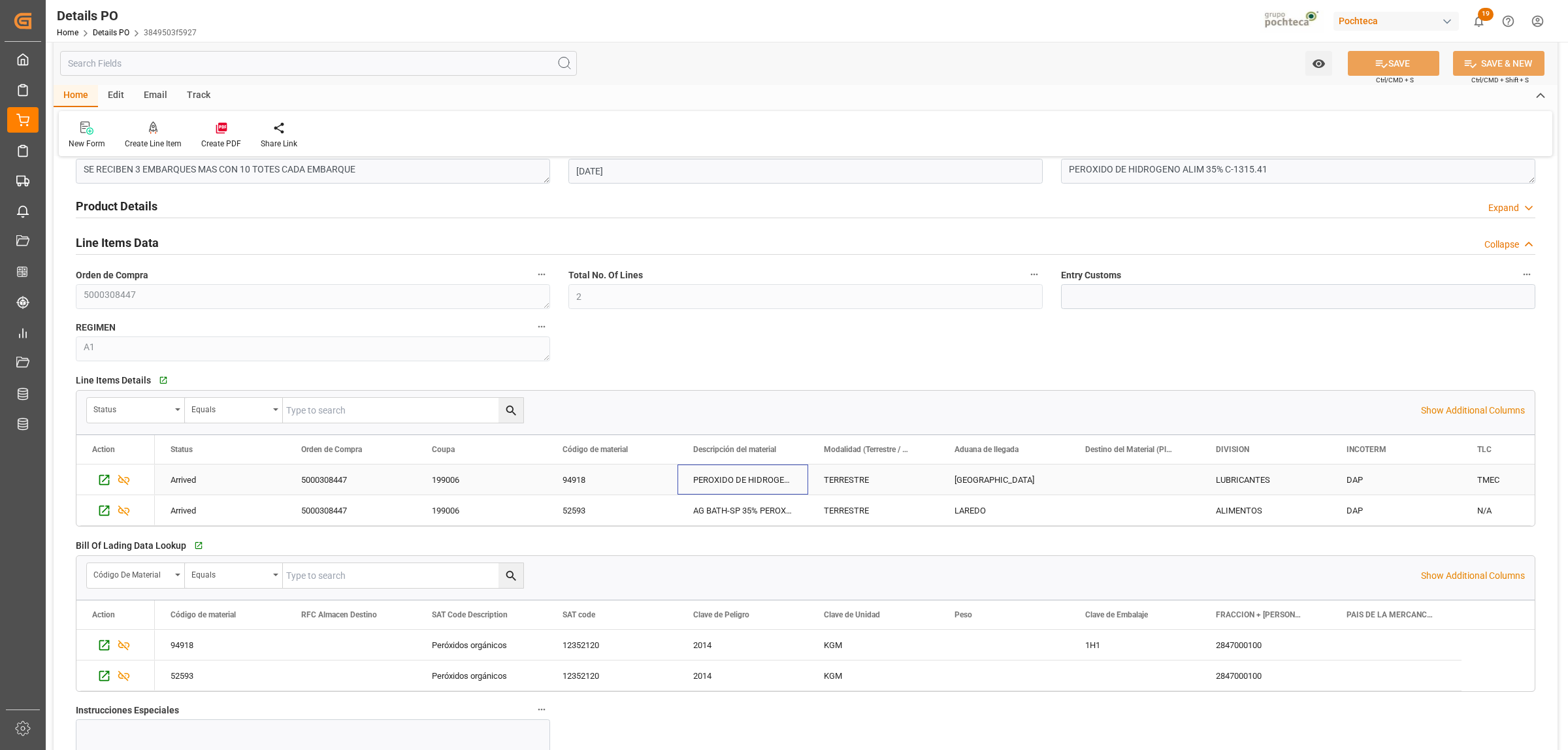
click at [726, 483] on div "PEROXIDO DE HIDROGENO ALIM 35% C-1315.41" at bounding box center [743, 479] width 131 height 30
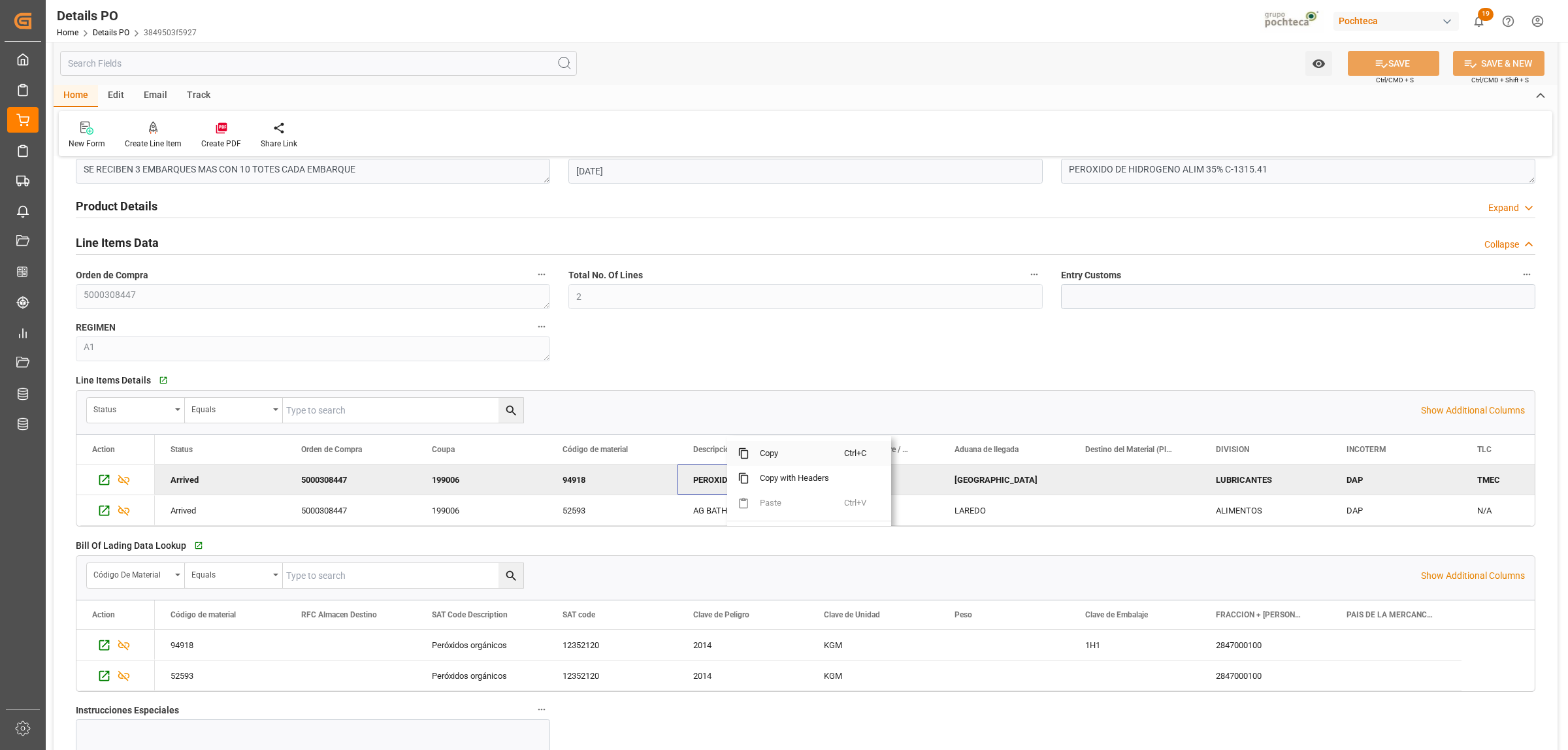
click at [769, 453] on span "Copy" at bounding box center [797, 453] width 95 height 25
click at [729, 510] on div "AG BATH-SP 35% PEROX INTEROX TOT1315.44K" at bounding box center [743, 510] width 131 height 30
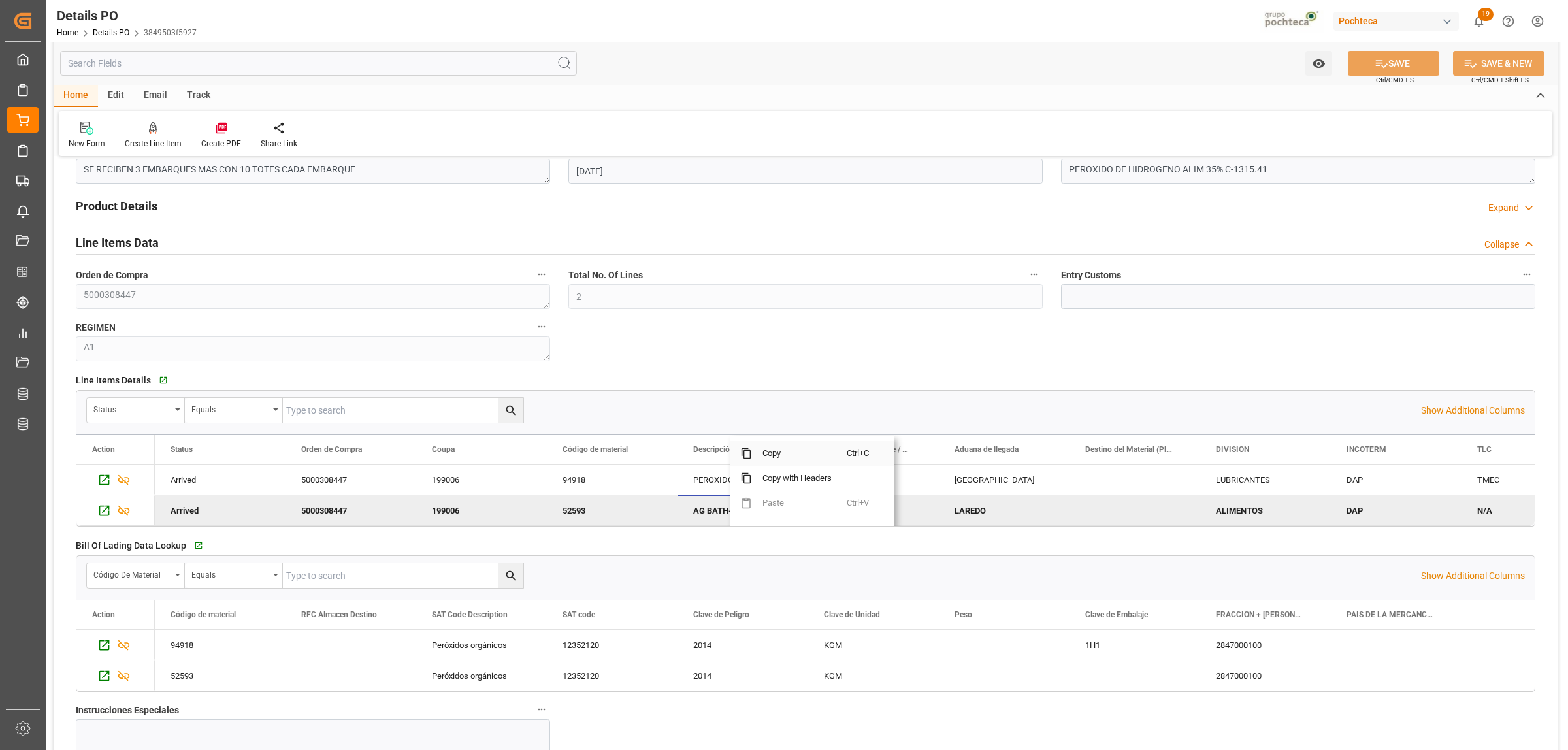
click at [776, 462] on span "Copy" at bounding box center [799, 453] width 95 height 25
click at [576, 477] on div "94918" at bounding box center [612, 479] width 131 height 30
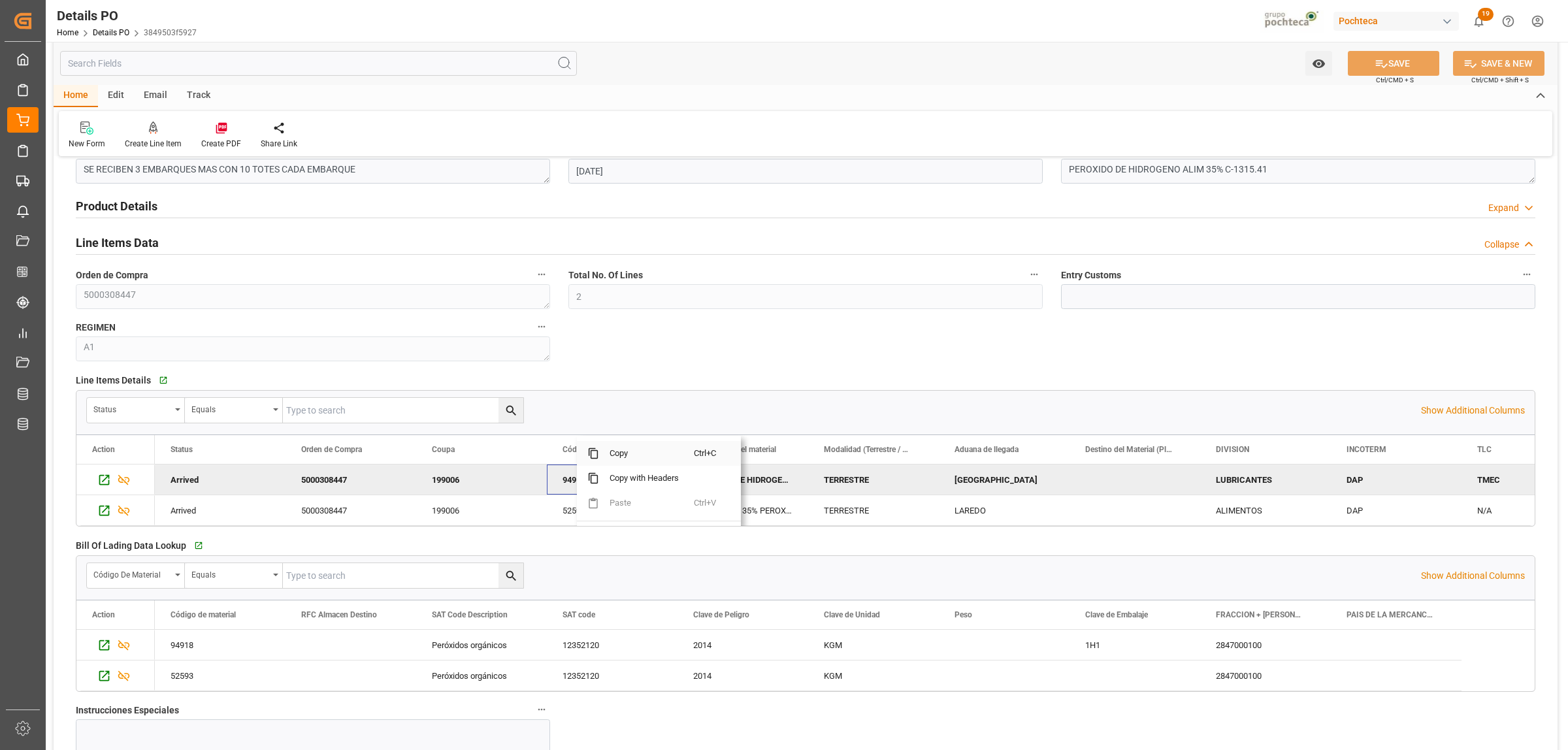
click at [610, 456] on span "Copy" at bounding box center [646, 453] width 95 height 25
click at [581, 506] on div "52593" at bounding box center [612, 510] width 131 height 30
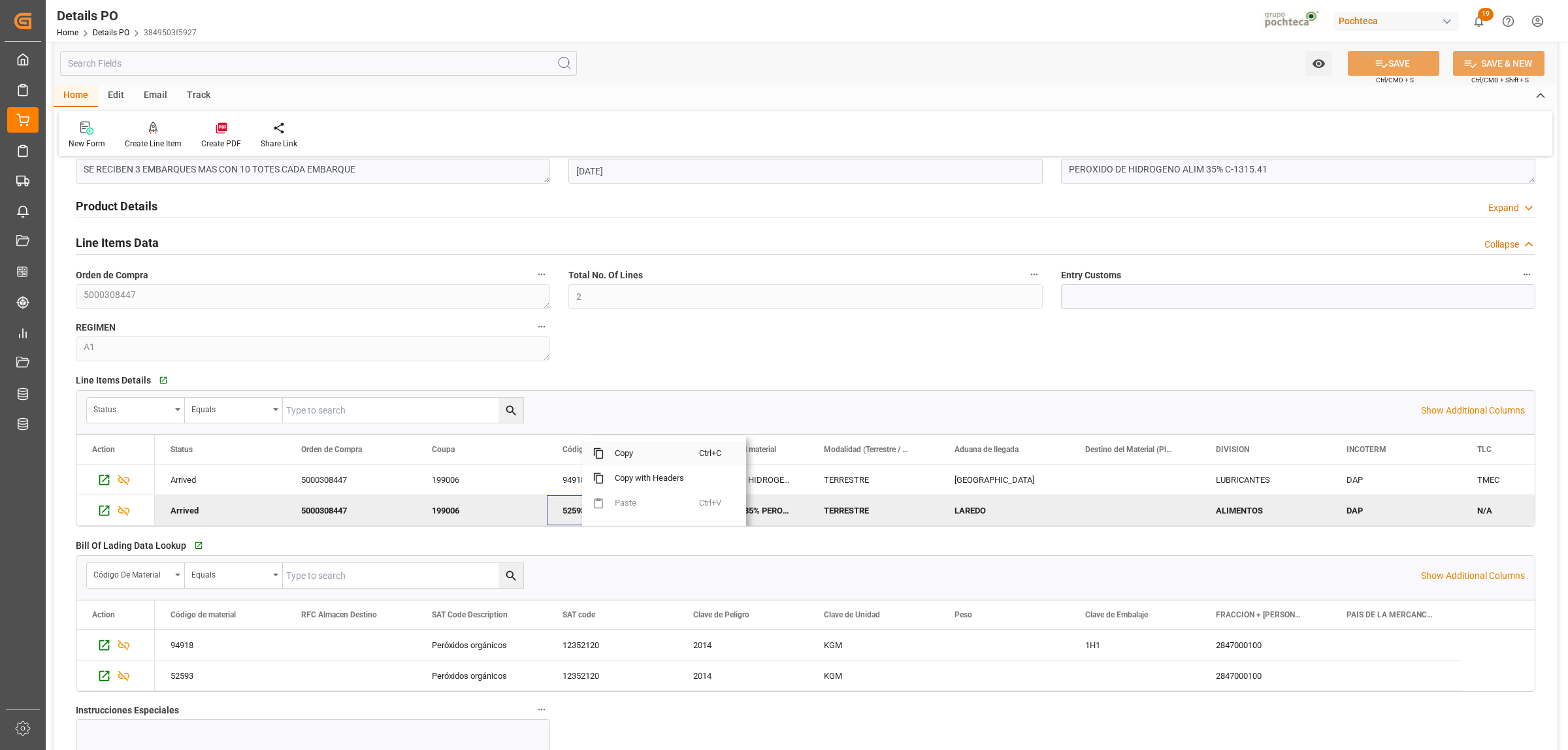
click at [626, 456] on span "Copy" at bounding box center [652, 453] width 95 height 25
